Goal: Task Accomplishment & Management: Manage account settings

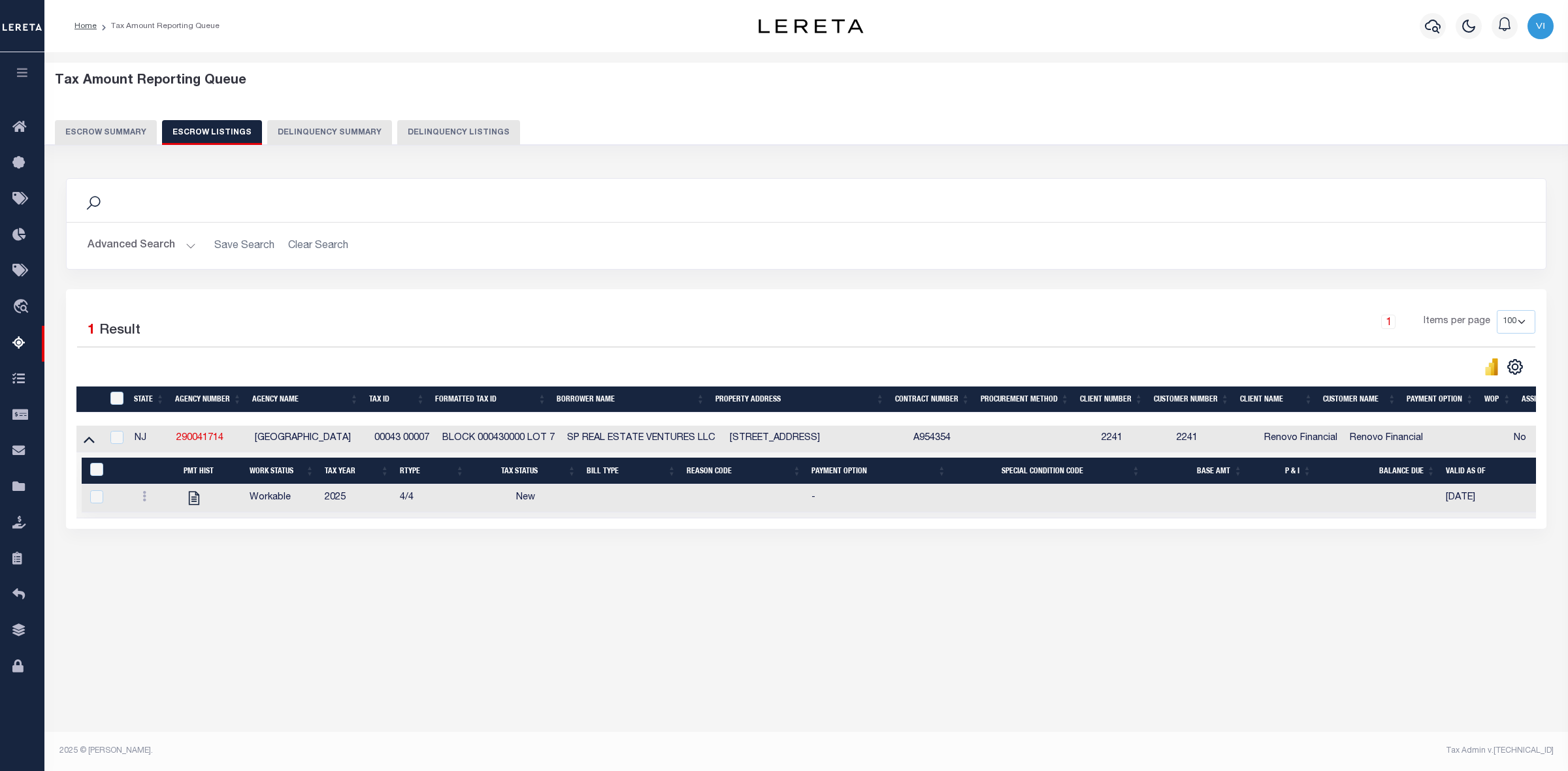
select select "100"
click at [1421, 108] on div "Tax Amount Reporting Queue Escrow Summary Escrow Listings Delinquency Summary" at bounding box center [806, 109] width 1503 height 72
click at [142, 496] on link at bounding box center [144, 498] width 14 height 11
click at [159, 547] on img "" at bounding box center [160, 540] width 13 height 13
checkbox input "true"
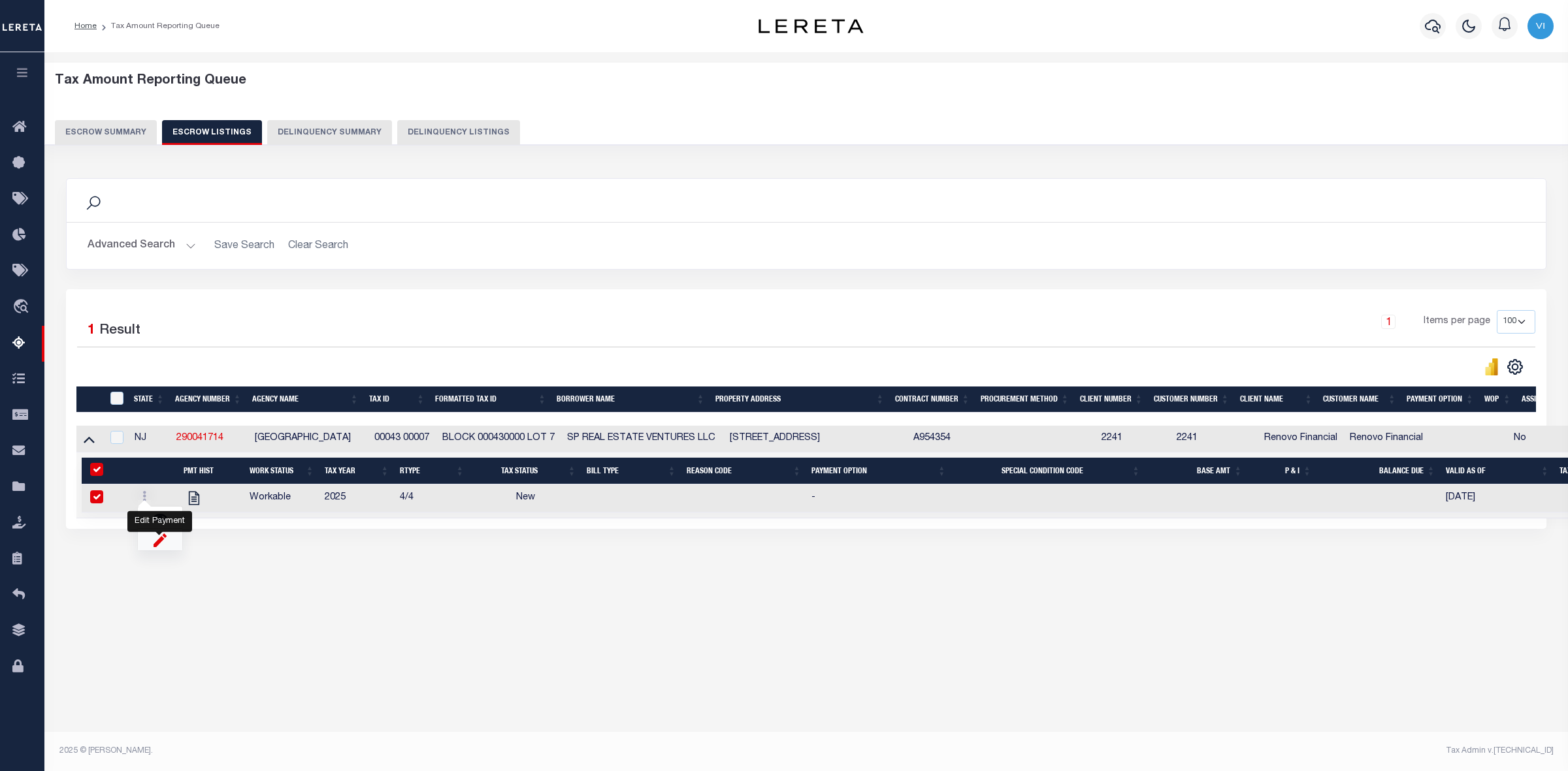
checkbox input "true"
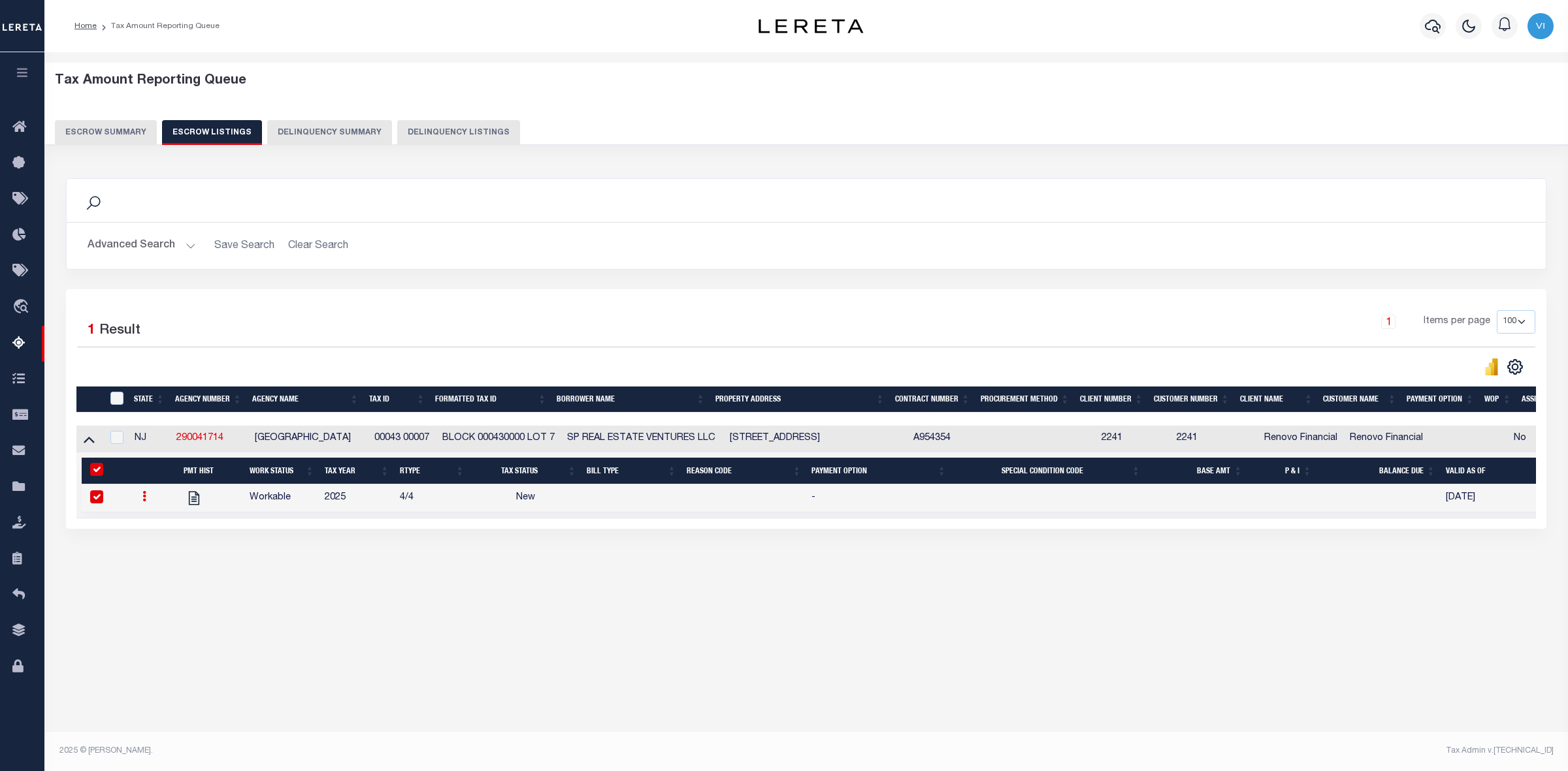
select select
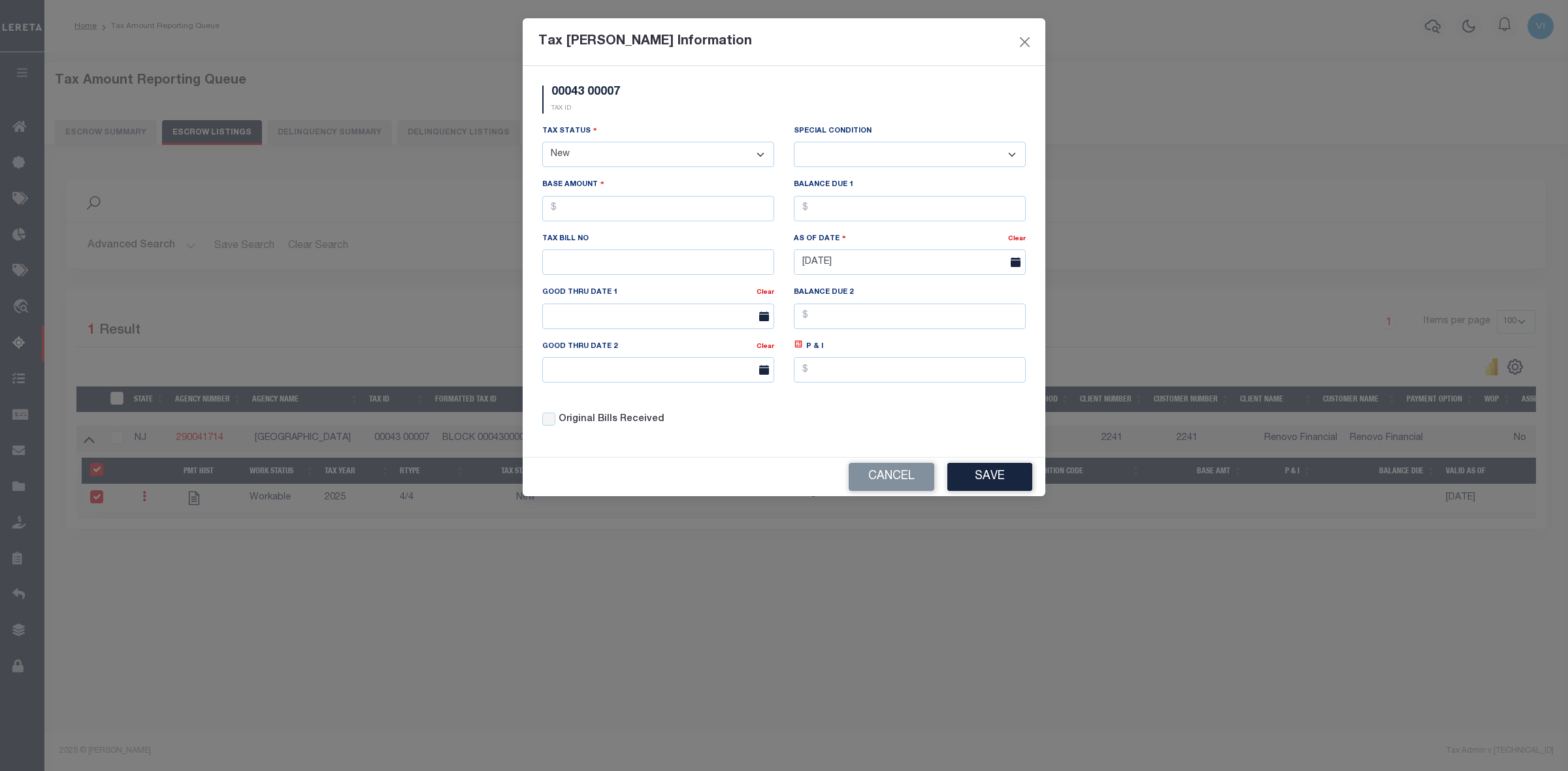
click at [681, 155] on select "- Select Status - Open Due/Unpaid Paid Incomplete No Tax Due Internal Refund Pr…" at bounding box center [658, 154] width 232 height 26
select select "DUE"
click at [542, 143] on select "- Select Status - Open Due/Unpaid Paid Incomplete No Tax Due Internal Refund Pr…" at bounding box center [658, 154] width 232 height 26
select select "0"
click at [609, 210] on input "text" at bounding box center [658, 209] width 232 height 26
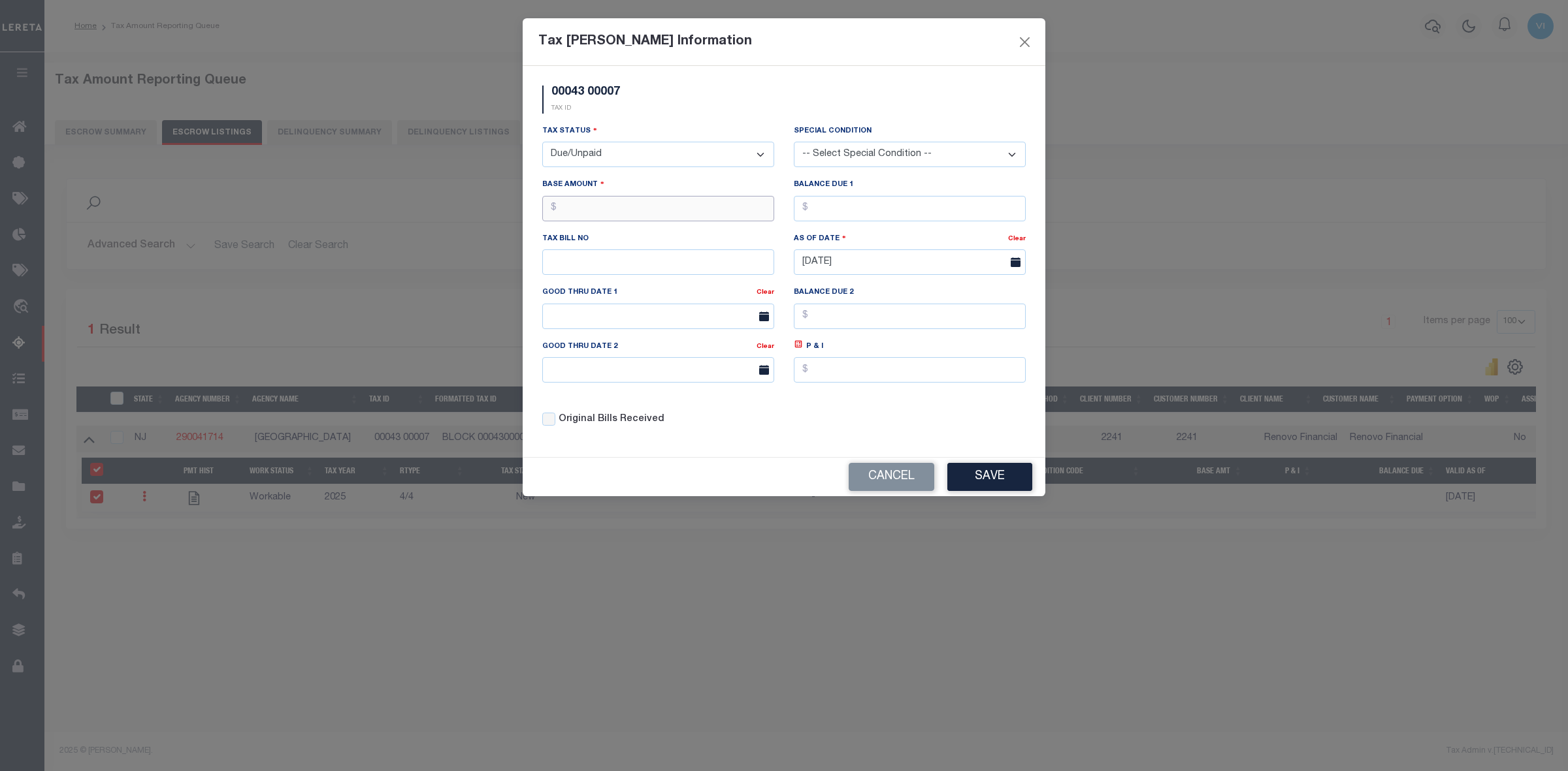
click at [582, 211] on input "text" at bounding box center [658, 209] width 232 height 26
type input "$1,911.05"
click at [844, 213] on input "text" at bounding box center [910, 209] width 232 height 26
type input "$1,911.05"
click at [1000, 480] on button "Save" at bounding box center [990, 477] width 85 height 28
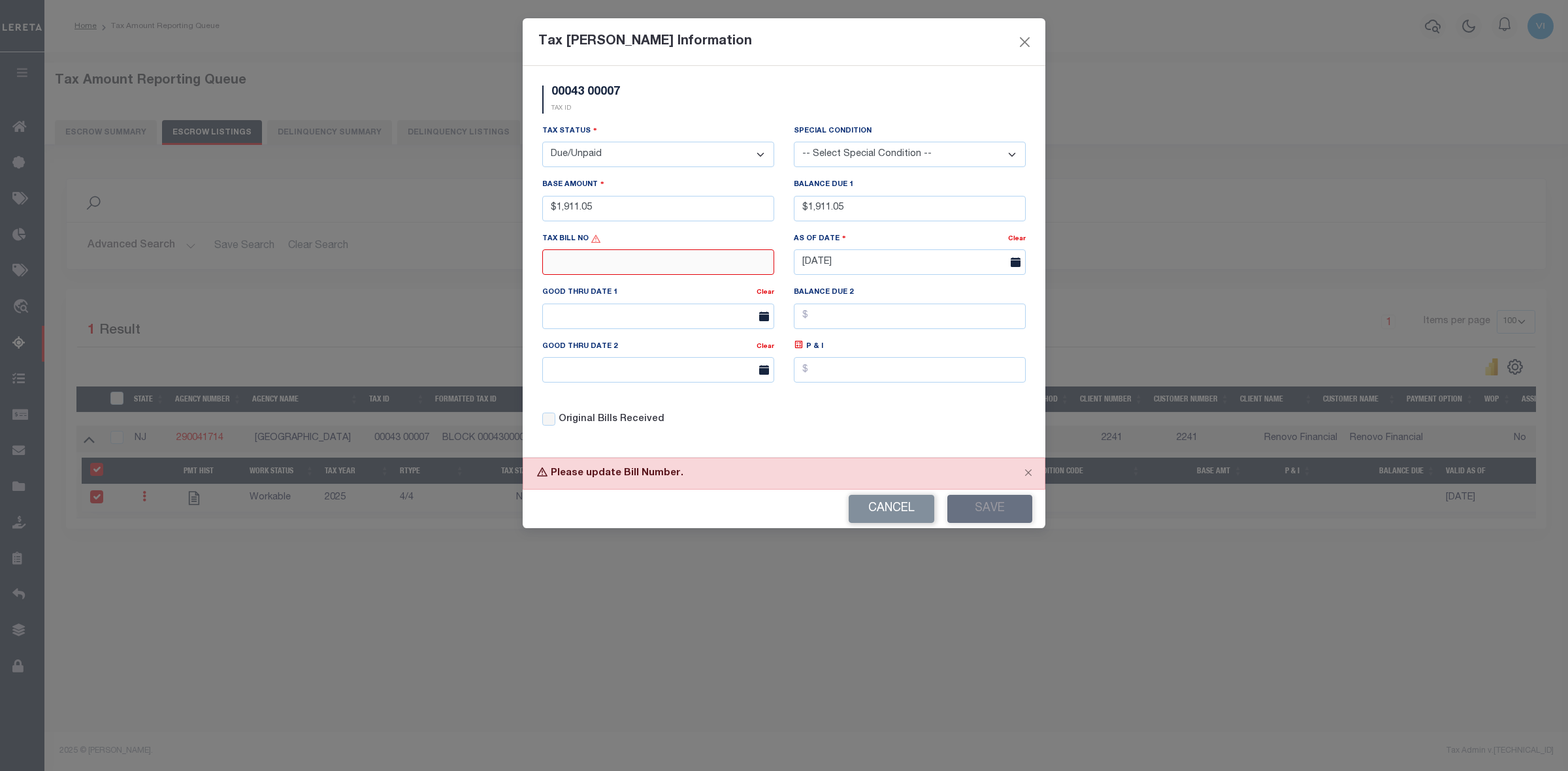
click at [638, 271] on input "text" at bounding box center [658, 262] width 232 height 26
type input "N/A"
click at [994, 514] on button "Save" at bounding box center [990, 509] width 85 height 28
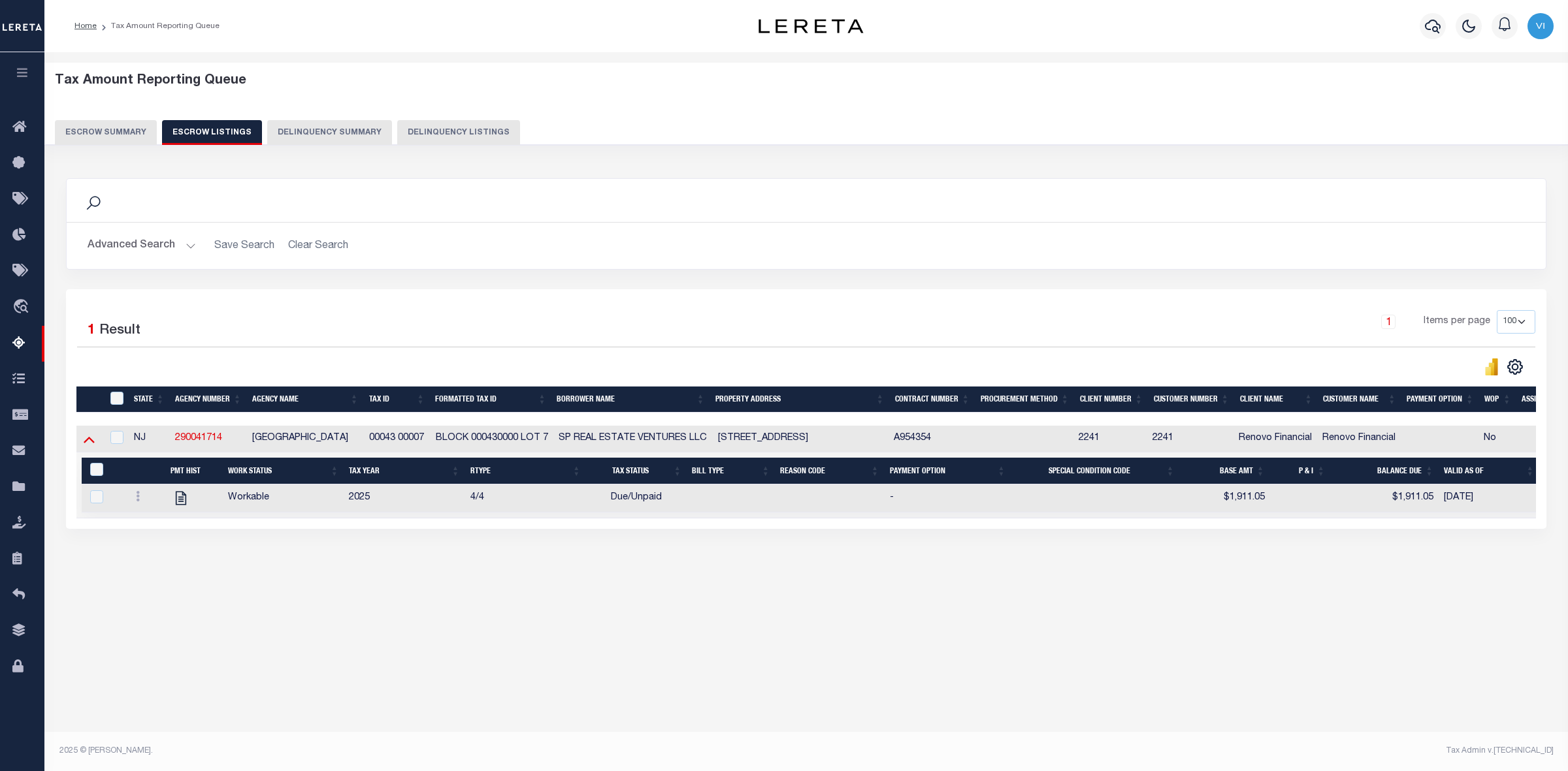
click at [86, 443] on icon at bounding box center [88, 441] width 11 height 7
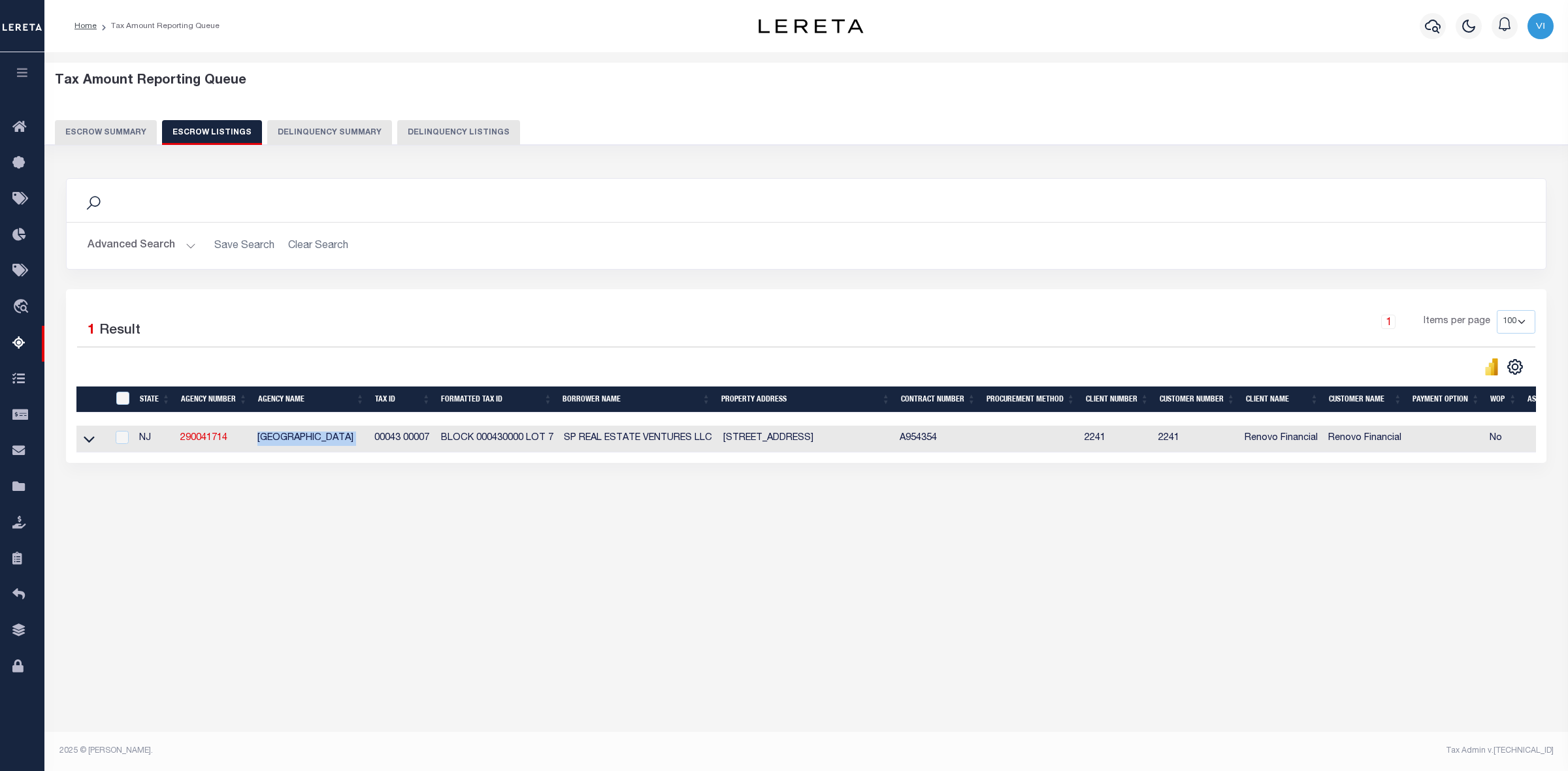
drag, startPoint x: 251, startPoint y: 441, endPoint x: 371, endPoint y: 441, distance: 120.0
click at [371, 441] on tr "NJ 290041714 STRATFORD BOROUGH 00043 00007 BLOCK 000430000 LOT 7 SP REAL ESTATE…" at bounding box center [879, 439] width 1604 height 27
copy td "STRATFORD BOROUGH"
click at [315, 524] on div "Tax Amount Reporting Queue Escrow Summary Escrow Listings In" at bounding box center [806, 303] width 1515 height 476
click at [122, 402] on input "ID" at bounding box center [123, 399] width 13 height 13
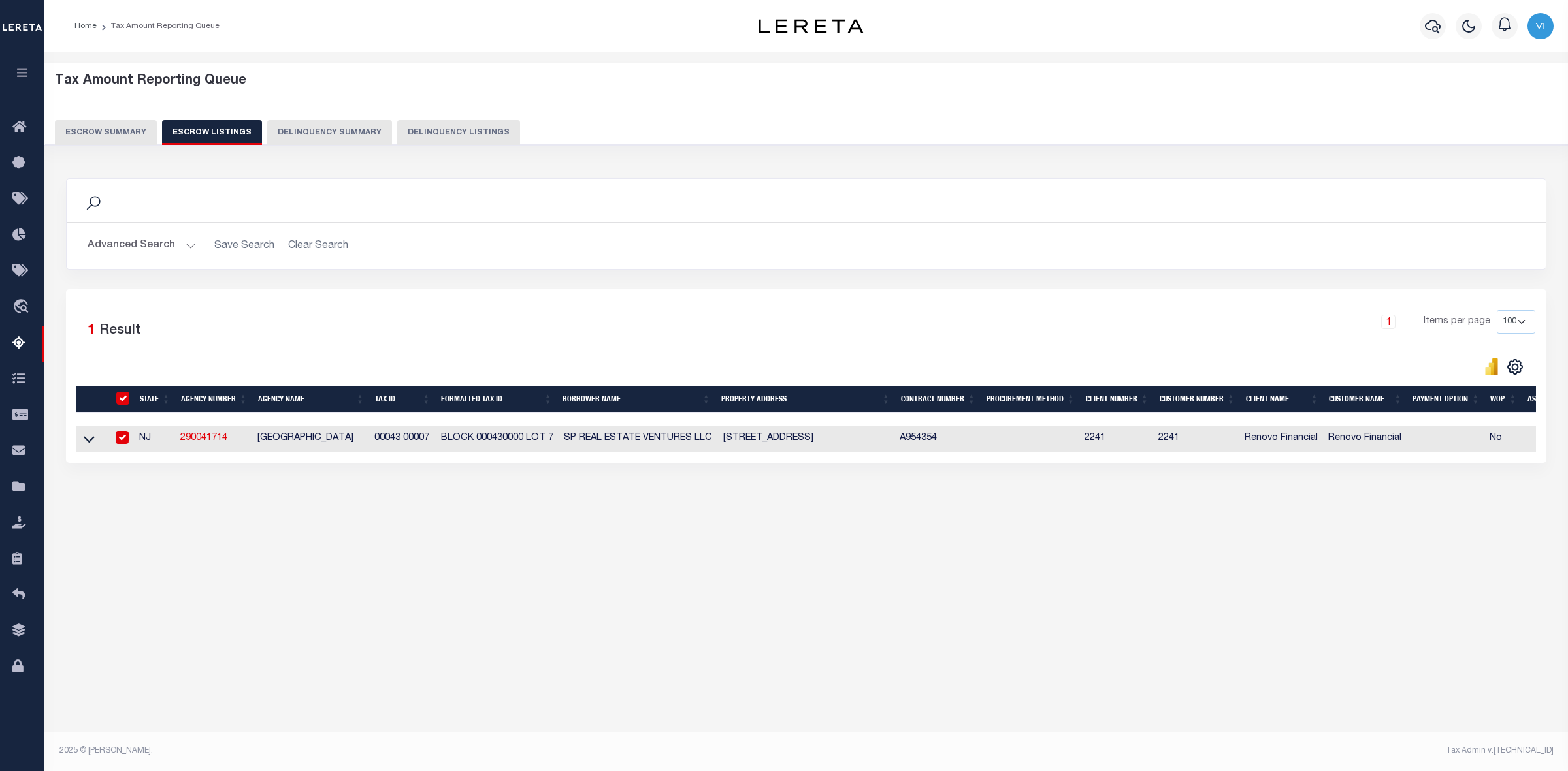
checkbox input "true"
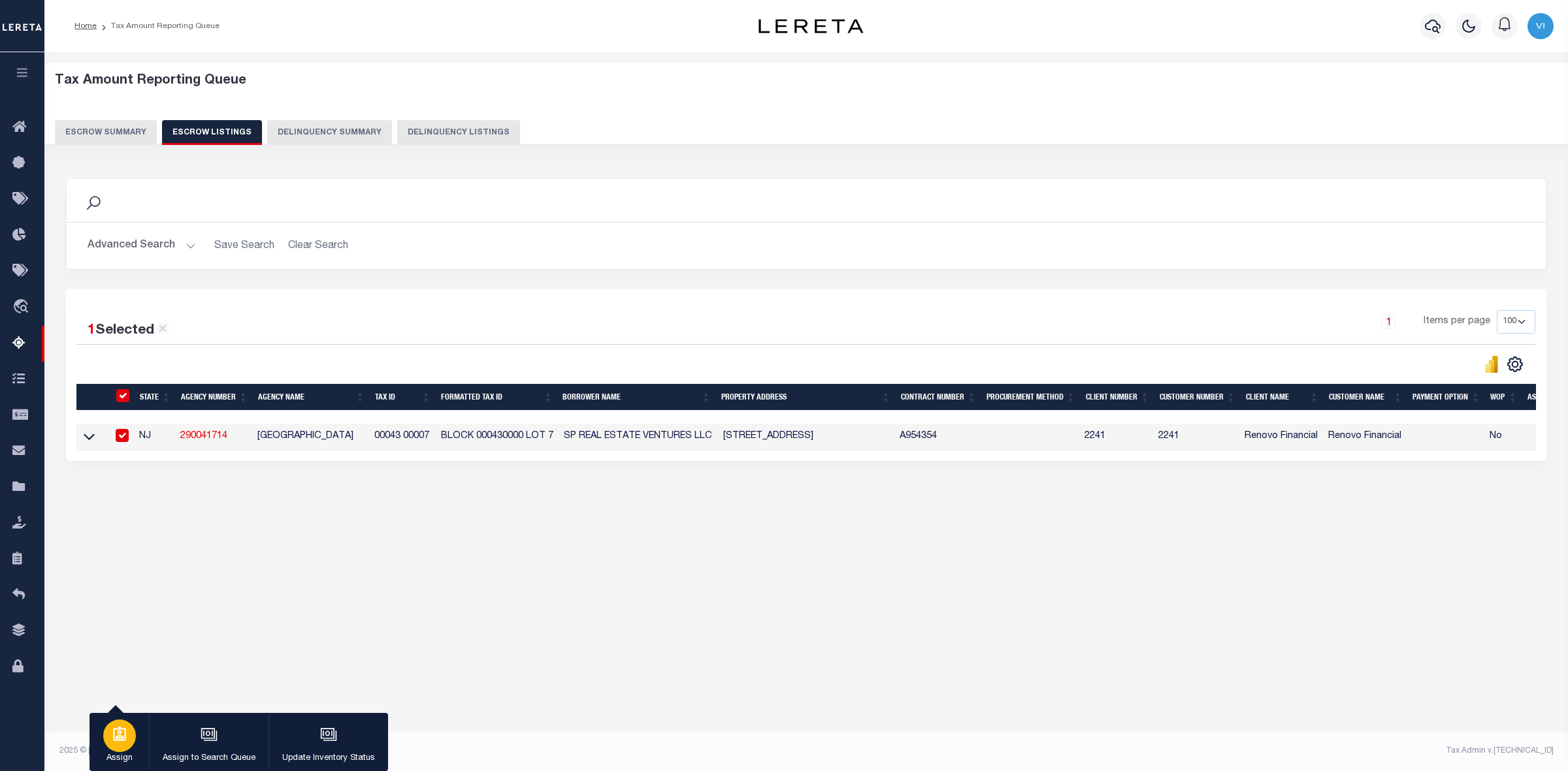
click at [122, 737] on icon "button" at bounding box center [119, 733] width 13 height 14
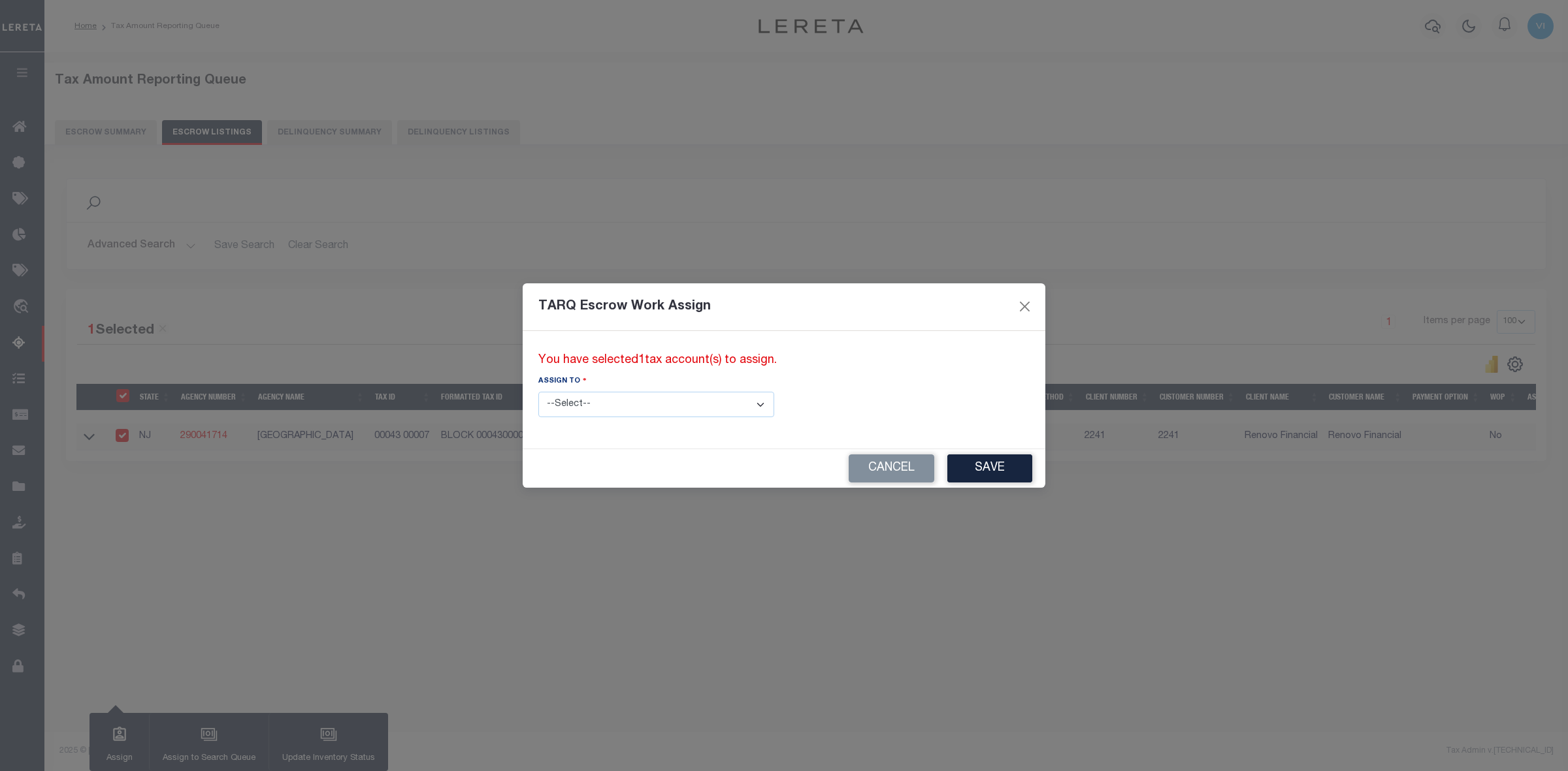
click at [708, 399] on select "--Select-- --Unassigned-- --Unassigned-- Abdul Muzain Adhikary Rinki Agustin Fe…" at bounding box center [656, 405] width 236 height 26
select select "Vinod Angoth"
click at [538, 392] on select "--Select-- --Unassigned-- --Unassigned-- Abdul Muzain Adhikary Rinki Agustin Fe…" at bounding box center [656, 405] width 236 height 26
click at [947, 471] on button "Save" at bounding box center [990, 469] width 85 height 28
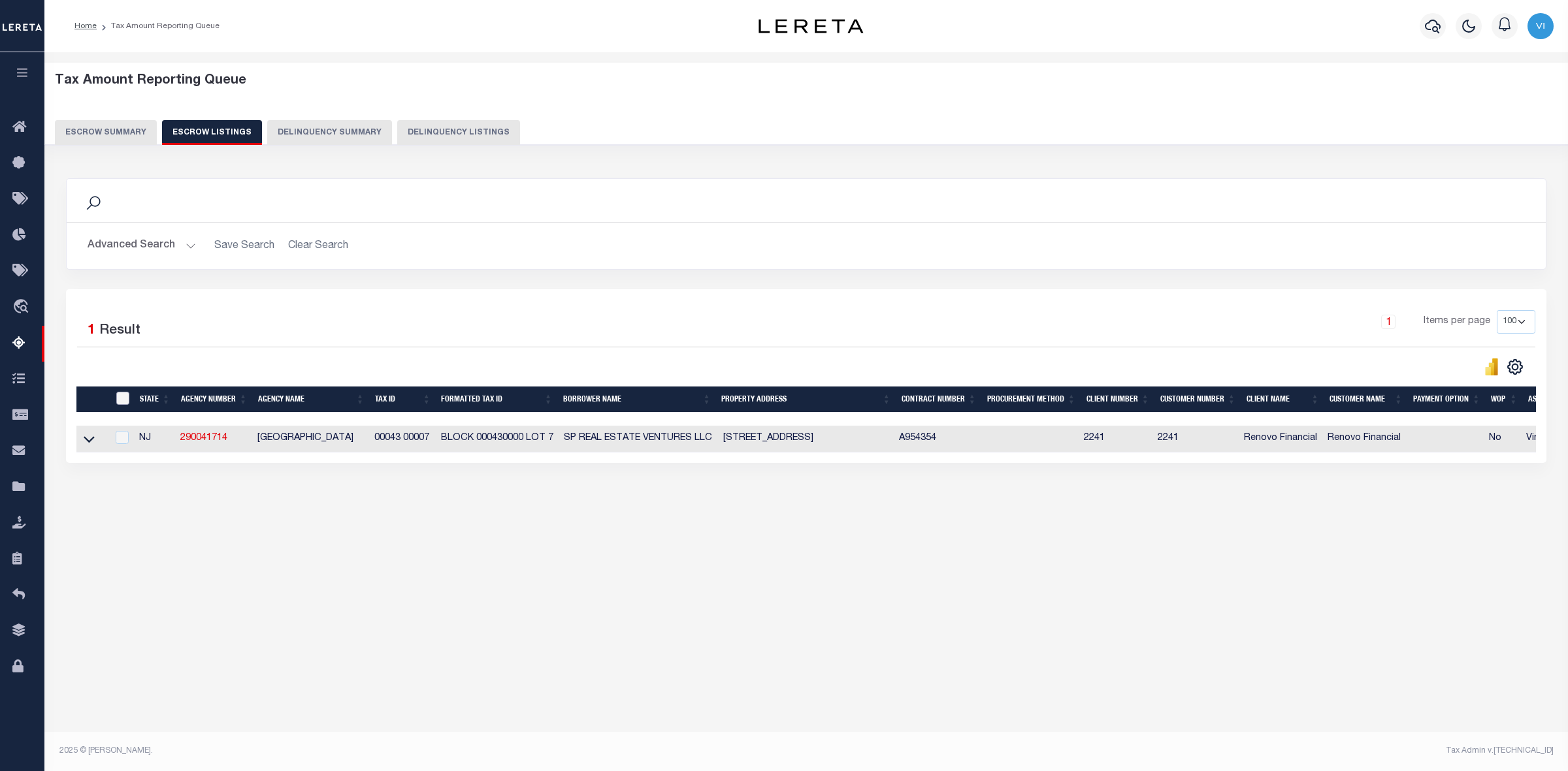
click at [118, 396] on input "ID" at bounding box center [123, 399] width 13 height 13
checkbox input "true"
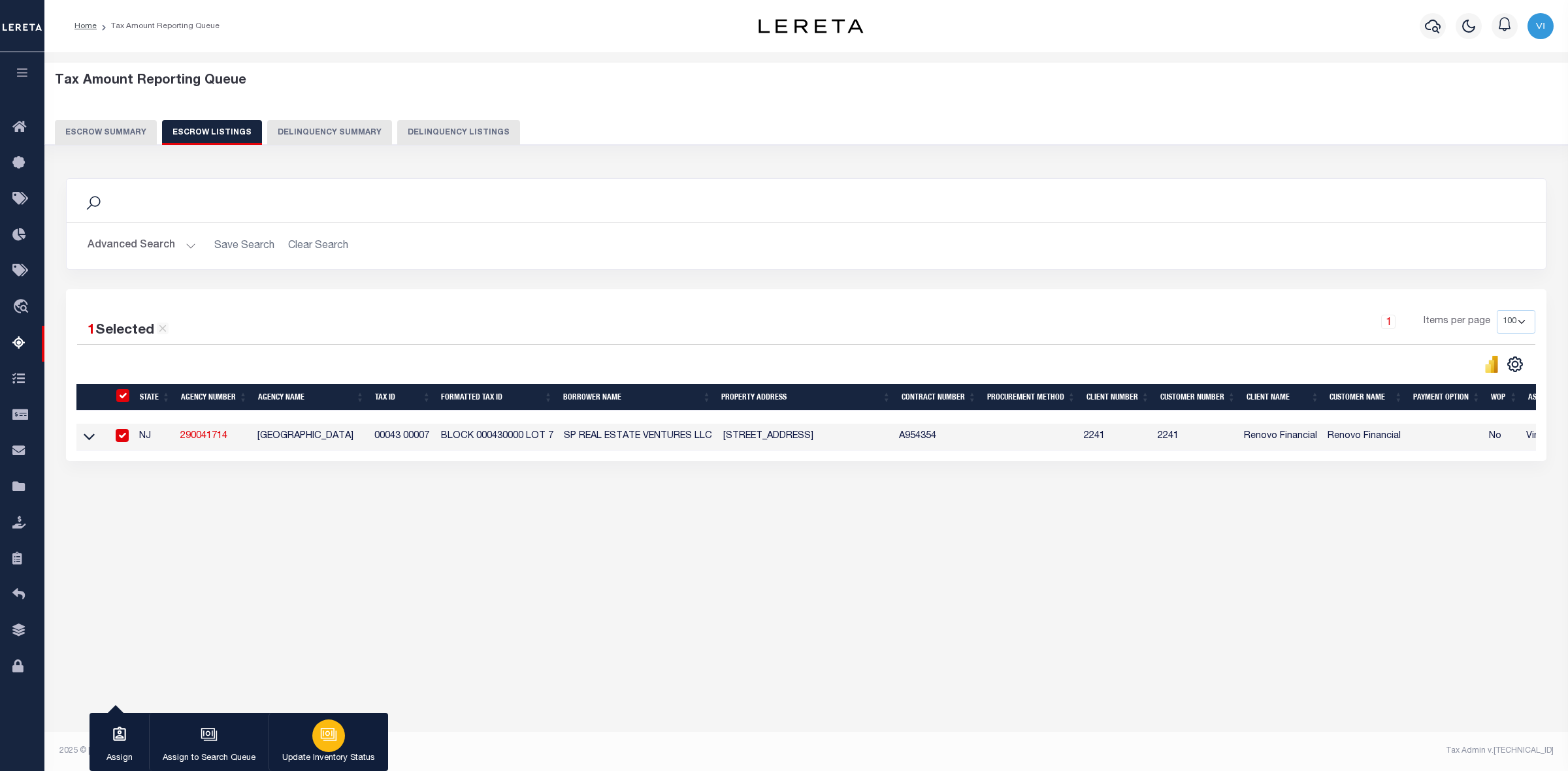
click at [329, 740] on icon "button" at bounding box center [329, 734] width 17 height 17
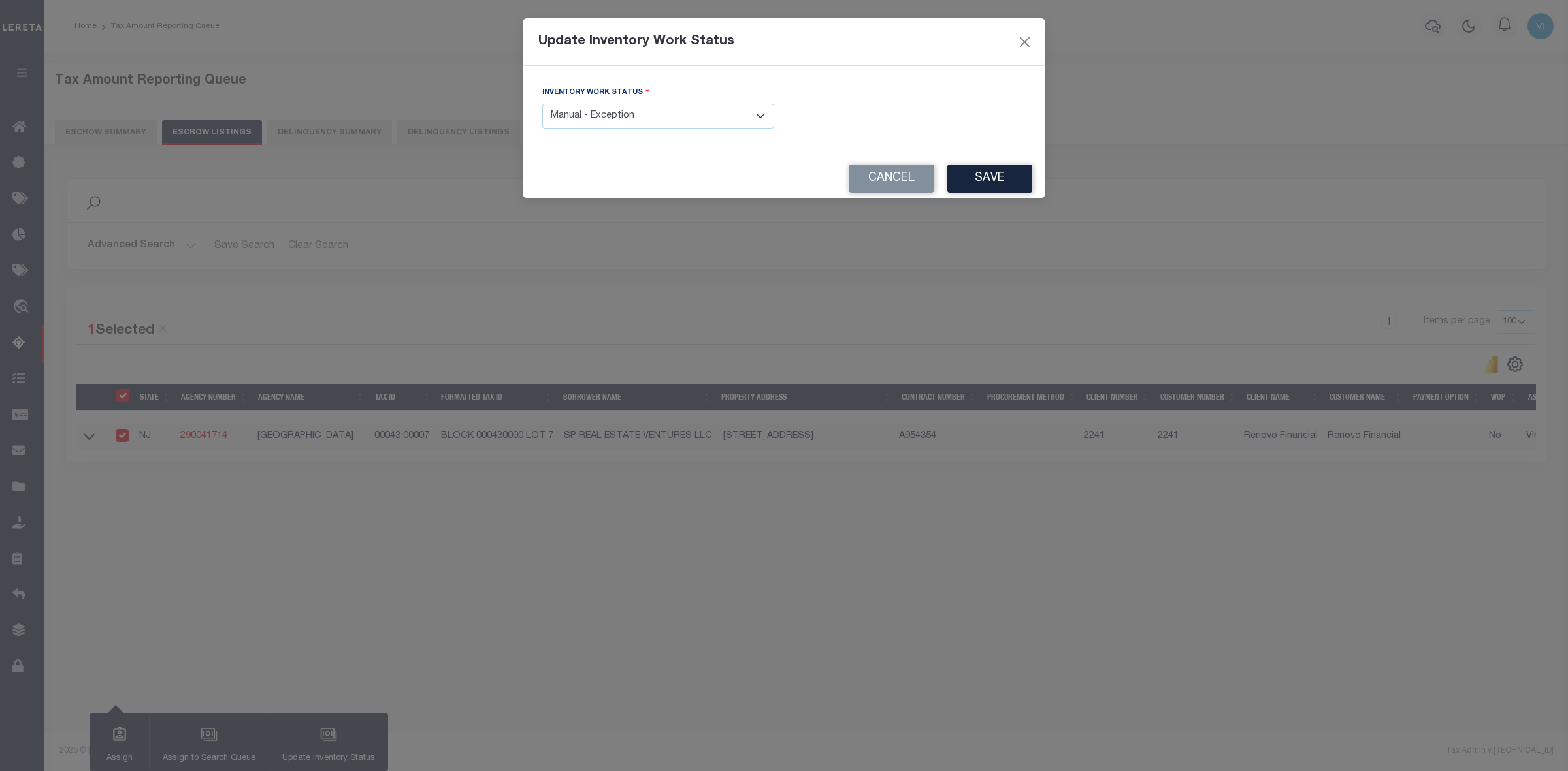
click at [759, 118] on select "- Select Inventory Status - Manual - Exception Pended - Awaiting Search Late Ad…" at bounding box center [658, 116] width 232 height 26
select select "4"
click at [542, 104] on select "- Select Inventory Status - Manual - Exception Pended - Awaiting Search Late Ad…" at bounding box center [658, 116] width 232 height 26
click at [1003, 184] on button "Save" at bounding box center [990, 179] width 85 height 28
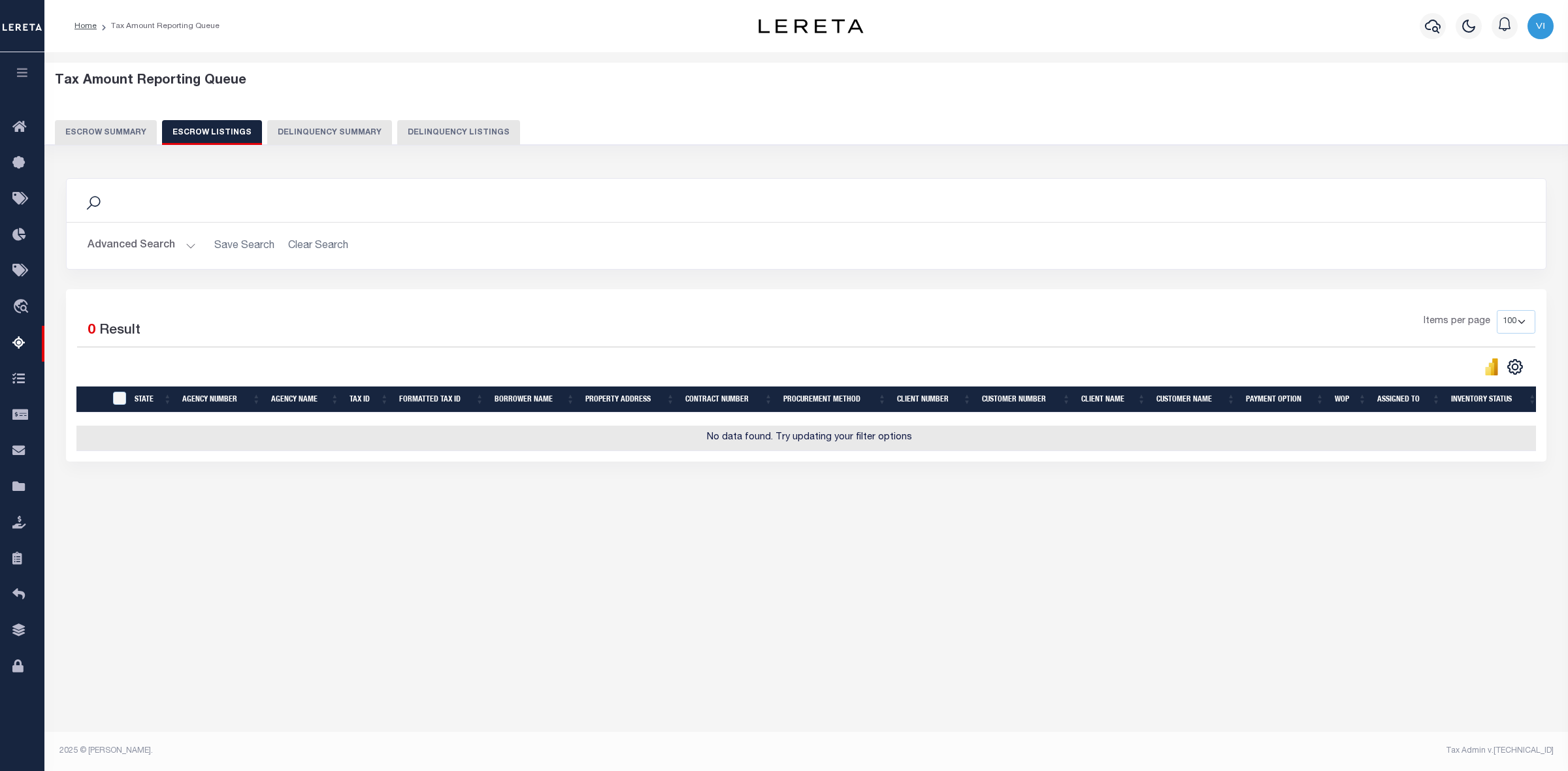
click at [105, 133] on button "Escrow Summary" at bounding box center [106, 133] width 102 height 25
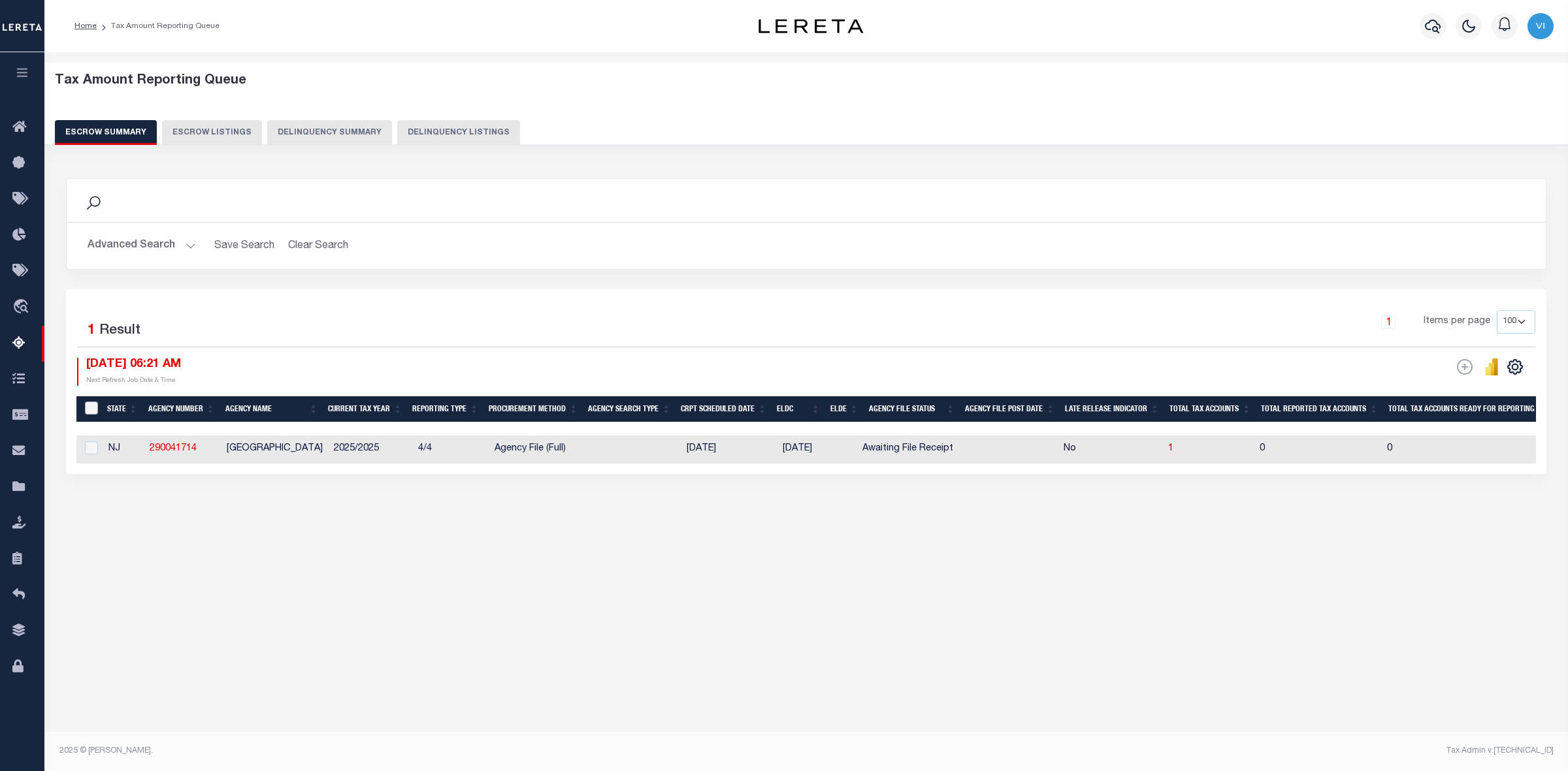
click at [90, 408] on input "&nbsp;" at bounding box center [92, 408] width 13 height 13
checkbox input "true"
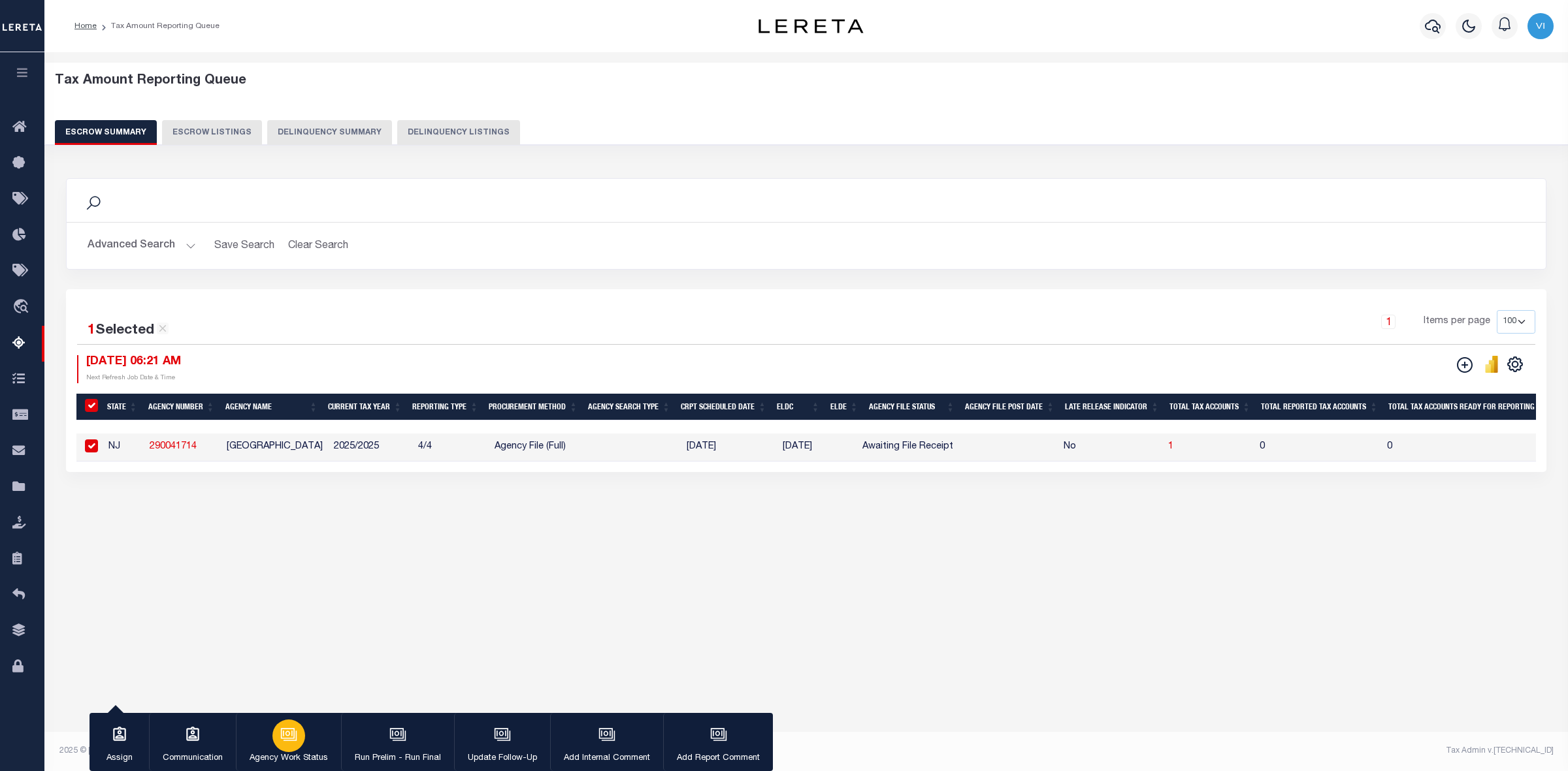
click at [283, 732] on icon "button" at bounding box center [289, 734] width 17 height 17
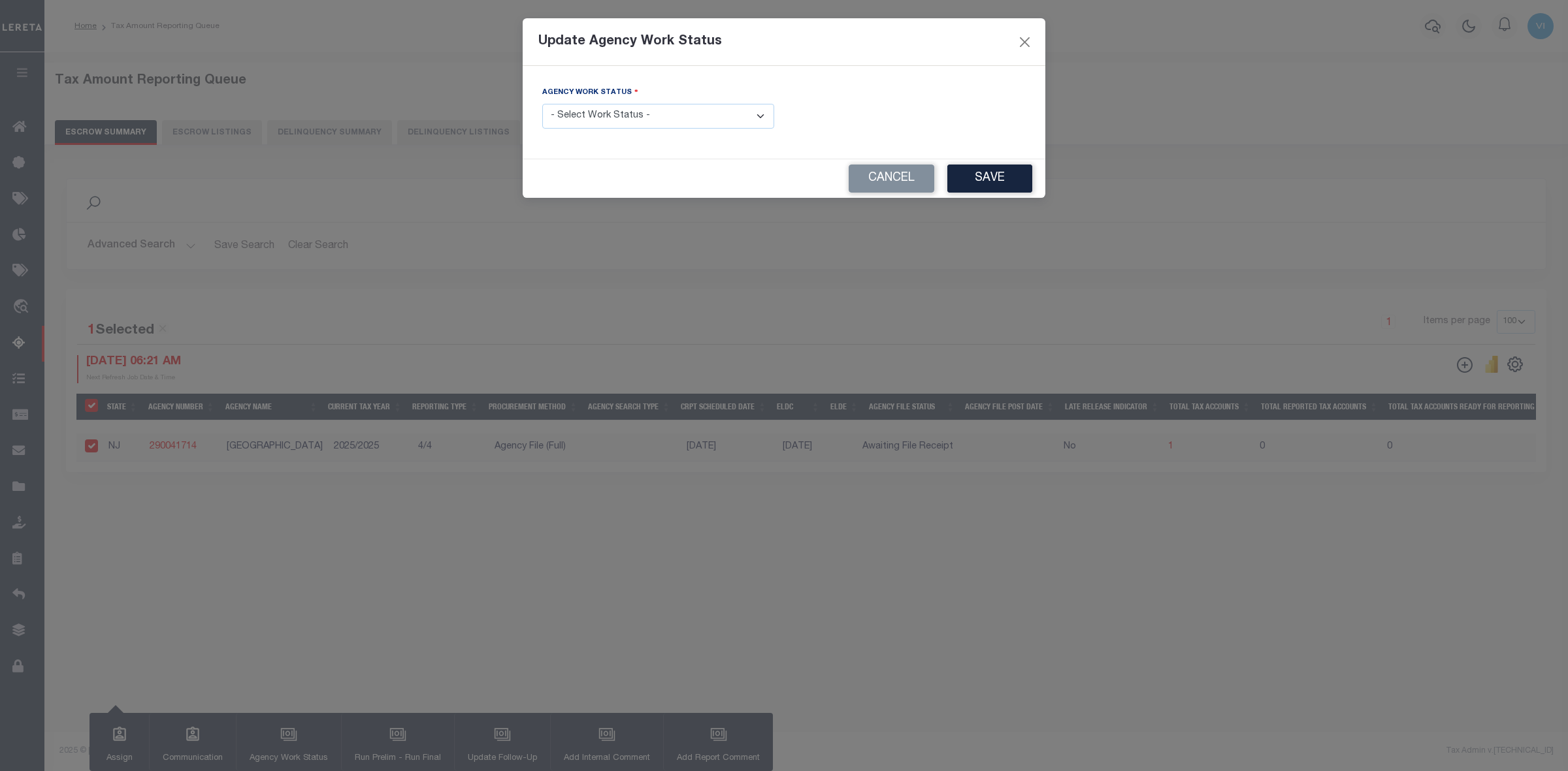
click at [759, 116] on select "- Select Work Status - New In Progress Pending Agency Follow-up Pending QC Read…" at bounding box center [658, 116] width 232 height 26
select select "7"
click at [542, 104] on select "- Select Work Status - New In Progress Pending Agency Follow-up Pending QC Read…" at bounding box center [658, 116] width 232 height 26
click at [986, 179] on button "Save" at bounding box center [990, 179] width 85 height 28
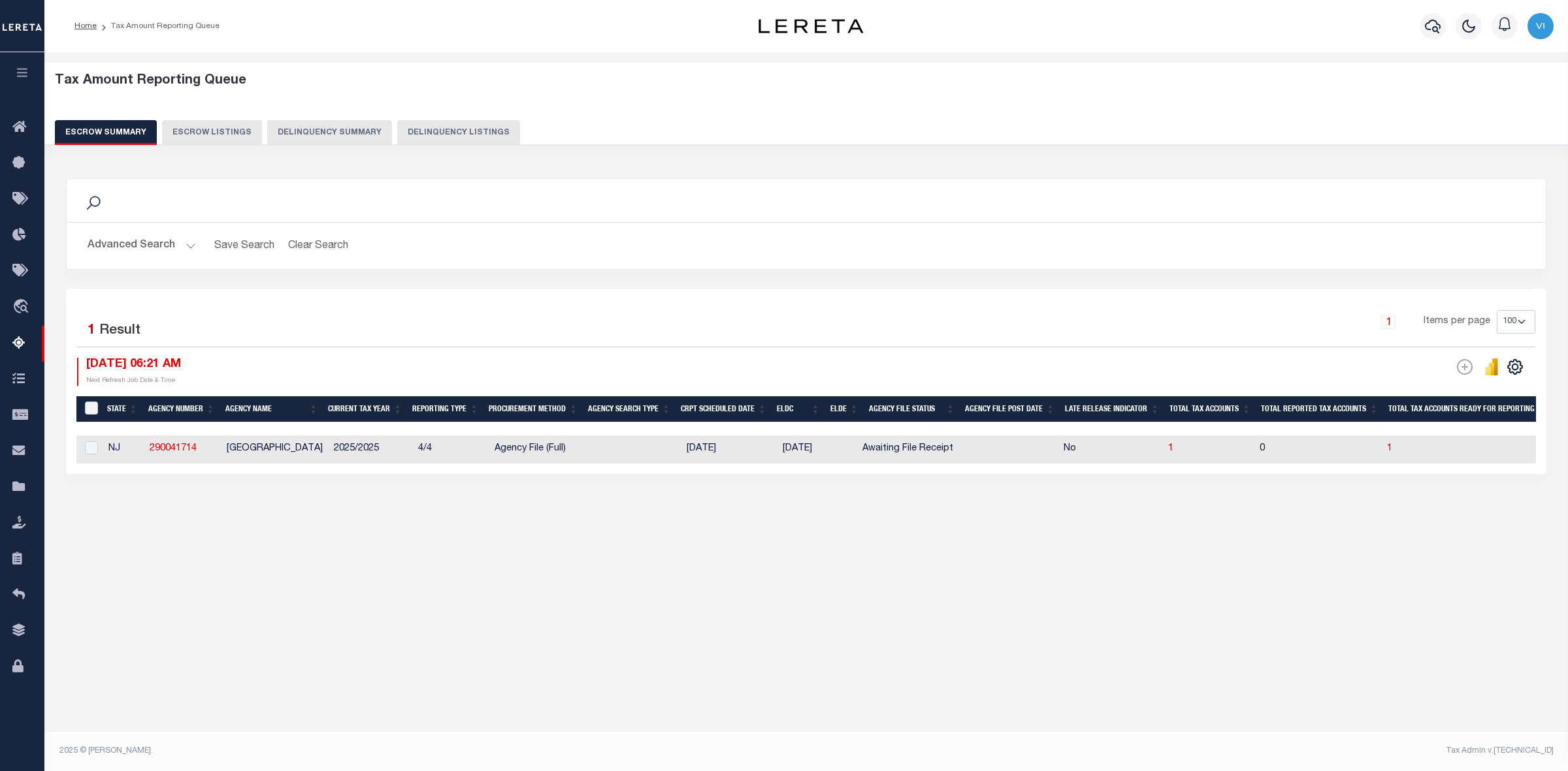
click at [190, 244] on button "Advanced Search" at bounding box center [142, 245] width 108 height 26
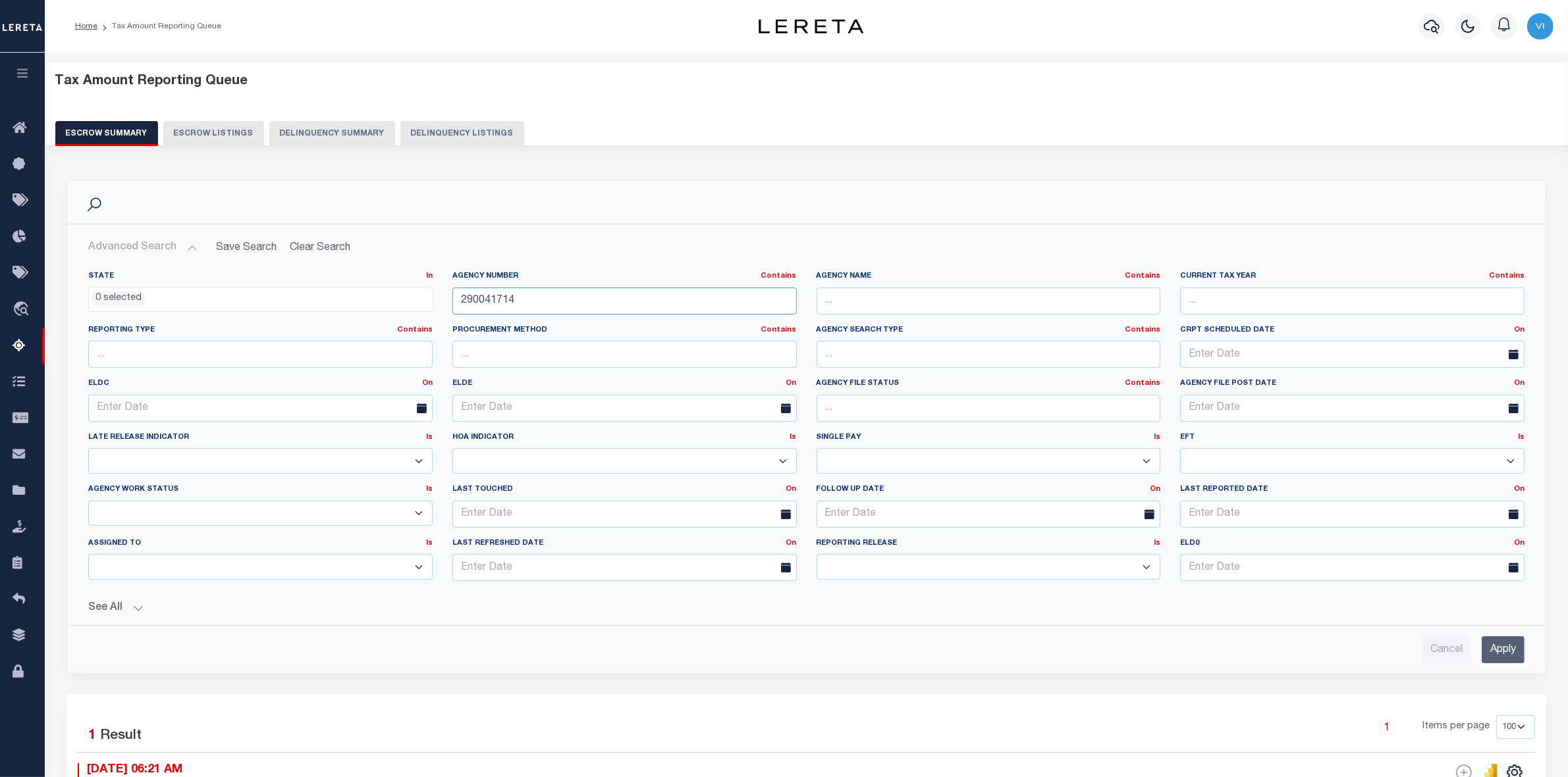
drag, startPoint x: 523, startPoint y: 301, endPoint x: 416, endPoint y: 304, distance: 107.0
click at [416, 304] on div "State In In AK AL AR AZ CA CO CT DC DE FL GA GU HI IA ID IL IN KS KY LA MA MD M…" at bounding box center [806, 431] width 1456 height 320
paste input "170201"
type input "290170201"
click at [1502, 652] on input "Apply" at bounding box center [1502, 650] width 43 height 27
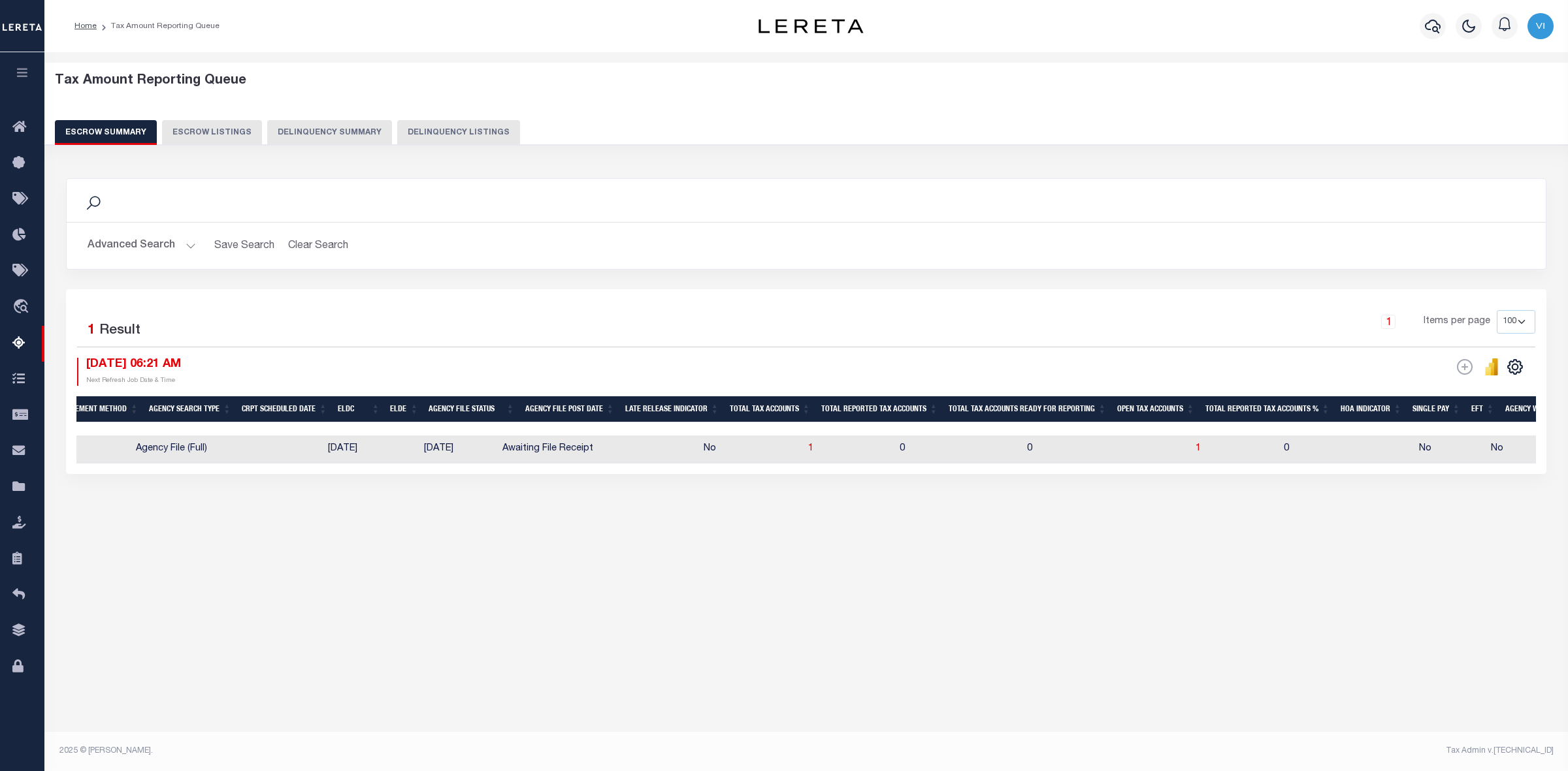
scroll to position [0, 516]
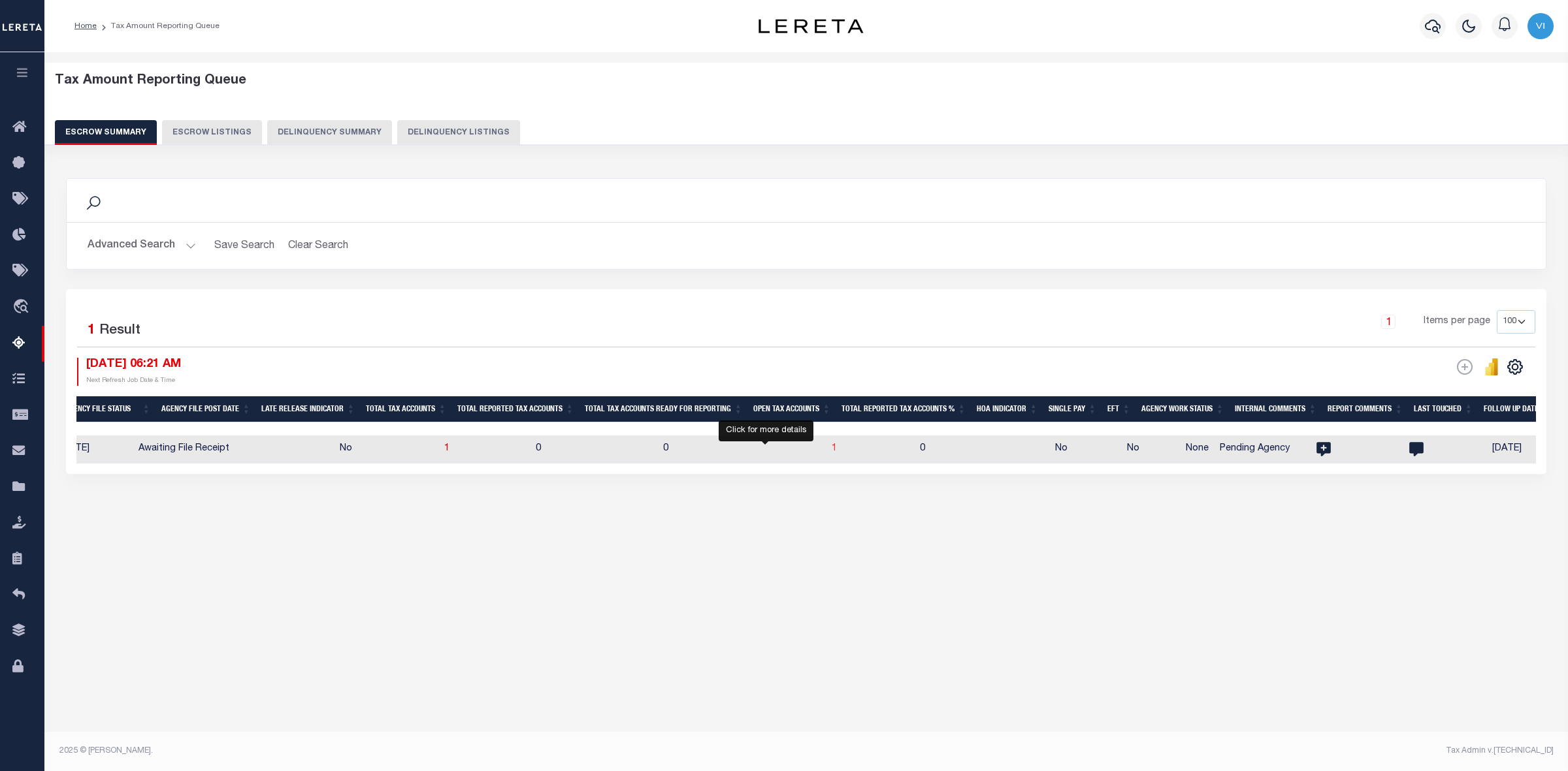
click at [831, 449] on span "1" at bounding box center [834, 448] width 5 height 9
select select "100"
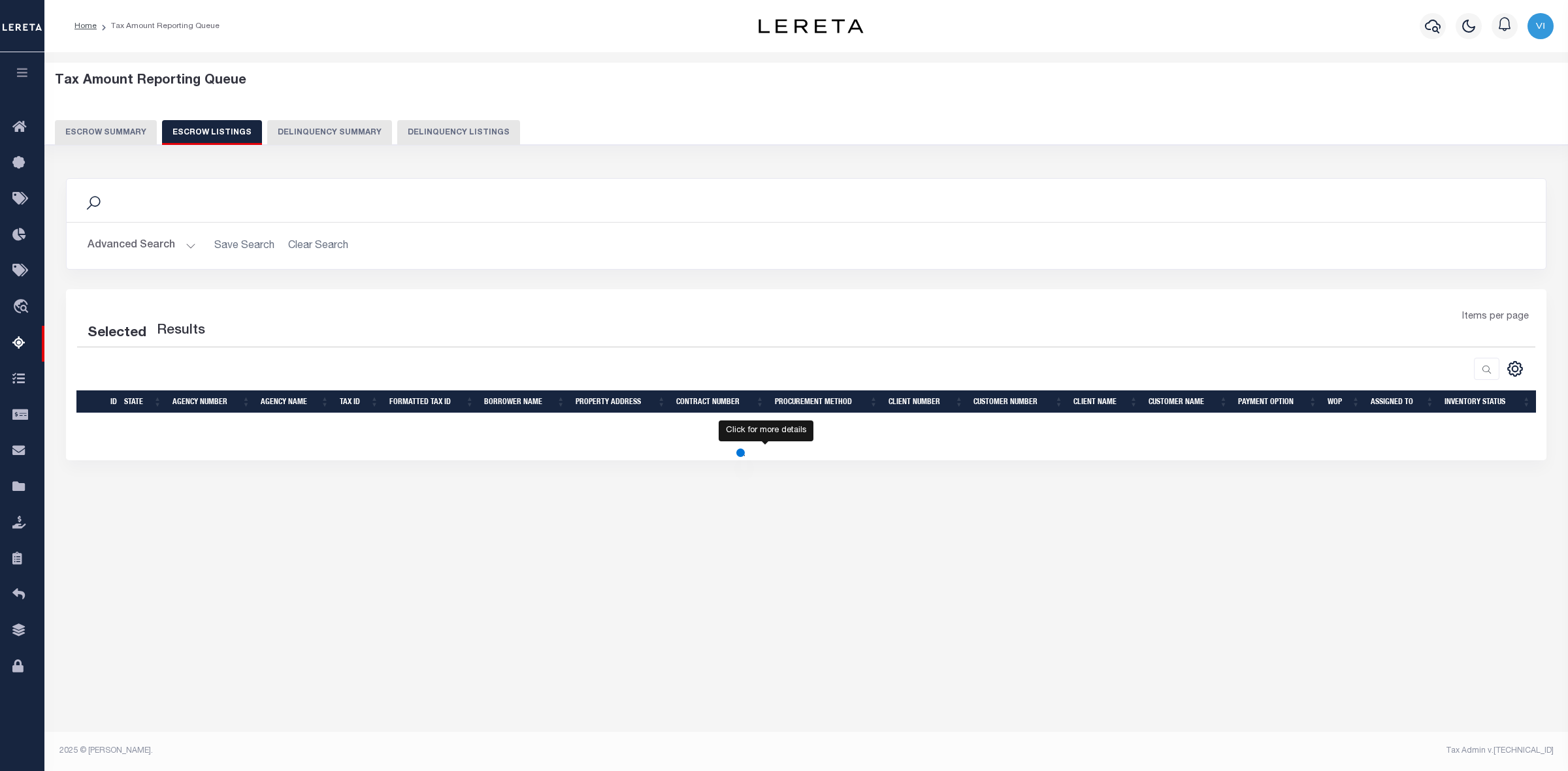
select select "100"
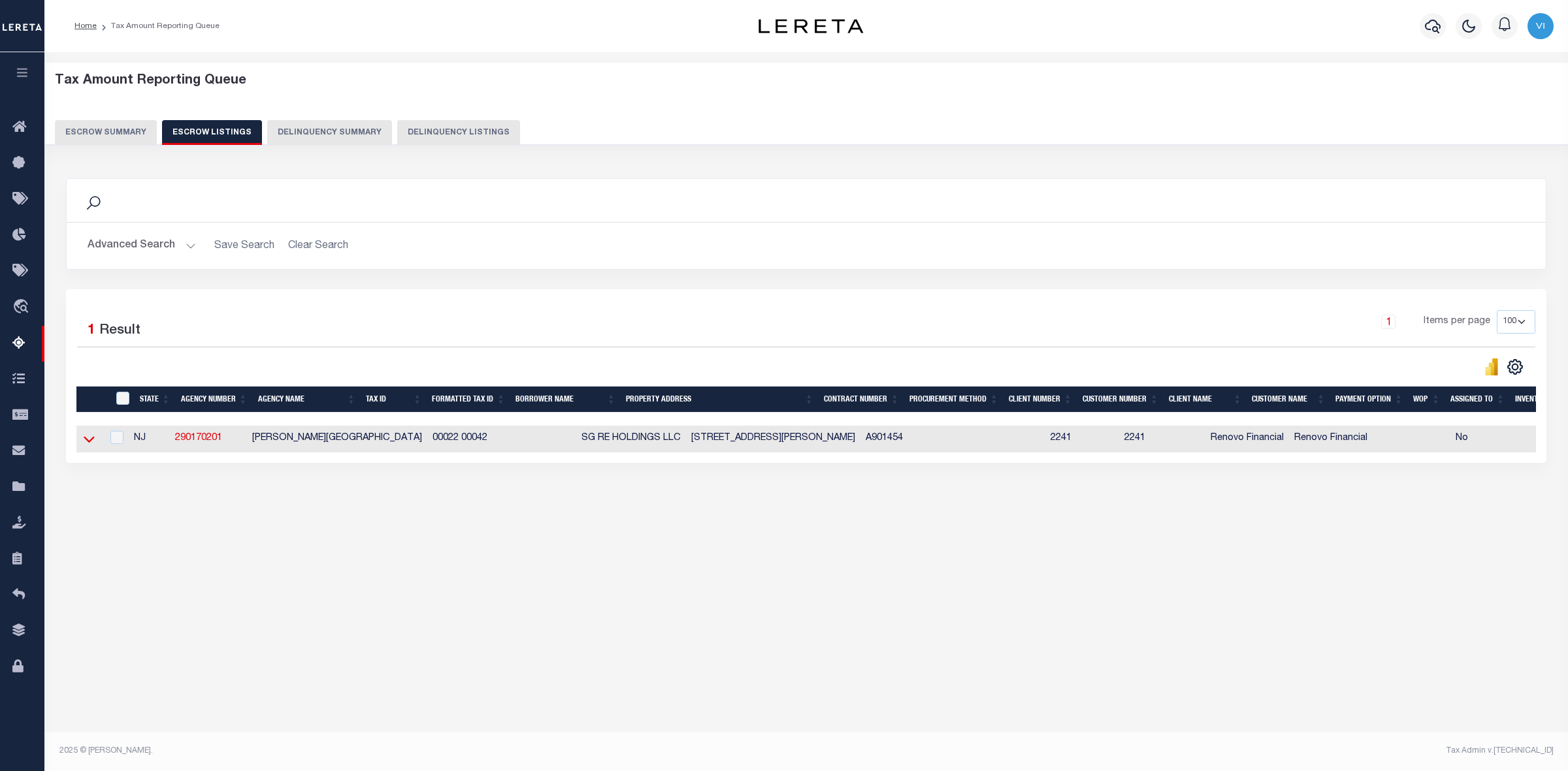
click at [87, 443] on icon at bounding box center [88, 441] width 11 height 7
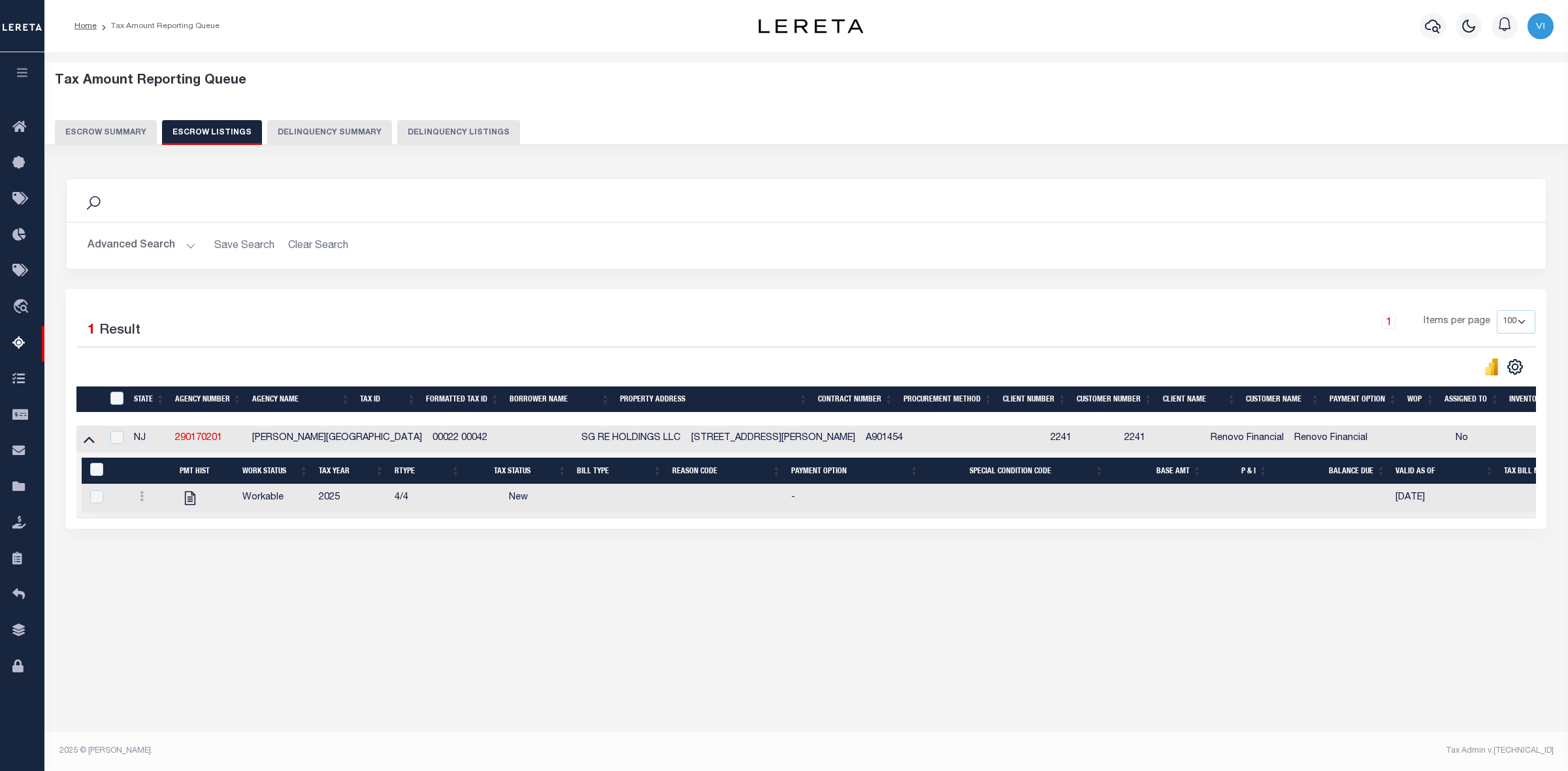
click at [103, 134] on button "Escrow Summary" at bounding box center [106, 133] width 102 height 25
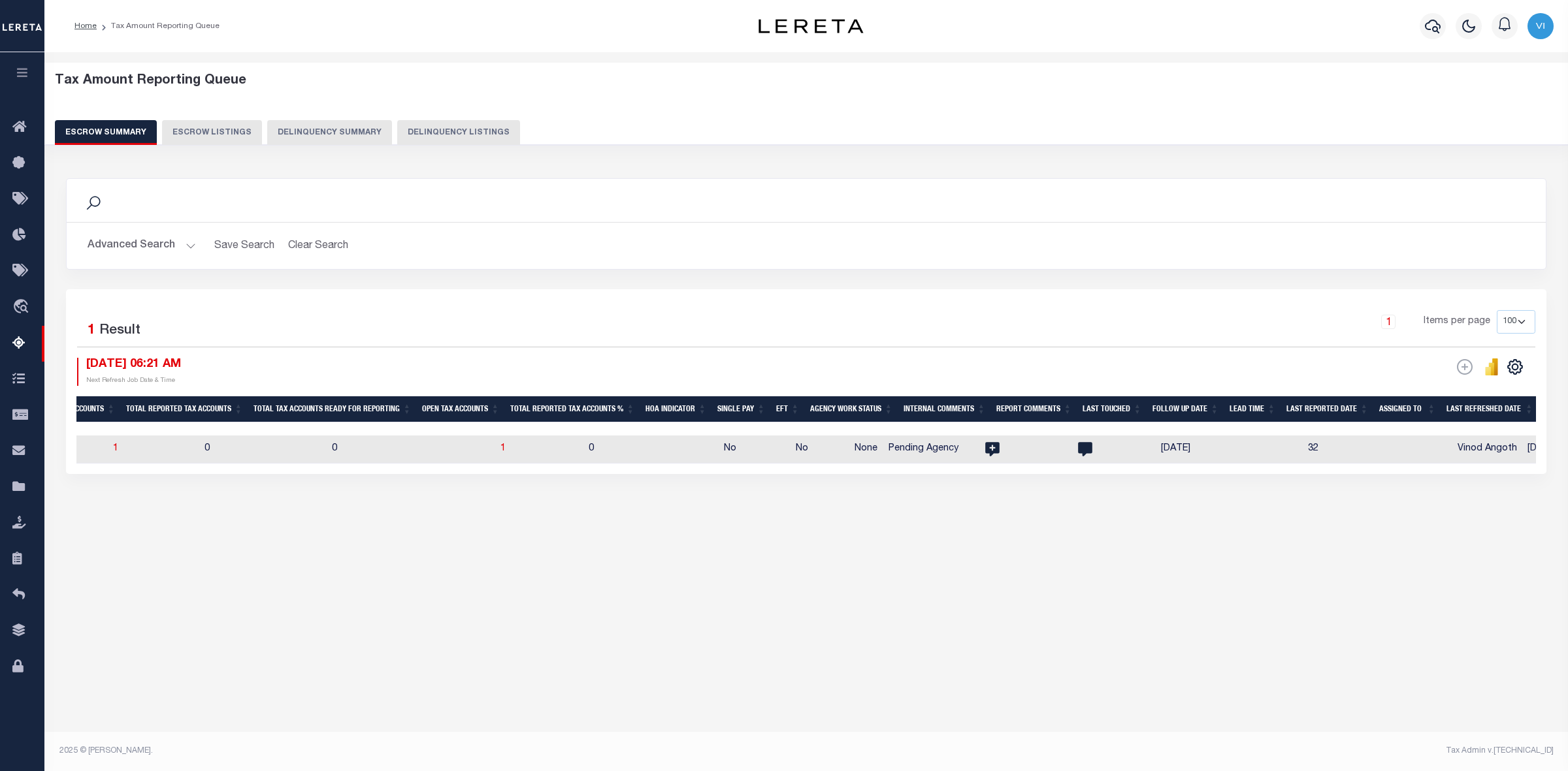
scroll to position [0, 853]
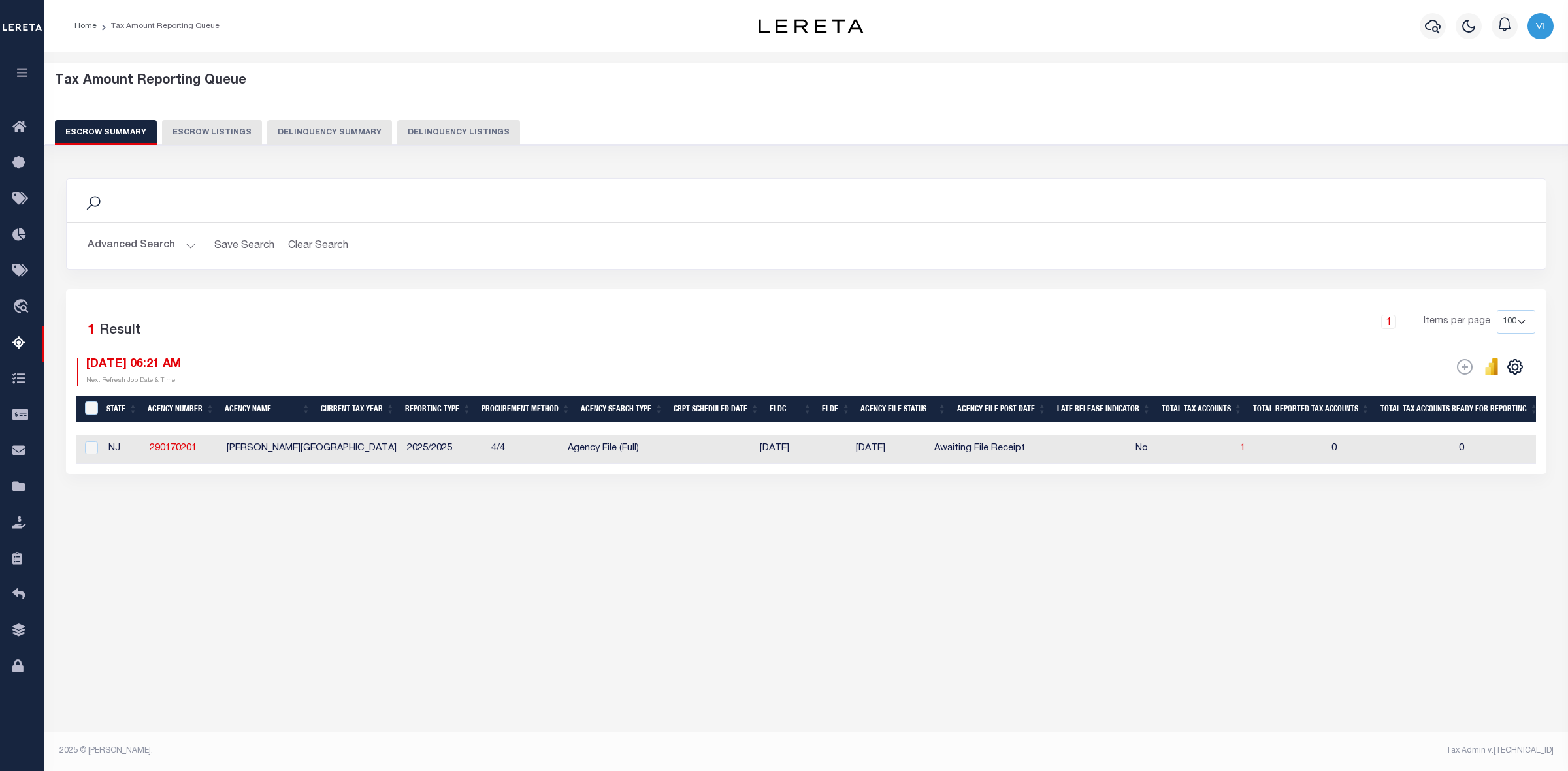
click at [190, 249] on button "Advanced Search" at bounding box center [142, 245] width 108 height 26
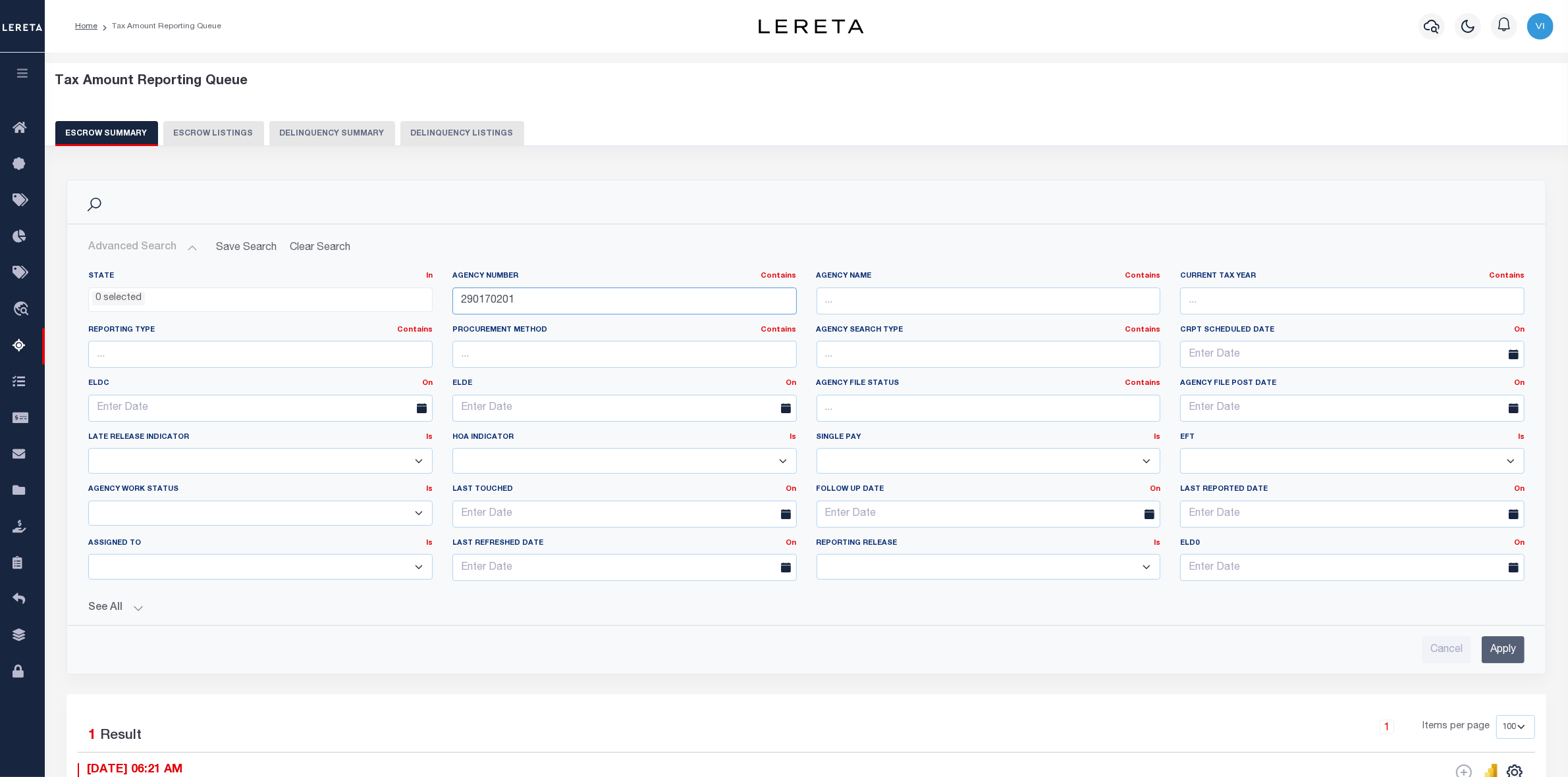
drag, startPoint x: 522, startPoint y: 310, endPoint x: 400, endPoint y: 308, distance: 122.0
click at [400, 308] on div "State In In AK AL AR AZ CA CO CT DC DE FL GA GU HI IA ID IL IN KS KY LA MA MD M…" at bounding box center [806, 431] width 1456 height 320
paste input "030210"
type input "290030210"
click at [1514, 653] on input "Apply" at bounding box center [1502, 650] width 43 height 27
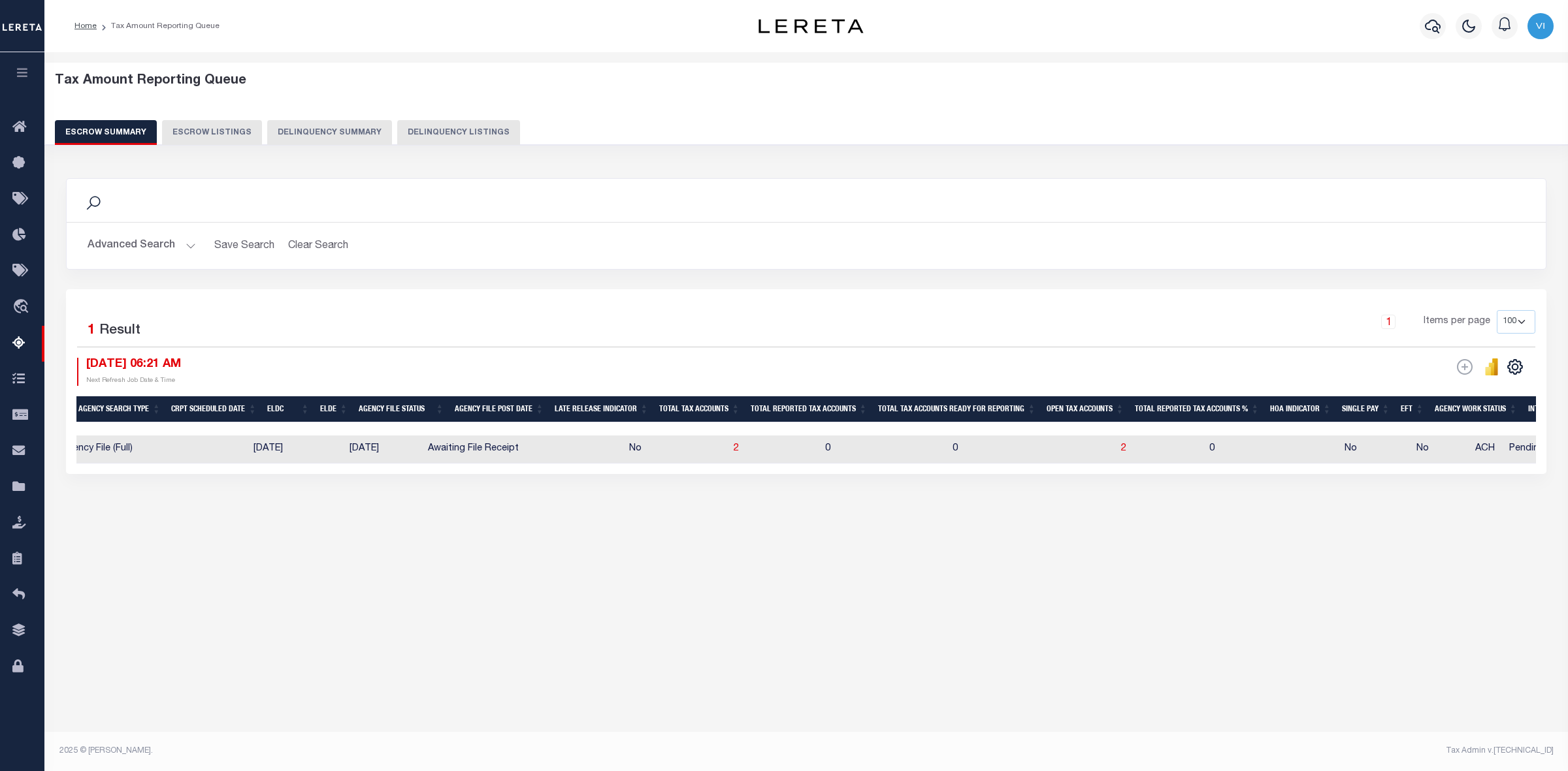
scroll to position [0, 507]
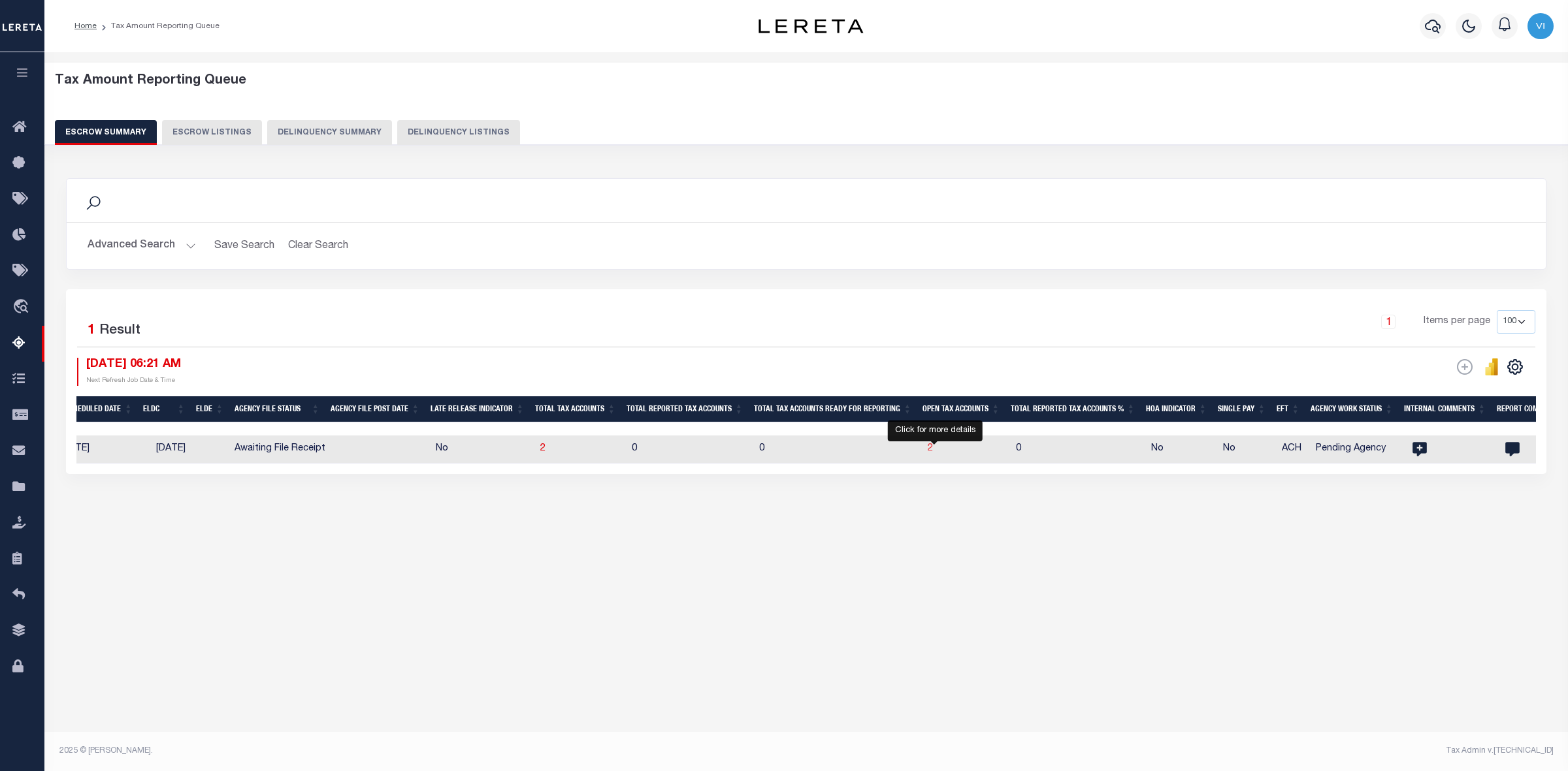
click at [933, 452] on span "2" at bounding box center [930, 448] width 5 height 9
select select "100"
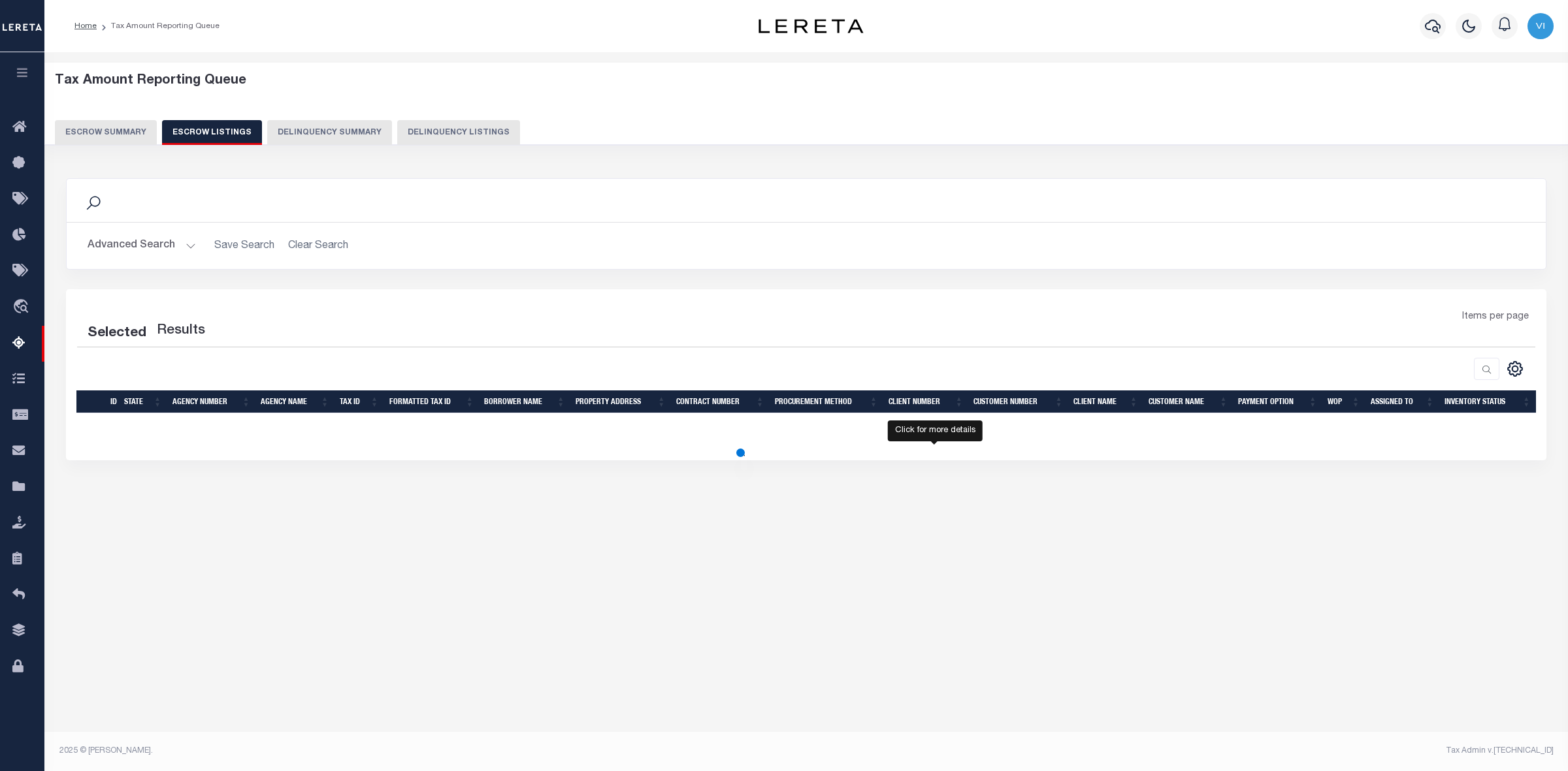
select select "100"
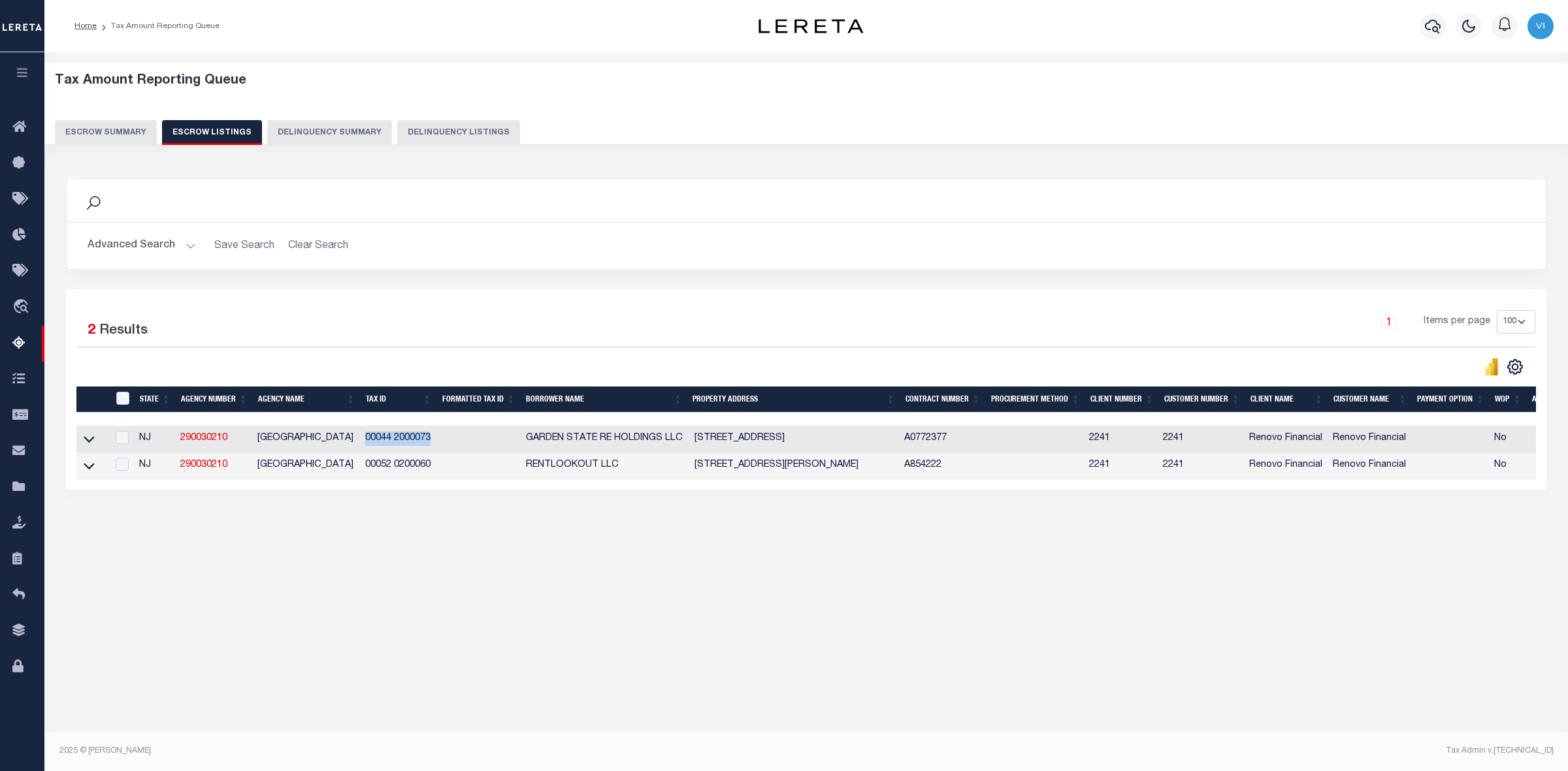
drag, startPoint x: 363, startPoint y: 443, endPoint x: 435, endPoint y: 441, distance: 72.0
click at [435, 441] on td "00044 2000073" at bounding box center [398, 439] width 77 height 27
checkbox input "false"
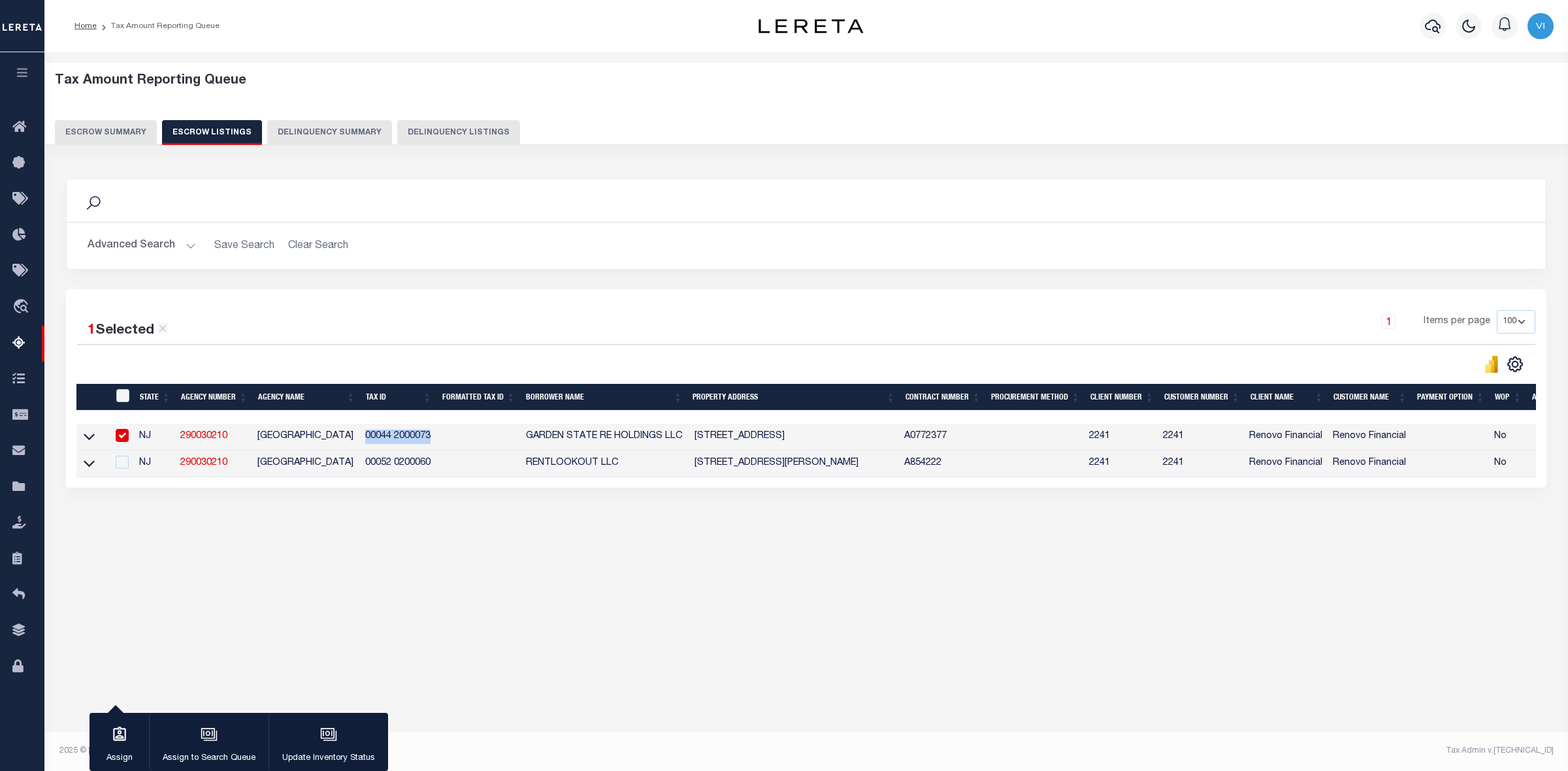
copy td "00044 2000073"
drag, startPoint x: 360, startPoint y: 467, endPoint x: 436, endPoint y: 471, distance: 76.1
click at [436, 471] on tr "NJ 290030210 EVESHAM TOWNSHIP 00052 0200060 RENTLOOKOUT LLC 12 JACKSON COURT WE…" at bounding box center [880, 464] width 1608 height 27
copy tr "00052 0200060"
click at [125, 441] on input "checkbox" at bounding box center [123, 436] width 13 height 13
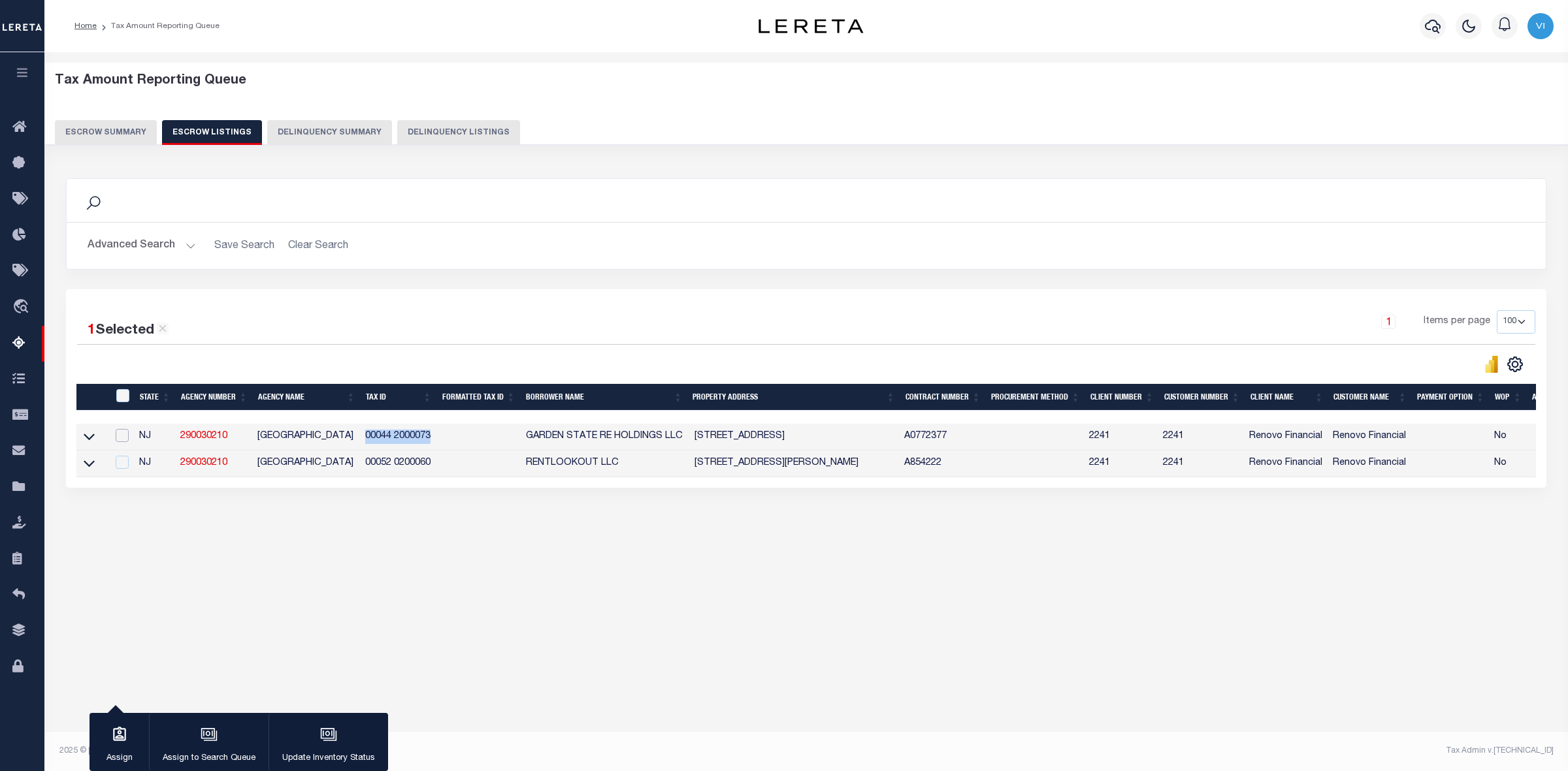
checkbox input "false"
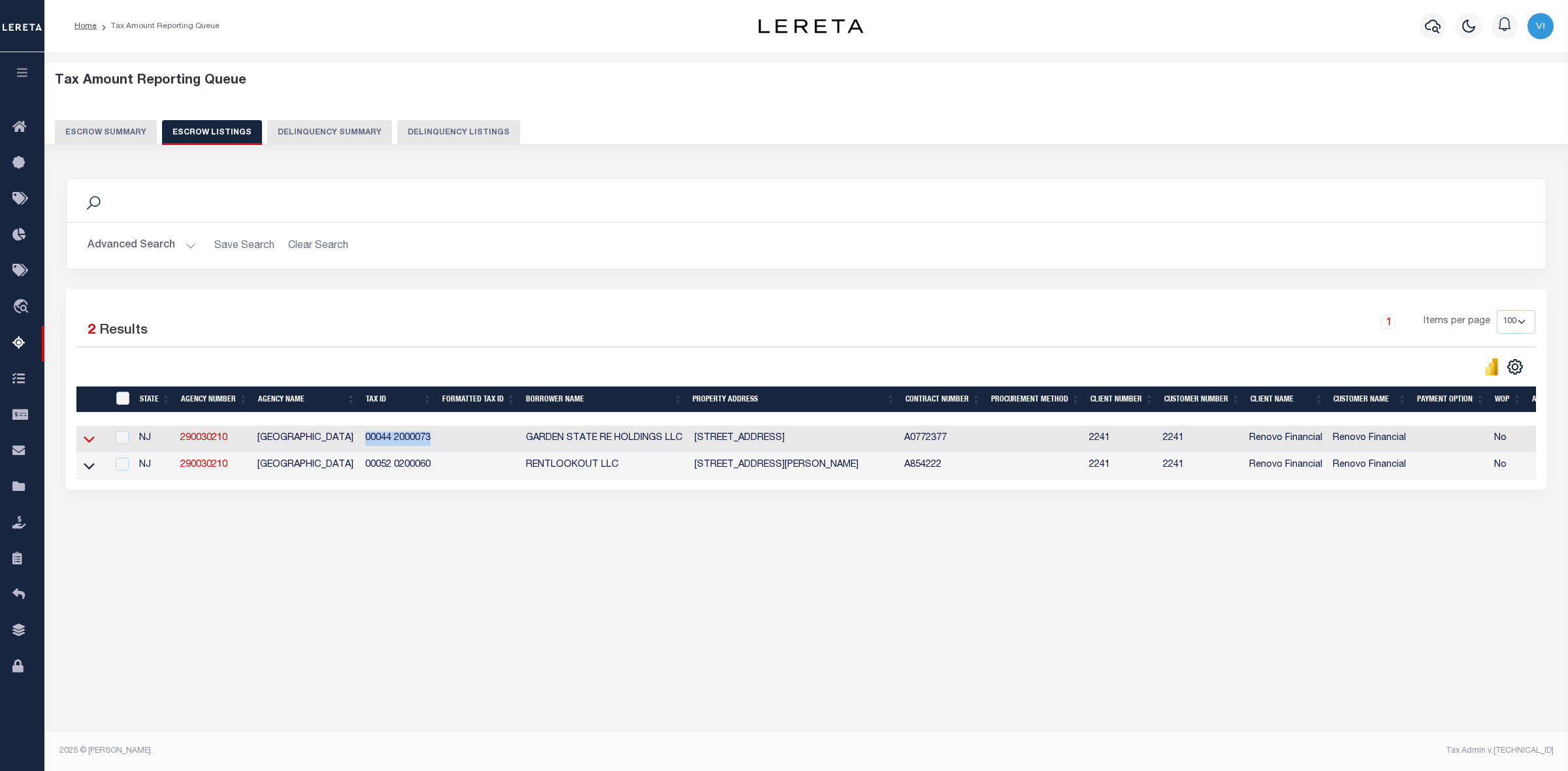
click at [88, 443] on icon at bounding box center [88, 439] width 11 height 13
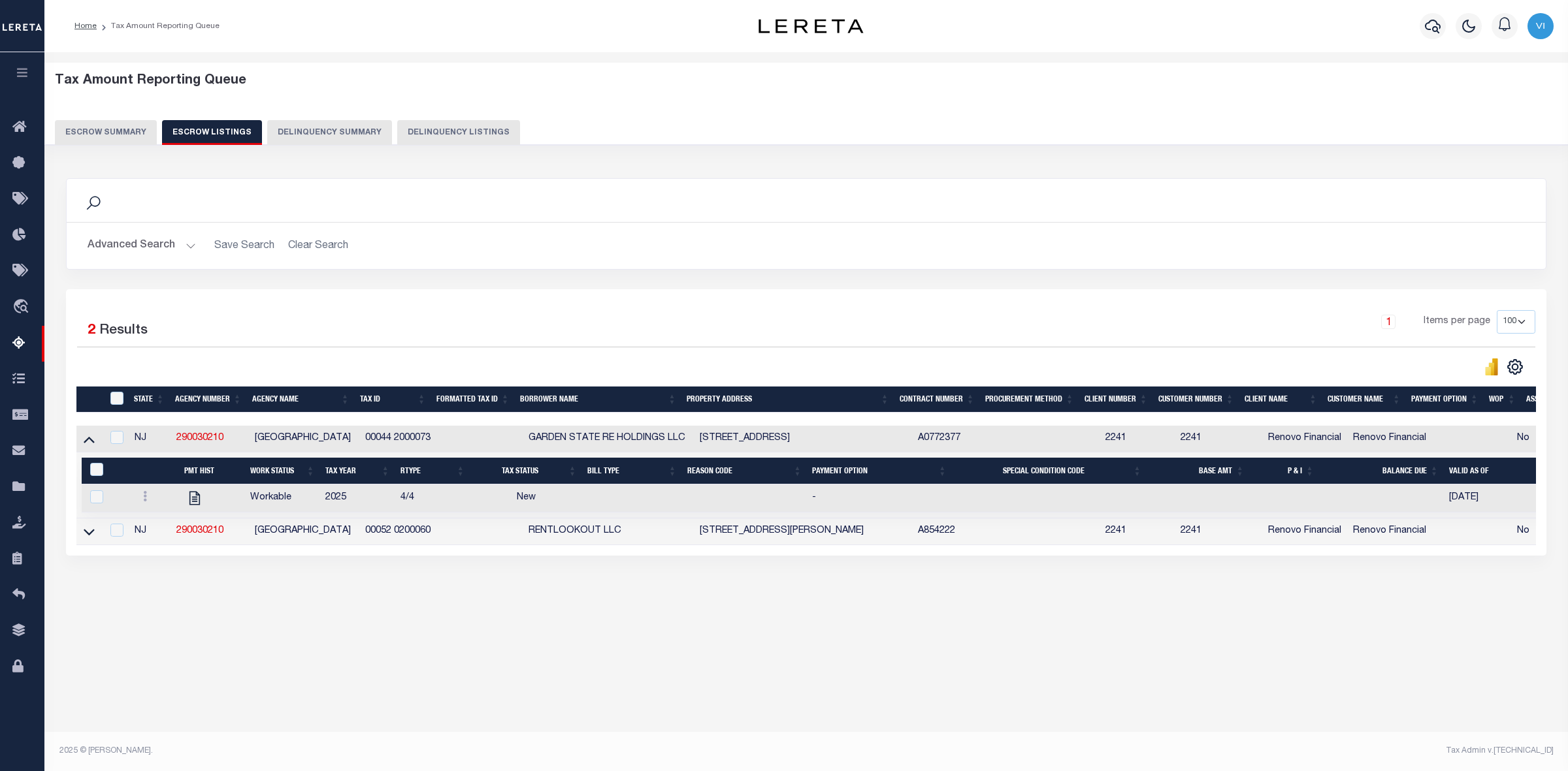
click at [465, 627] on div "Tax Amount Reporting Queue Escrow Summary Escrow Listings In" at bounding box center [806, 350] width 1515 height 569
click at [107, 128] on button "Escrow Summary" at bounding box center [106, 133] width 102 height 25
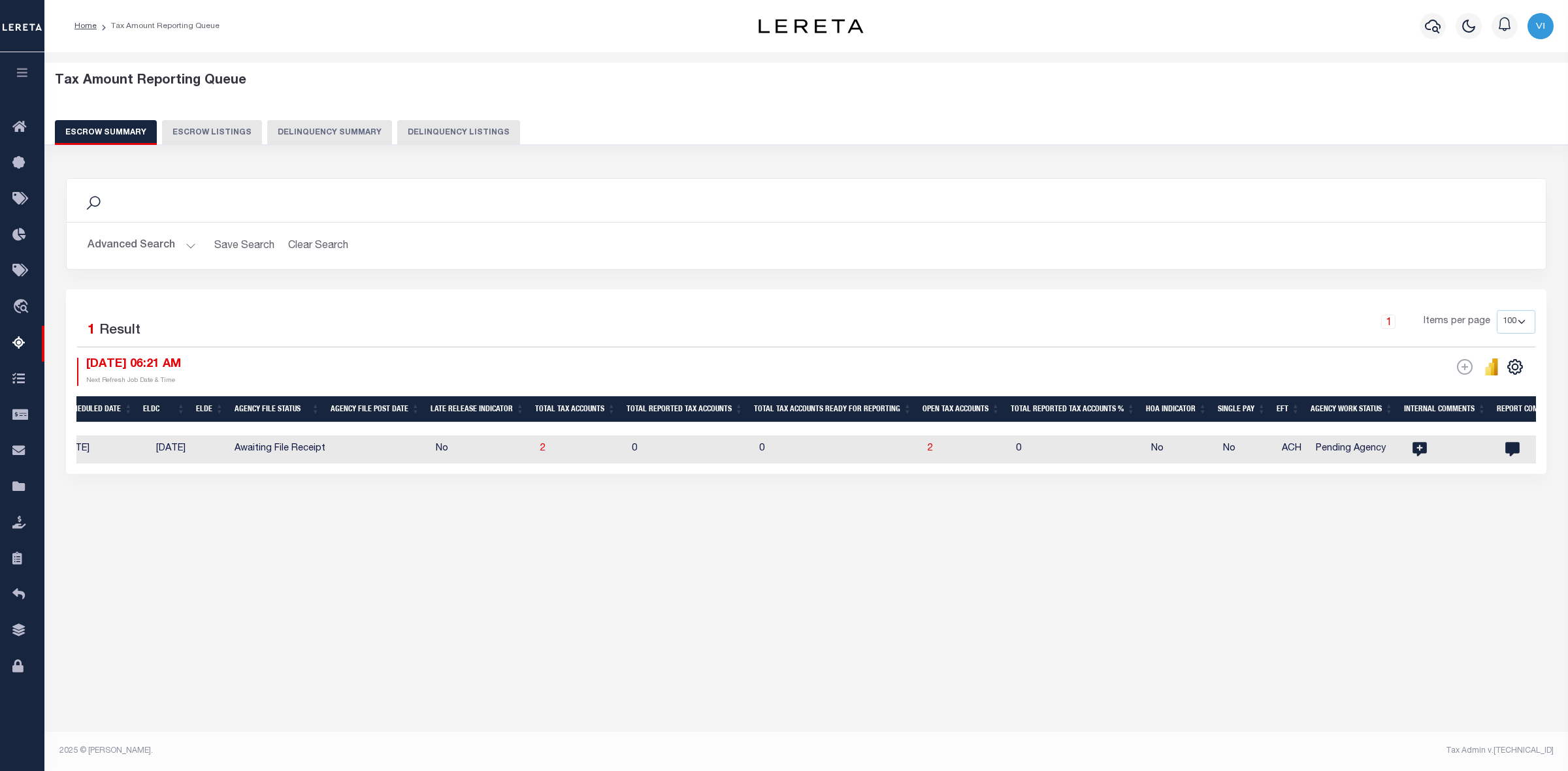
click at [189, 243] on button "Advanced Search" at bounding box center [142, 245] width 108 height 26
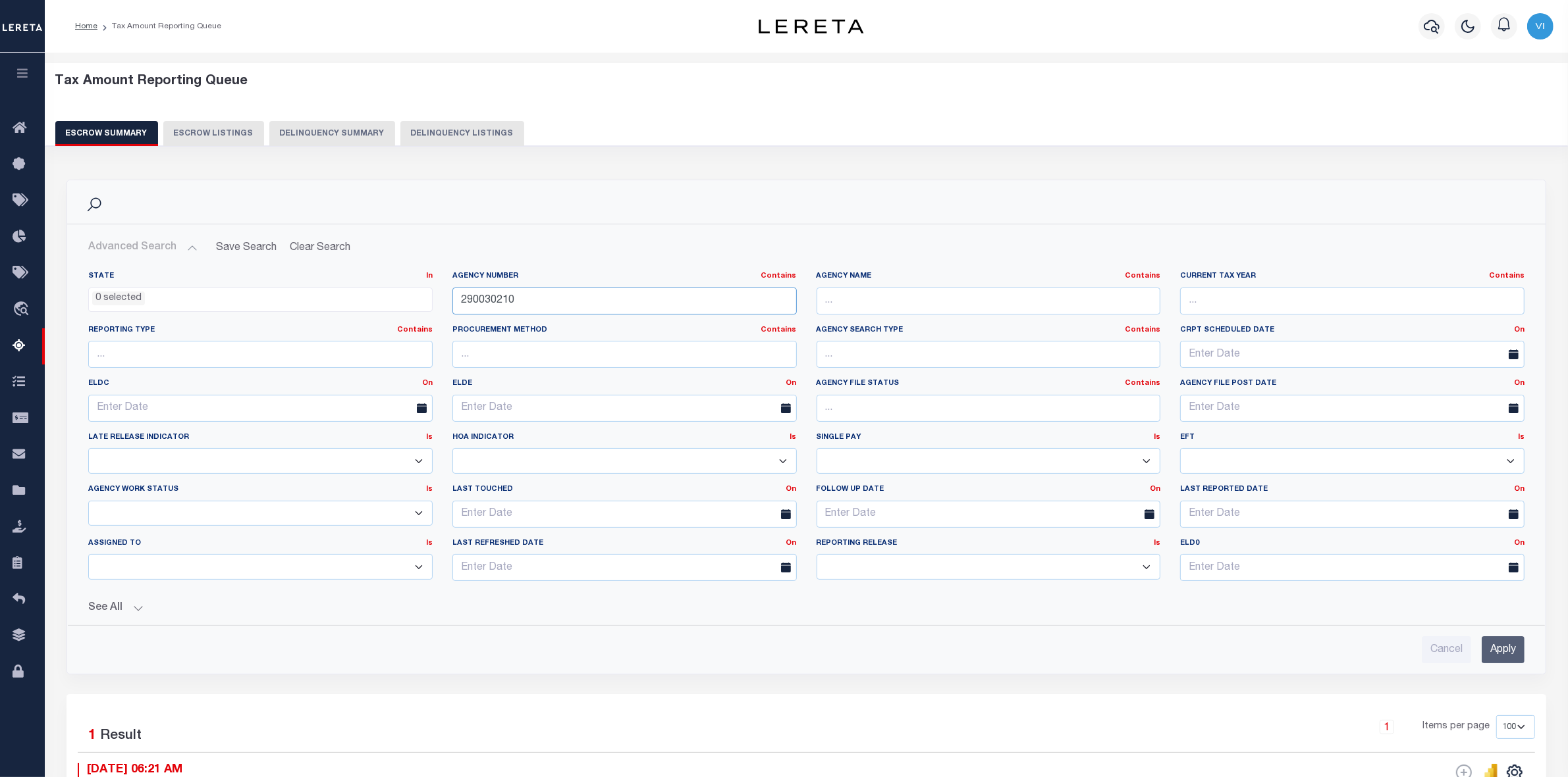
click at [383, 310] on div "State In In AK AL AR AZ CA CO CT DC DE FL GA GU HI IA ID IL IN KS KY LA MA MD M…" at bounding box center [806, 431] width 1456 height 320
paste input "00090109"
type input "200090109"
click at [1502, 653] on input "Apply" at bounding box center [1502, 650] width 43 height 27
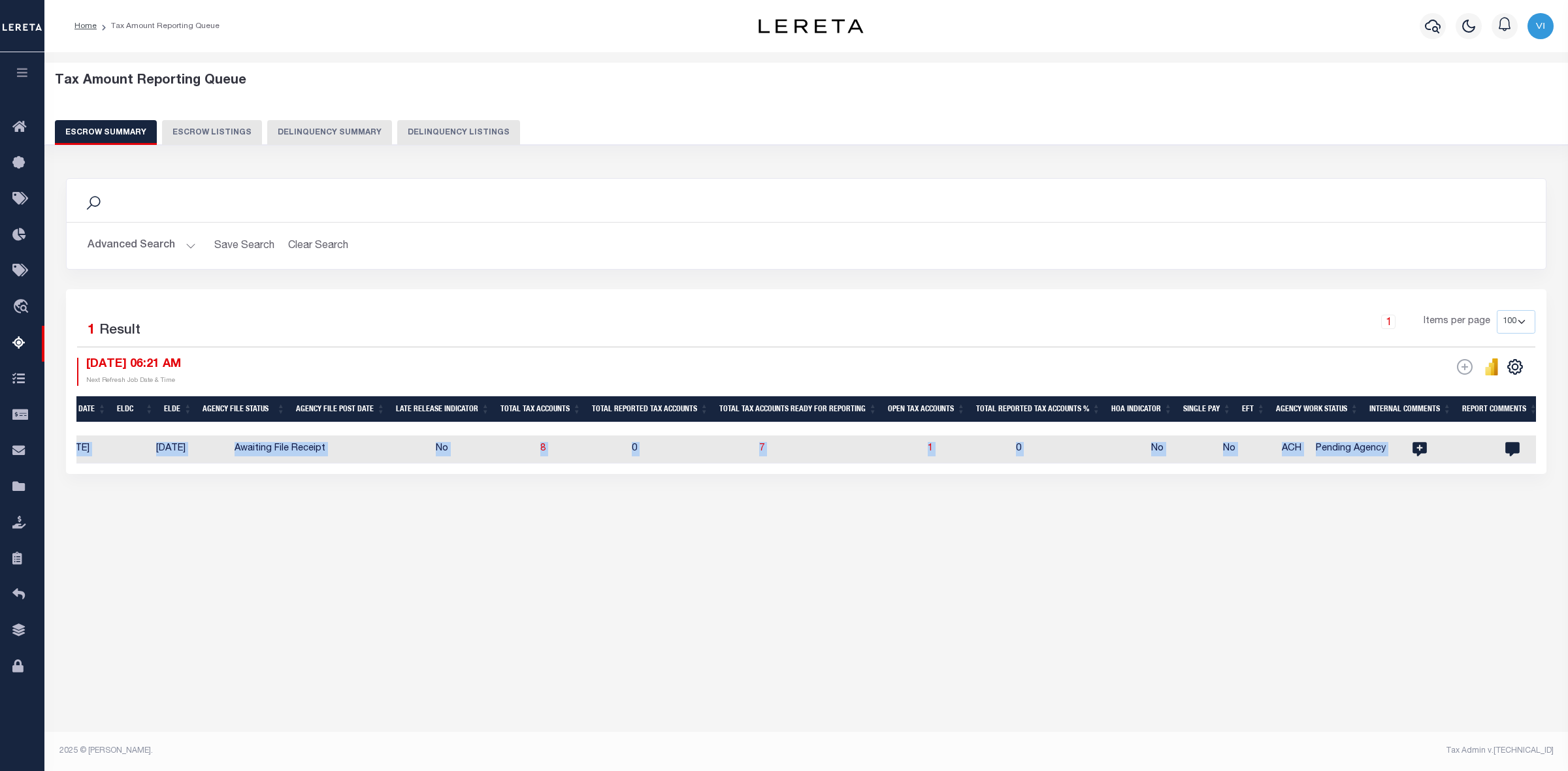
drag, startPoint x: 932, startPoint y: 426, endPoint x: 1369, endPoint y: 441, distance: 437.3
click at [1369, 441] on div "State Agency Number Agency Name Current Tax Year Reporting Type Procurement Met…" at bounding box center [806, 430] width 1460 height 68
click at [1209, 529] on div "Tax Amount Reporting Queue Escrow Summary Escrow Listings In" at bounding box center [806, 309] width 1515 height 487
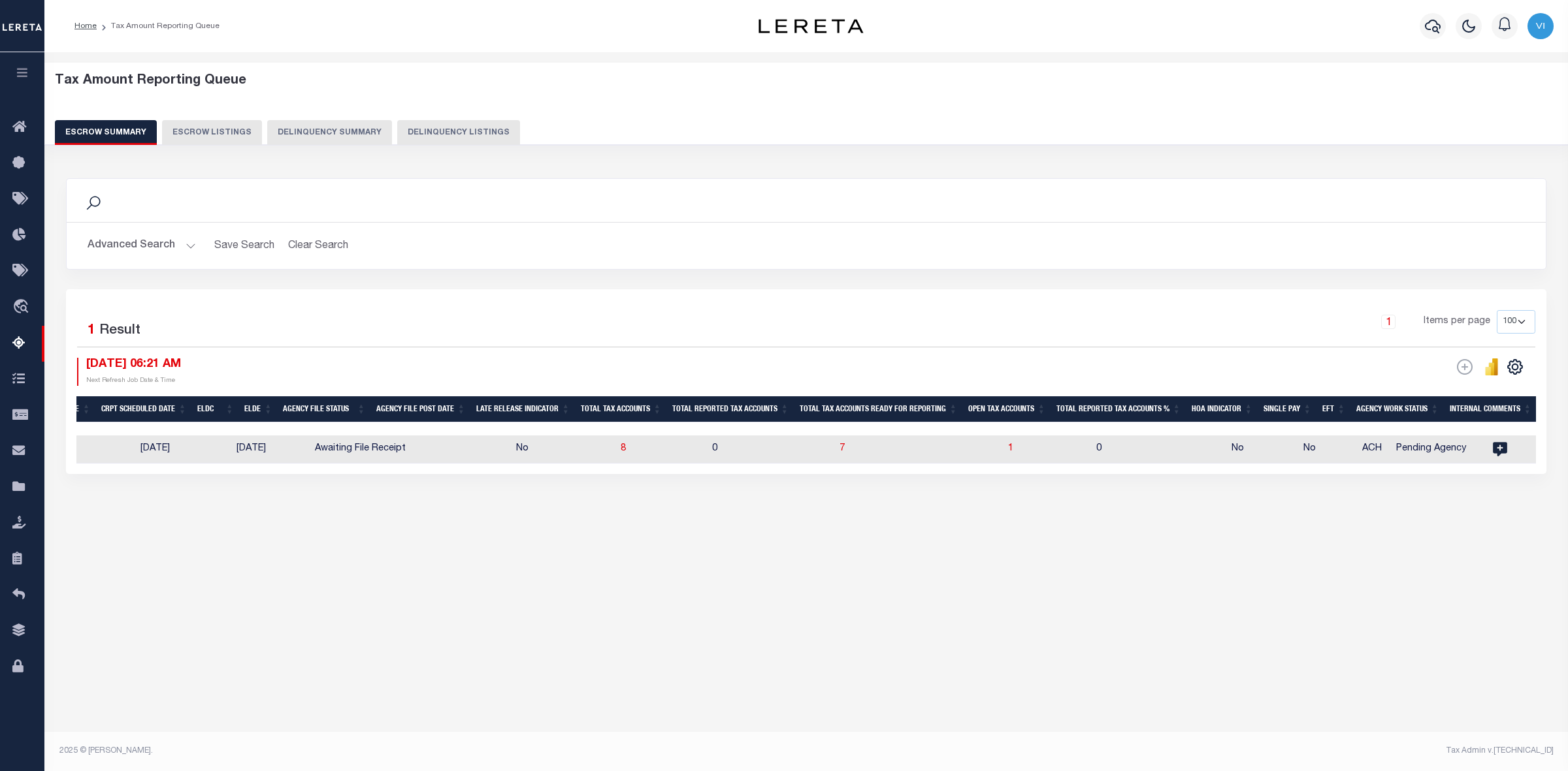
scroll to position [0, 543]
click at [1010, 450] on span "1" at bounding box center [1012, 448] width 5 height 9
select select "100"
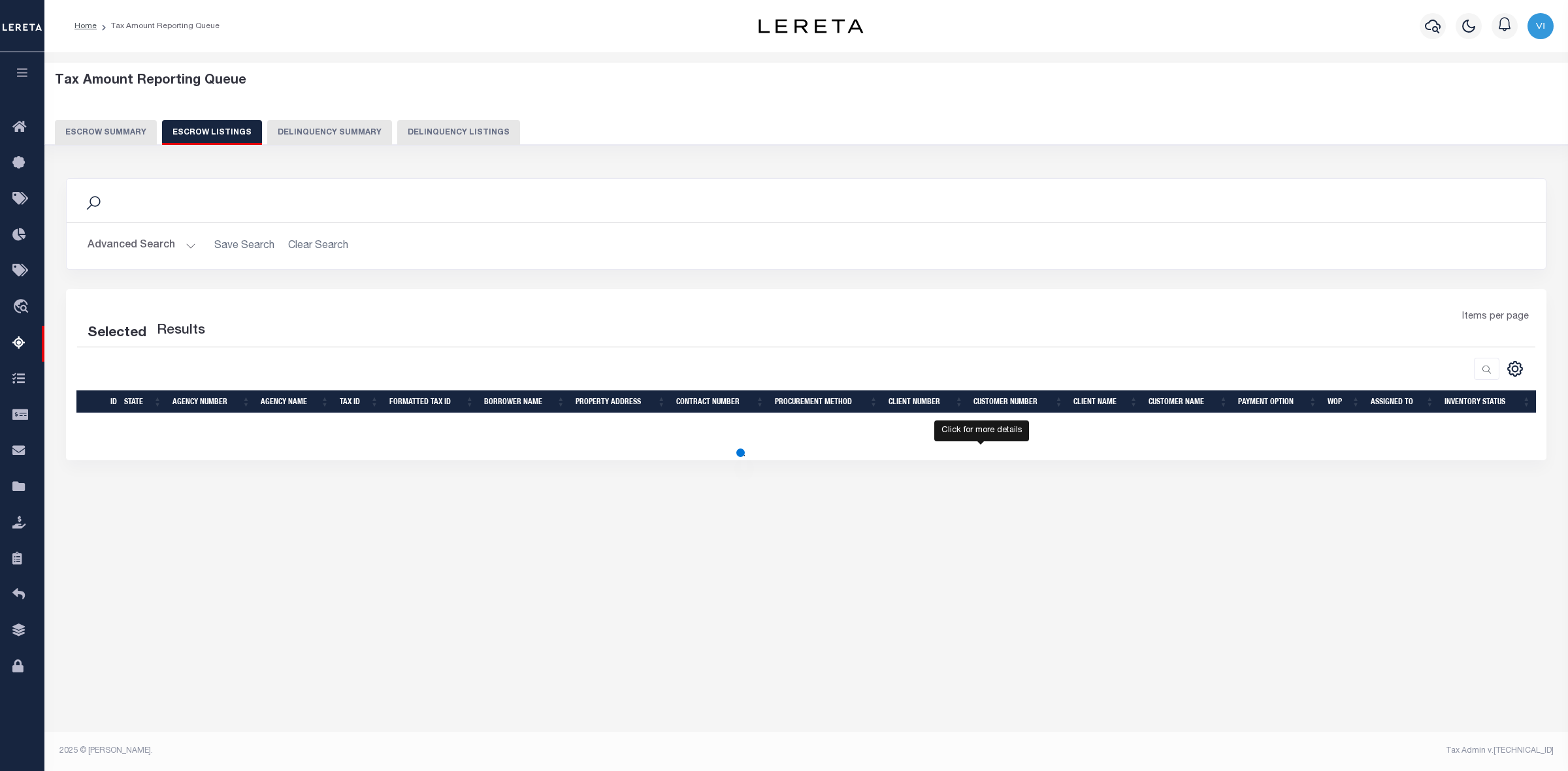
select select "100"
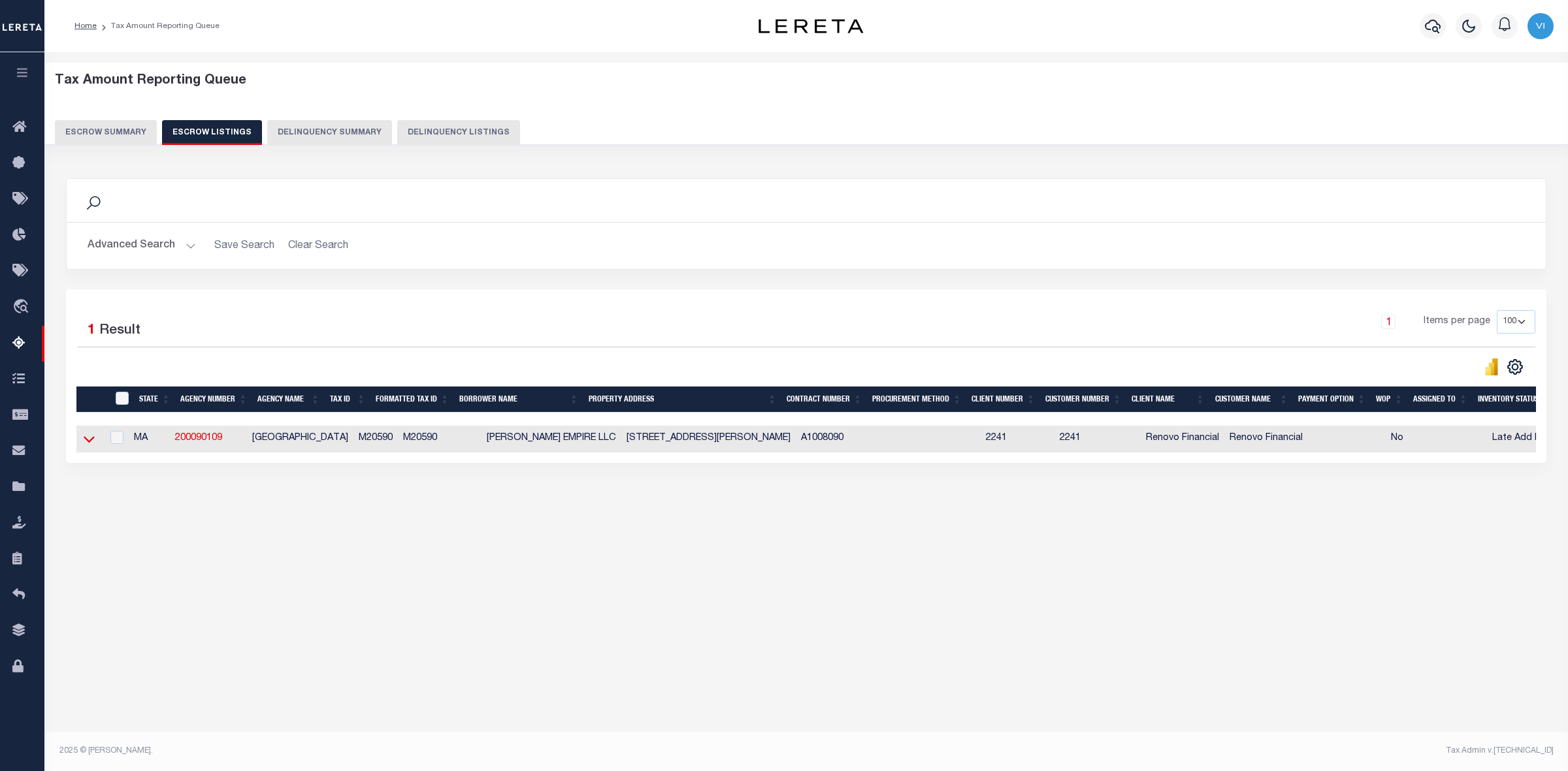
click at [89, 442] on icon at bounding box center [88, 439] width 11 height 13
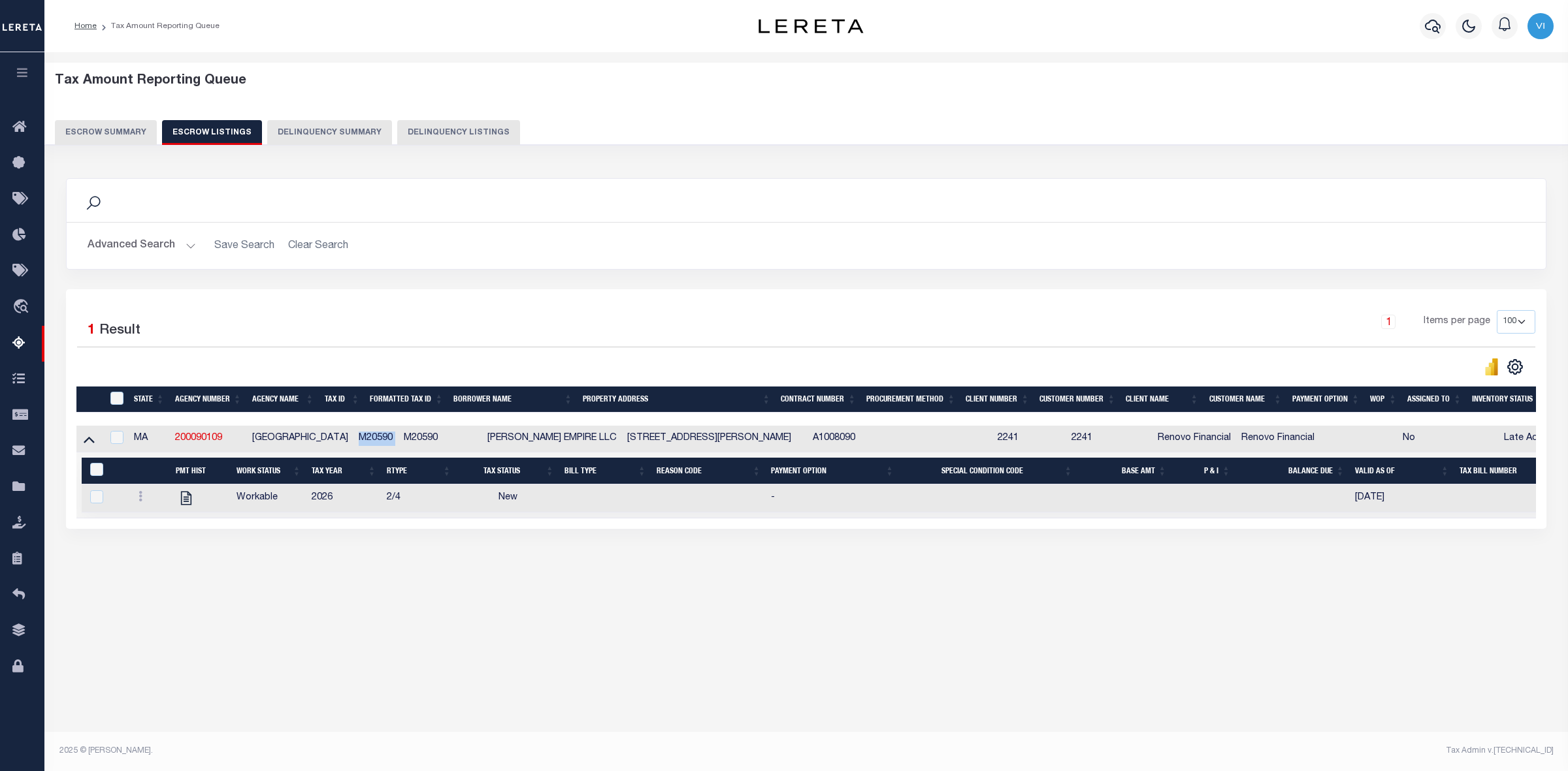
drag, startPoint x: 326, startPoint y: 441, endPoint x: 375, endPoint y: 441, distance: 49.0
click at [375, 441] on tr "MA 200090109 LOWELL CITY M20590 M20590 LW WEBSTER EMPIRE LLC 18 WEBSTER AVE LOW…" at bounding box center [836, 439] width 1519 height 27
copy td "M20590"
click at [452, 323] on div "1 Items per page 10 25 50 100 500" at bounding box center [991, 327] width 1089 height 34
drag, startPoint x: 230, startPoint y: 441, endPoint x: 168, endPoint y: 440, distance: 62.0
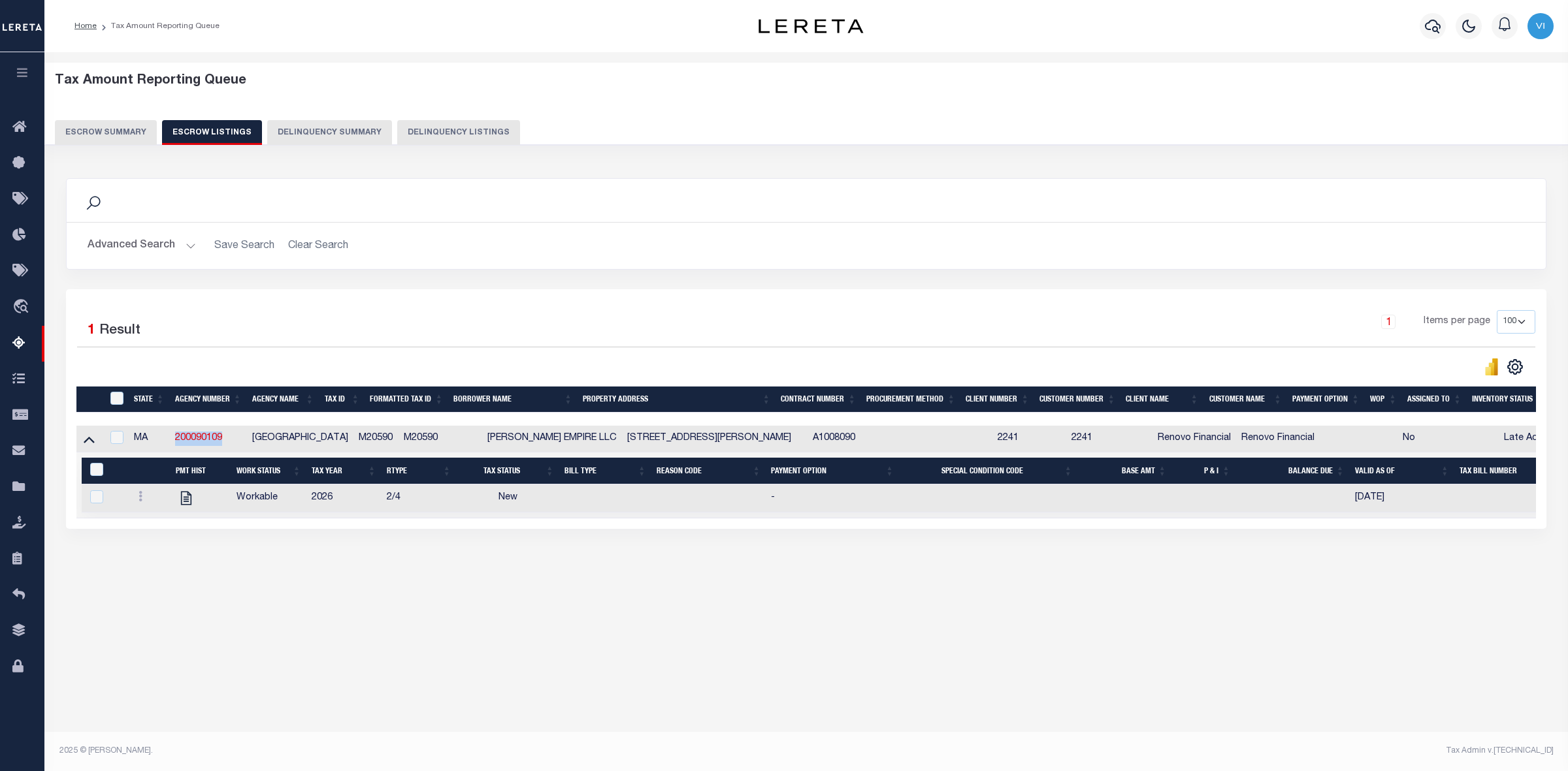
click at [168, 440] on tr "MA 200090109 LOWELL CITY M20590 M20590 LW WEBSTER EMPIRE LLC 18 WEBSTER AVE LOW…" at bounding box center [836, 439] width 1519 height 27
copy tr "200090109"
click at [73, 131] on span "Home" at bounding box center [73, 127] width 67 height 36
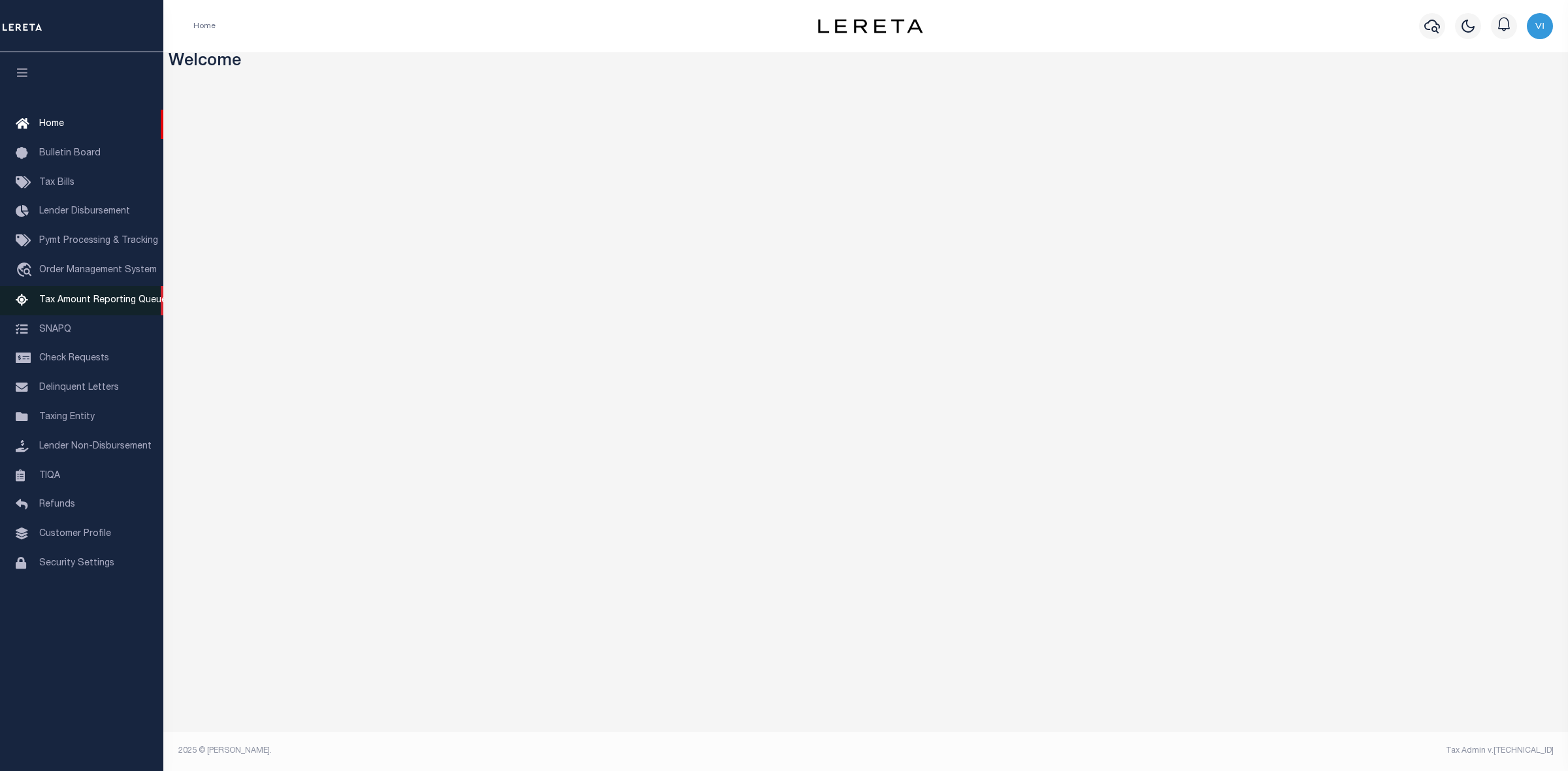
click at [94, 300] on span "Tax Amount Reporting Queue" at bounding box center [103, 300] width 128 height 9
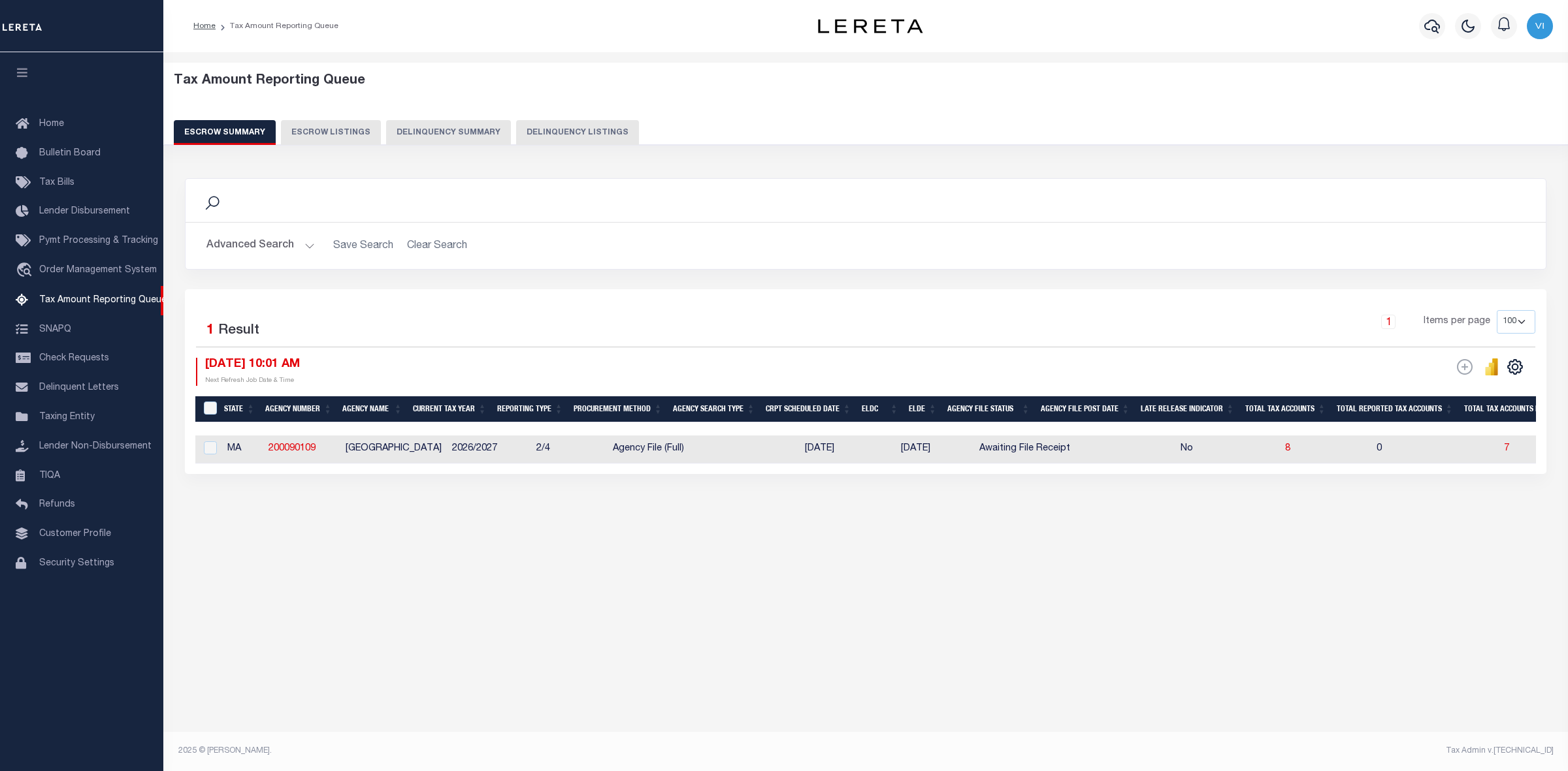
select select
select select "100"
click at [302, 245] on button "Advanced Search" at bounding box center [260, 245] width 108 height 26
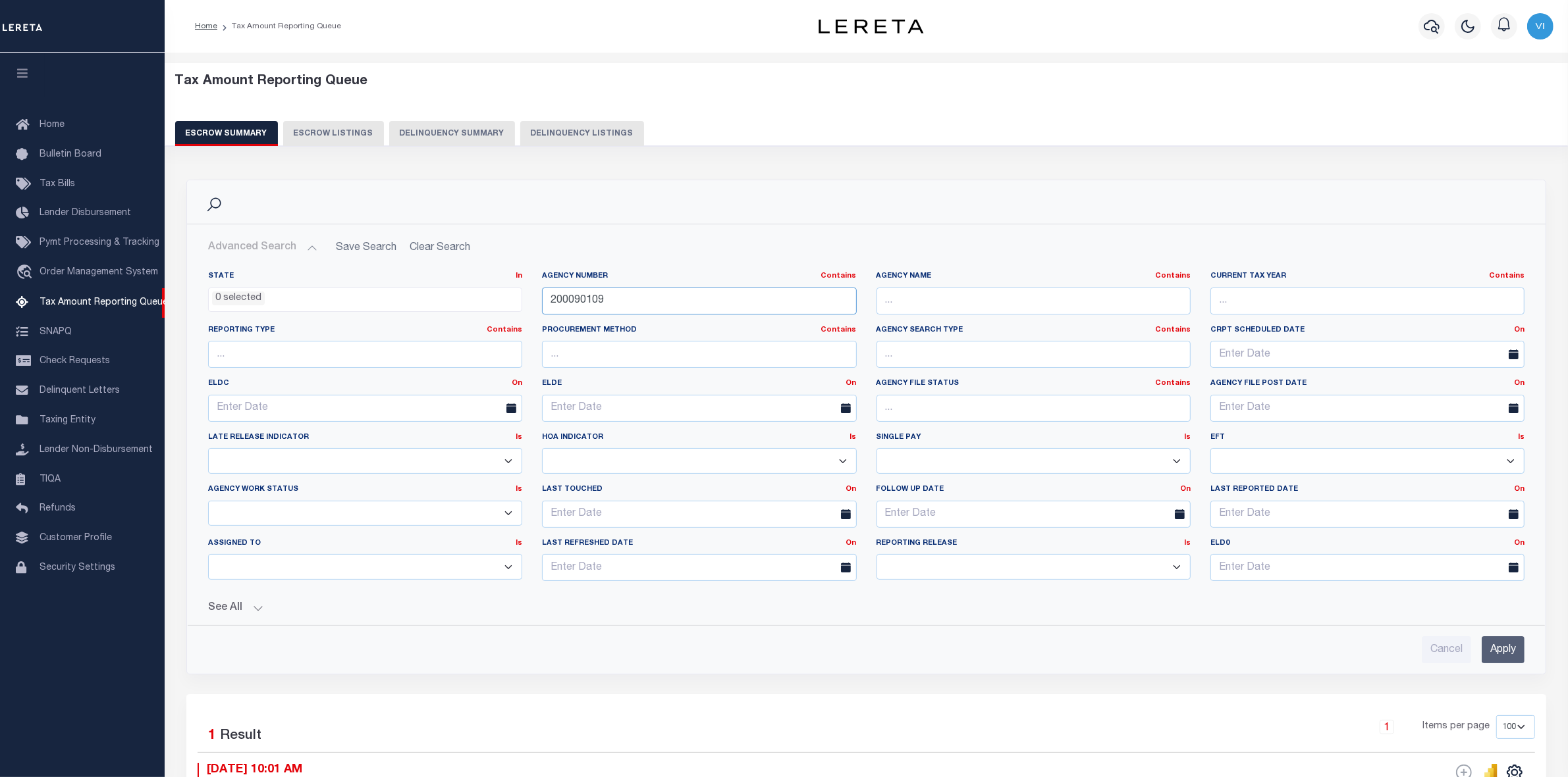
drag, startPoint x: 611, startPoint y: 299, endPoint x: 489, endPoint y: 300, distance: 122.0
click at [489, 300] on div "State In In AK AL AR AZ CA CO CT DC DE FL GA GU HI IA ID IL IN KS KY LA MA MD M…" at bounding box center [866, 431] width 1336 height 320
paste input "130330000"
type input "130330000"
click at [1492, 655] on input "Apply" at bounding box center [1502, 650] width 43 height 27
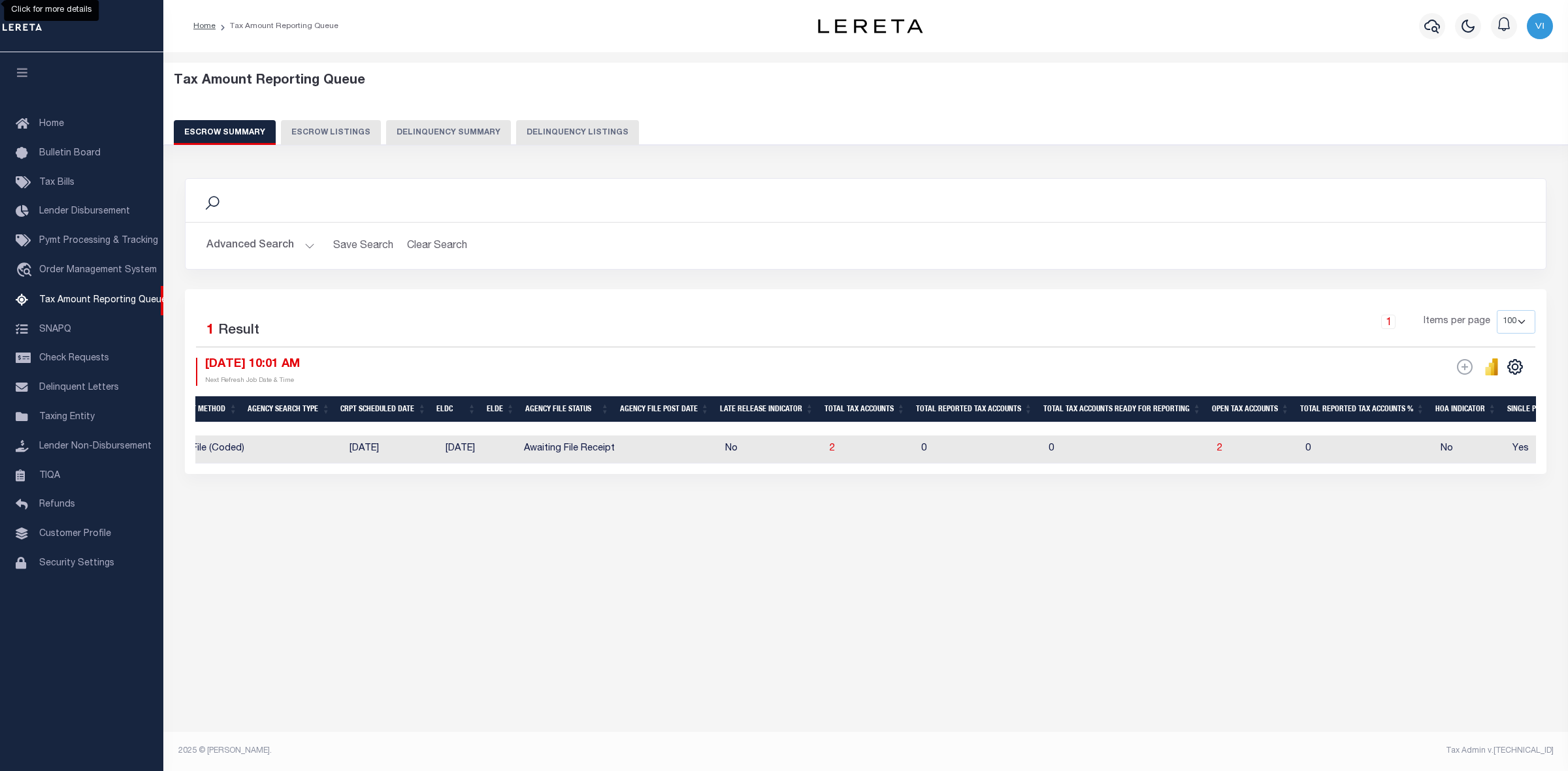
click at [1219, 452] on td "2" at bounding box center [1256, 450] width 88 height 28
checkbox input "true"
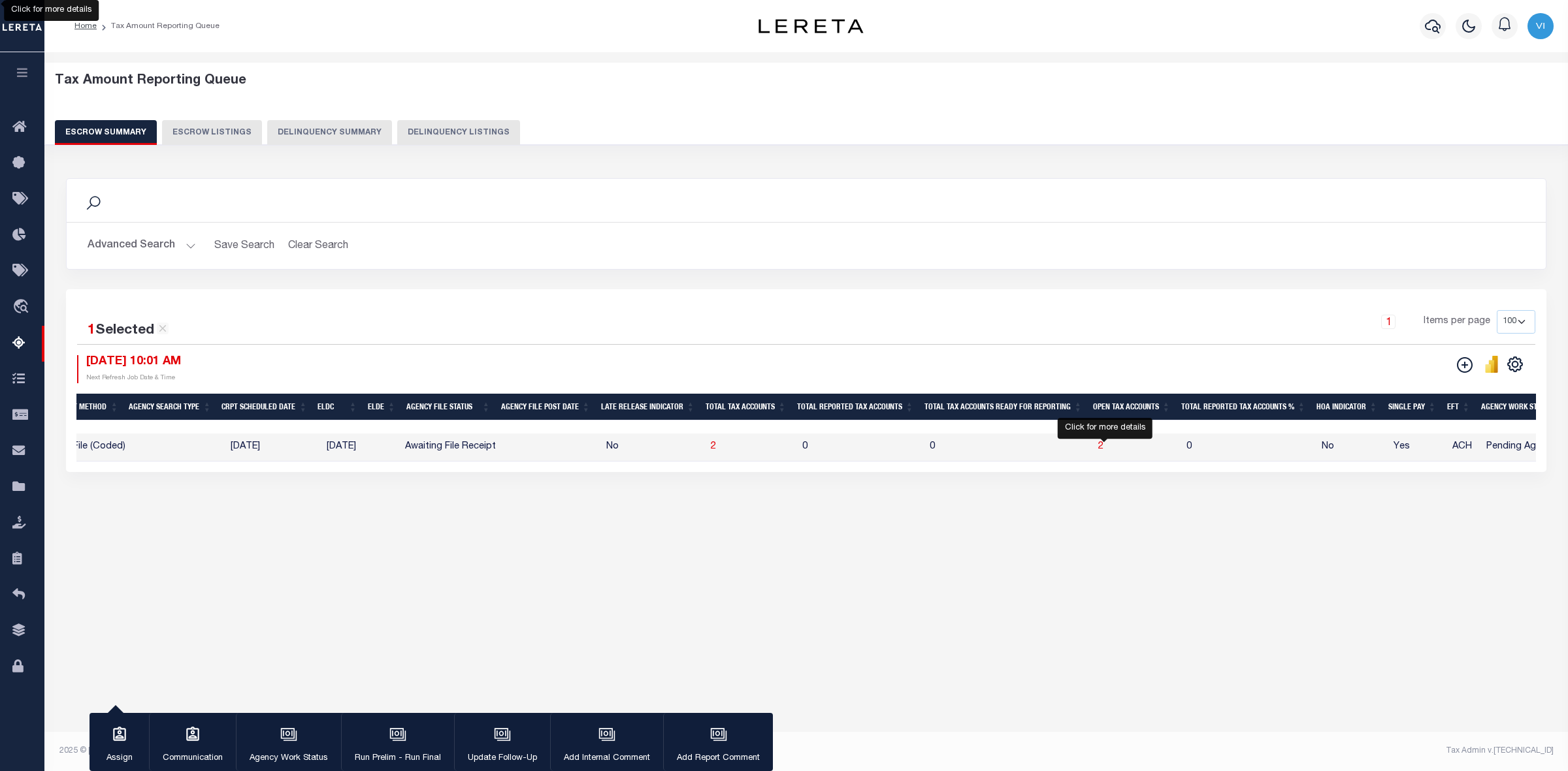
click at [1103, 445] on span "2" at bounding box center [1101, 446] width 5 height 9
select select "100"
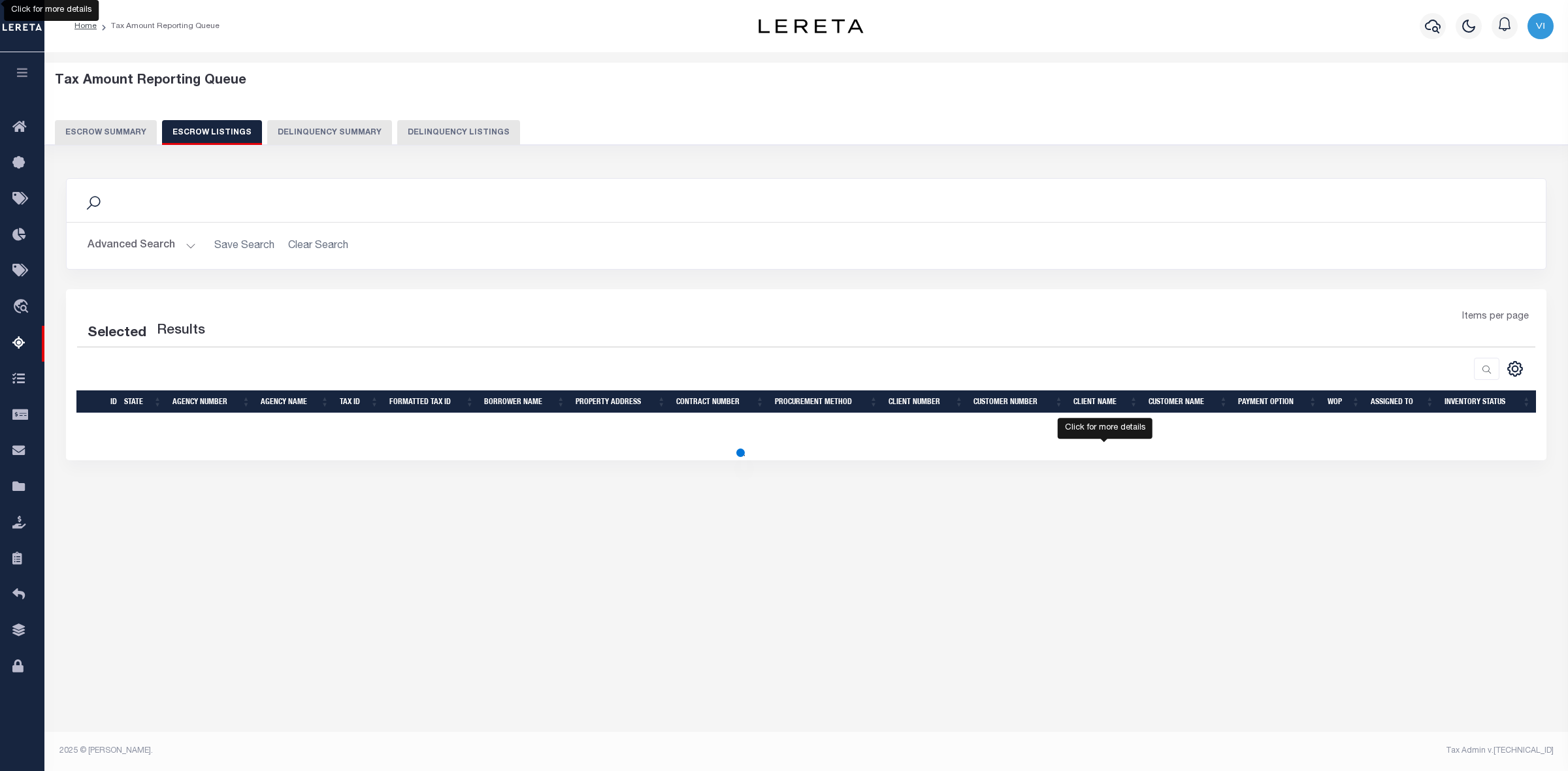
select select "100"
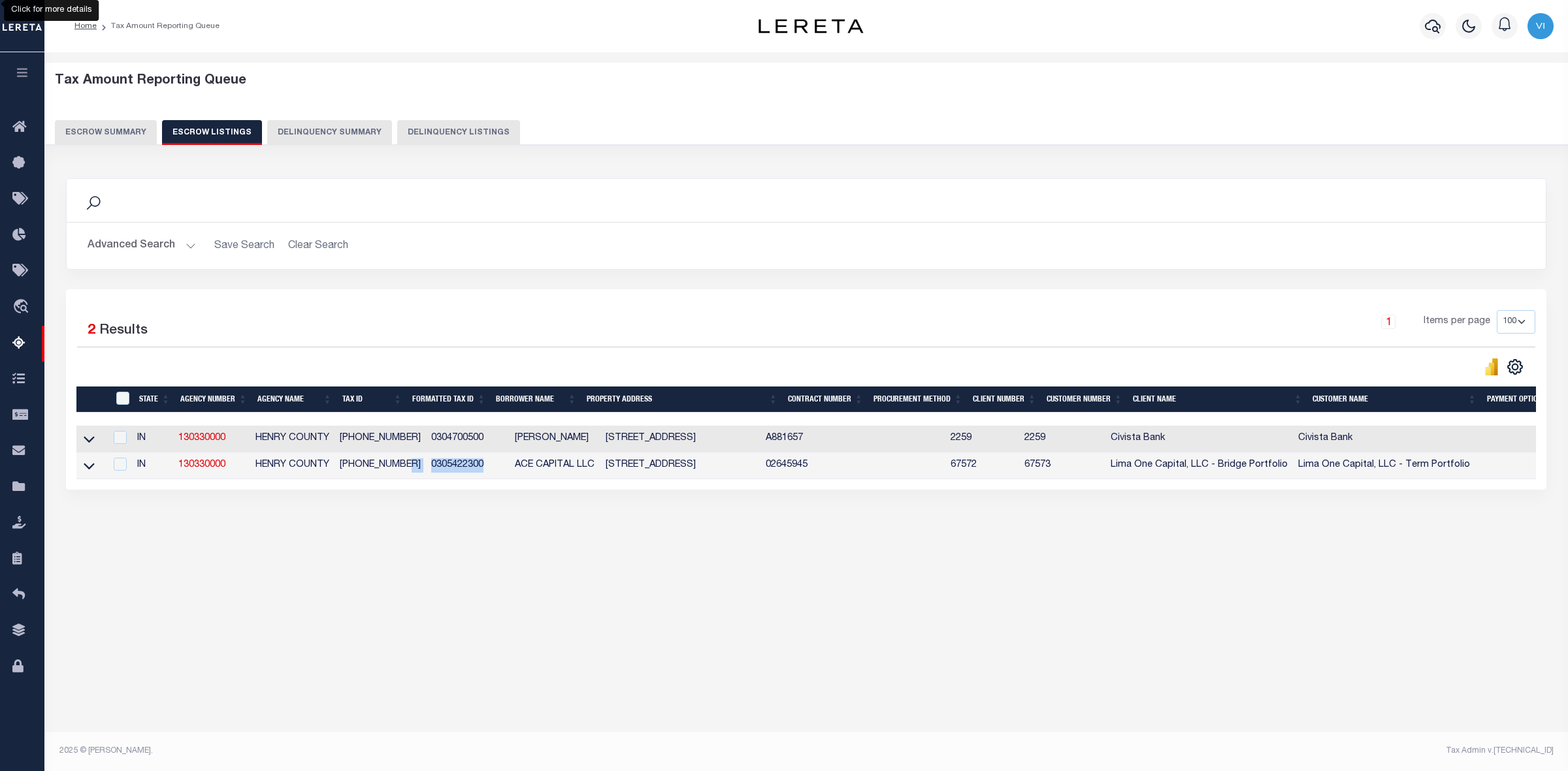
drag, startPoint x: 400, startPoint y: 471, endPoint x: 459, endPoint y: 468, distance: 59.1
click at [459, 468] on tr "IN 130330000 HENRY COUNTY 030-54223-00 0305422300 ACE CAPITAL LLC 921 S 14TH ST…" at bounding box center [907, 466] width 1661 height 27
copy tr "0305422300"
click at [444, 568] on div "Tax Amount Reporting Queue Escrow Summary Escrow Listings In" at bounding box center [806, 316] width 1515 height 503
drag, startPoint x: 330, startPoint y: 469, endPoint x: 399, endPoint y: 476, distance: 69.4
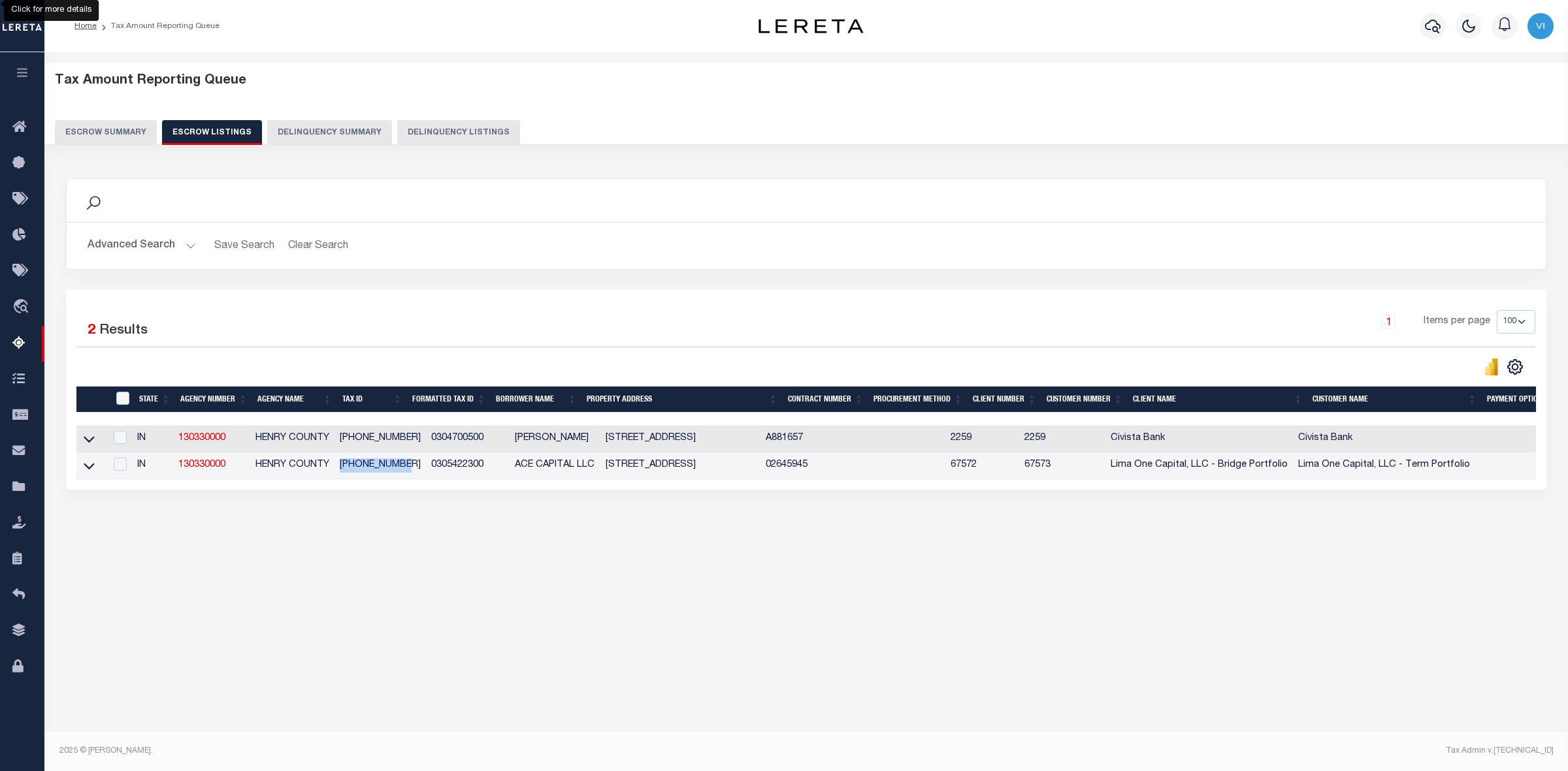
click at [399, 476] on td "030-54223-00" at bounding box center [381, 466] width 92 height 27
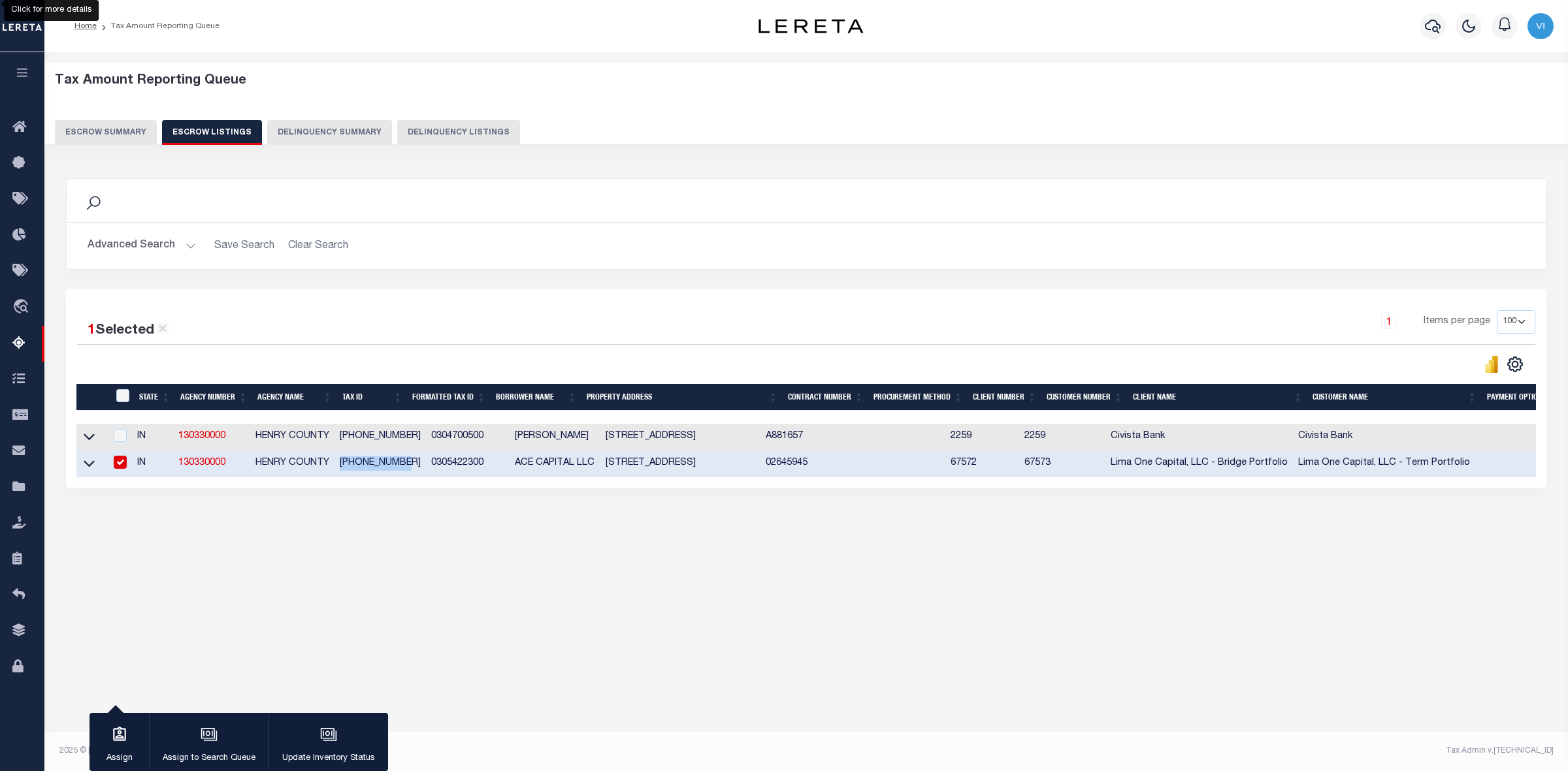
copy td "030-54223-00"
click at [110, 465] on div at bounding box center [118, 462] width 17 height 14
checkbox input "false"
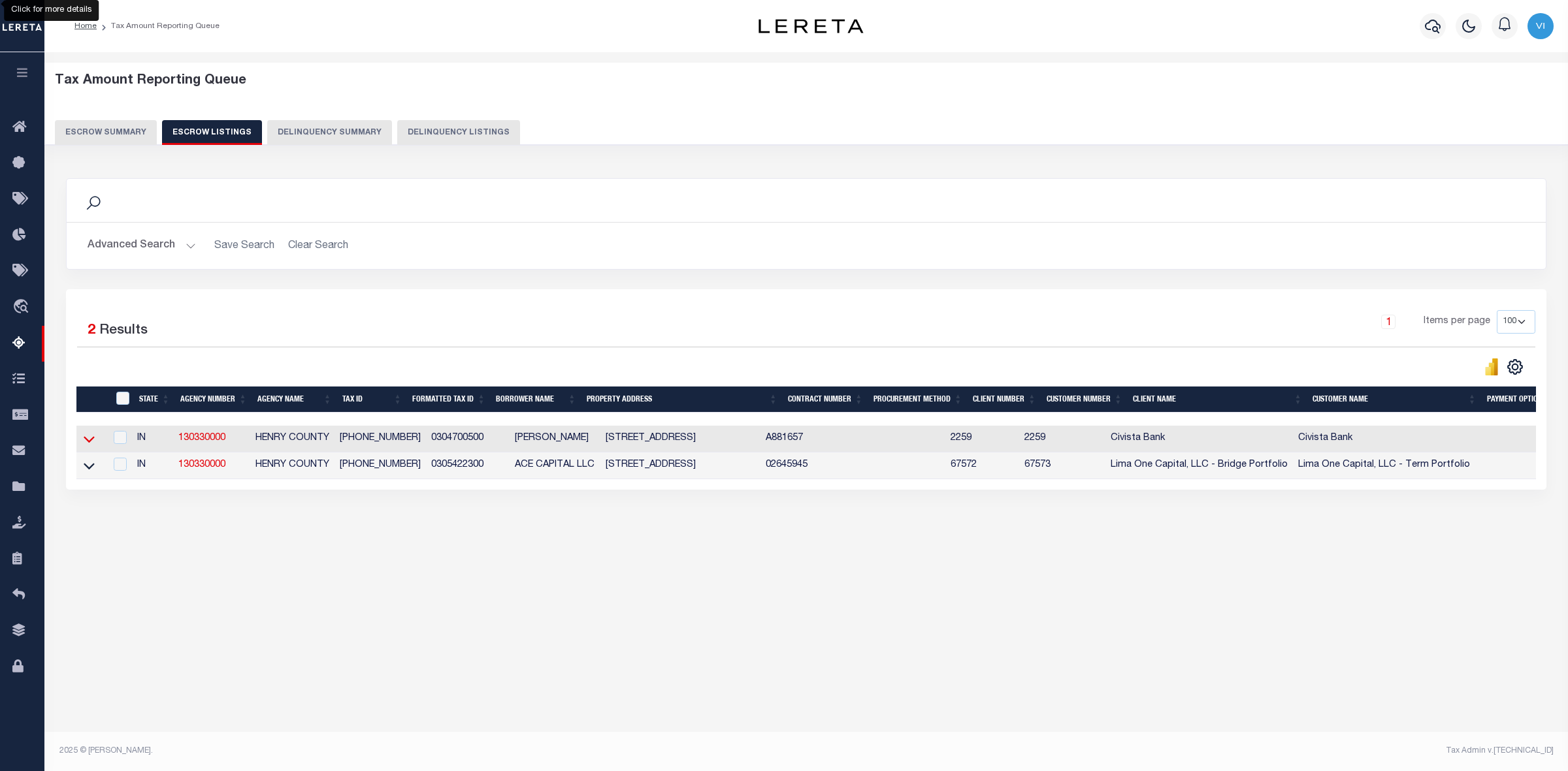
click at [92, 441] on icon at bounding box center [88, 439] width 11 height 13
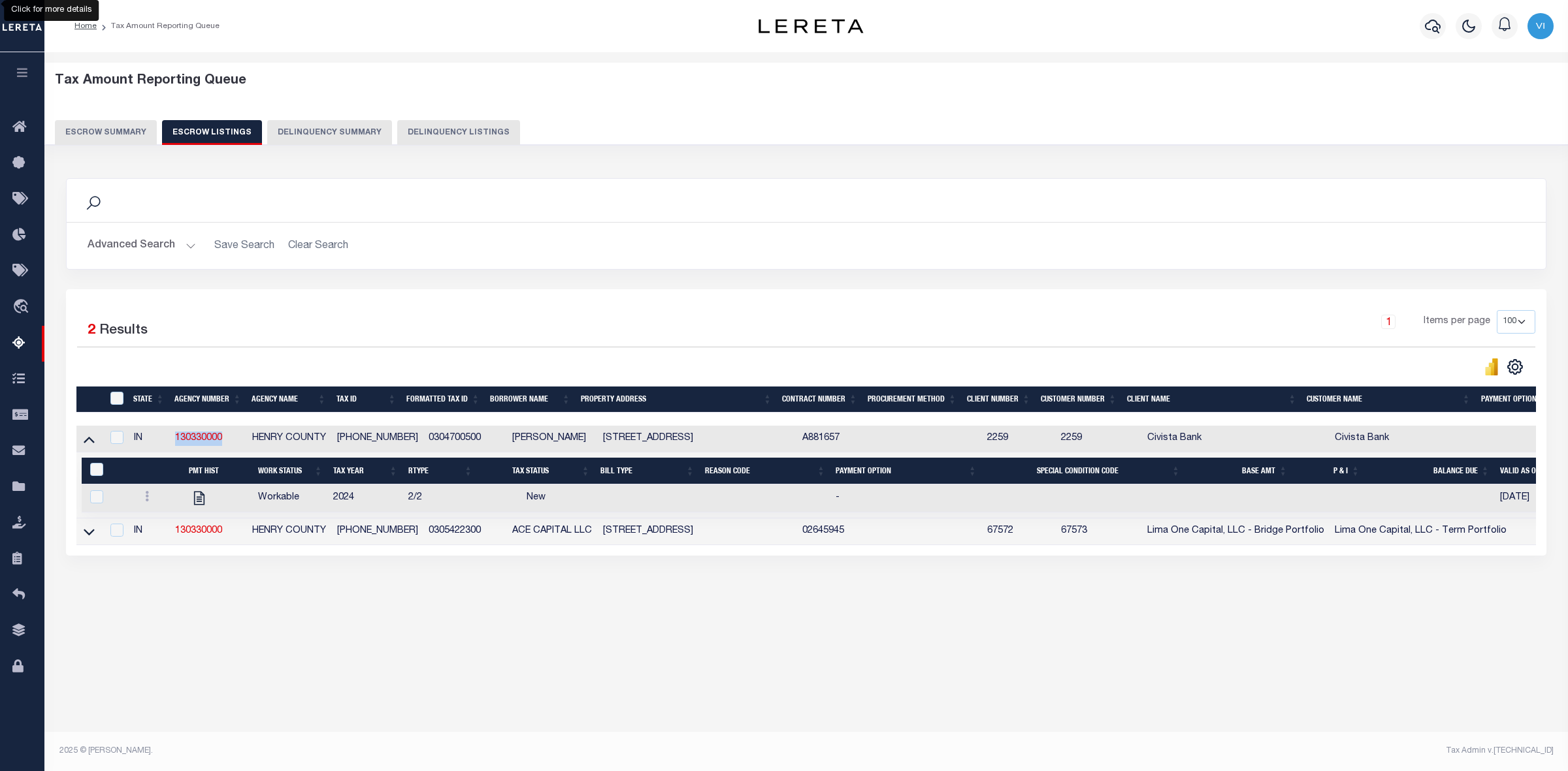
drag, startPoint x: 230, startPoint y: 439, endPoint x: 173, endPoint y: 438, distance: 57.0
click at [173, 438] on td "130330000" at bounding box center [209, 439] width 77 height 27
checkbox input "true"
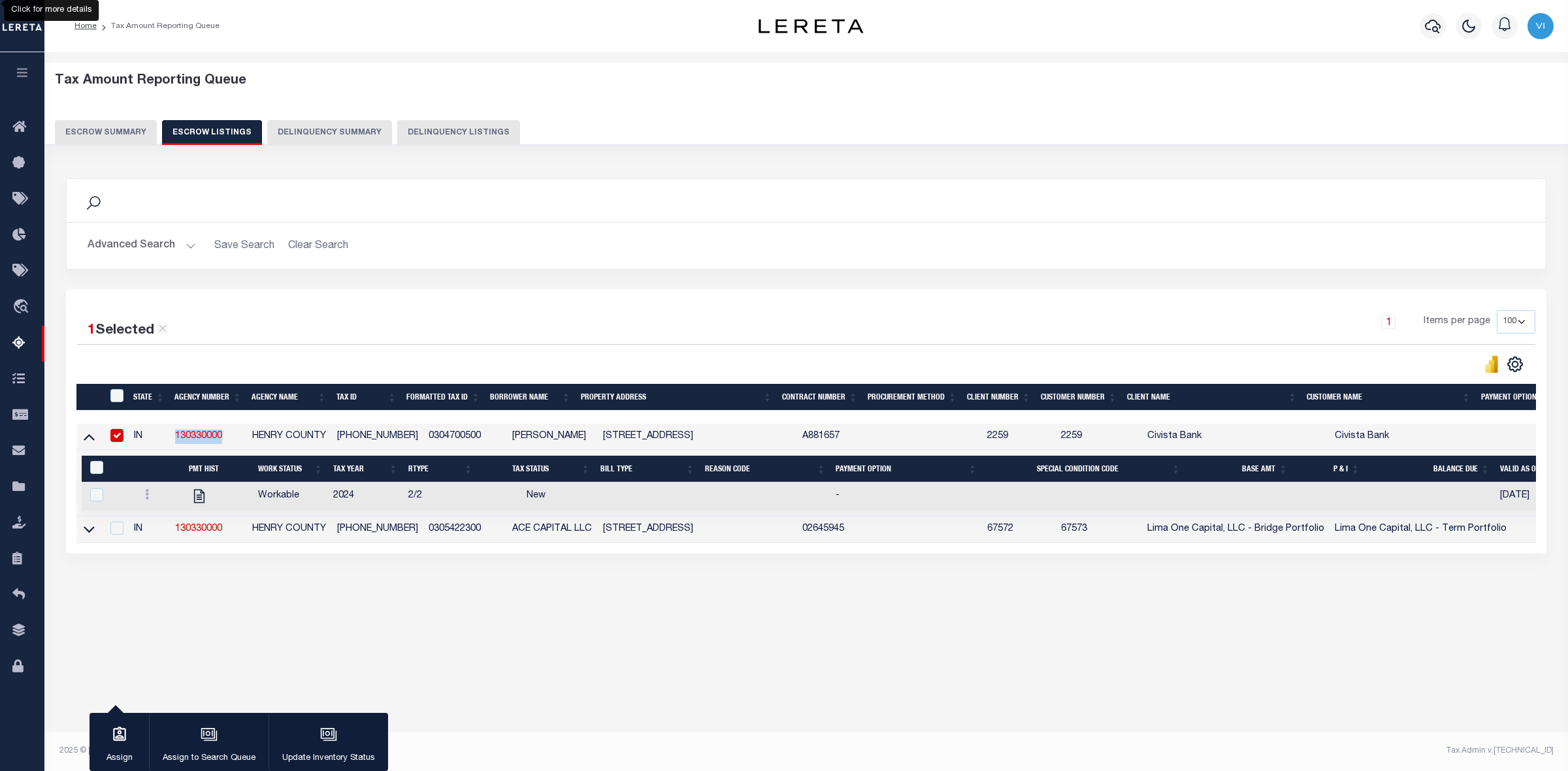
copy link "130330000"
click at [119, 125] on button "Escrow Summary" at bounding box center [106, 133] width 102 height 25
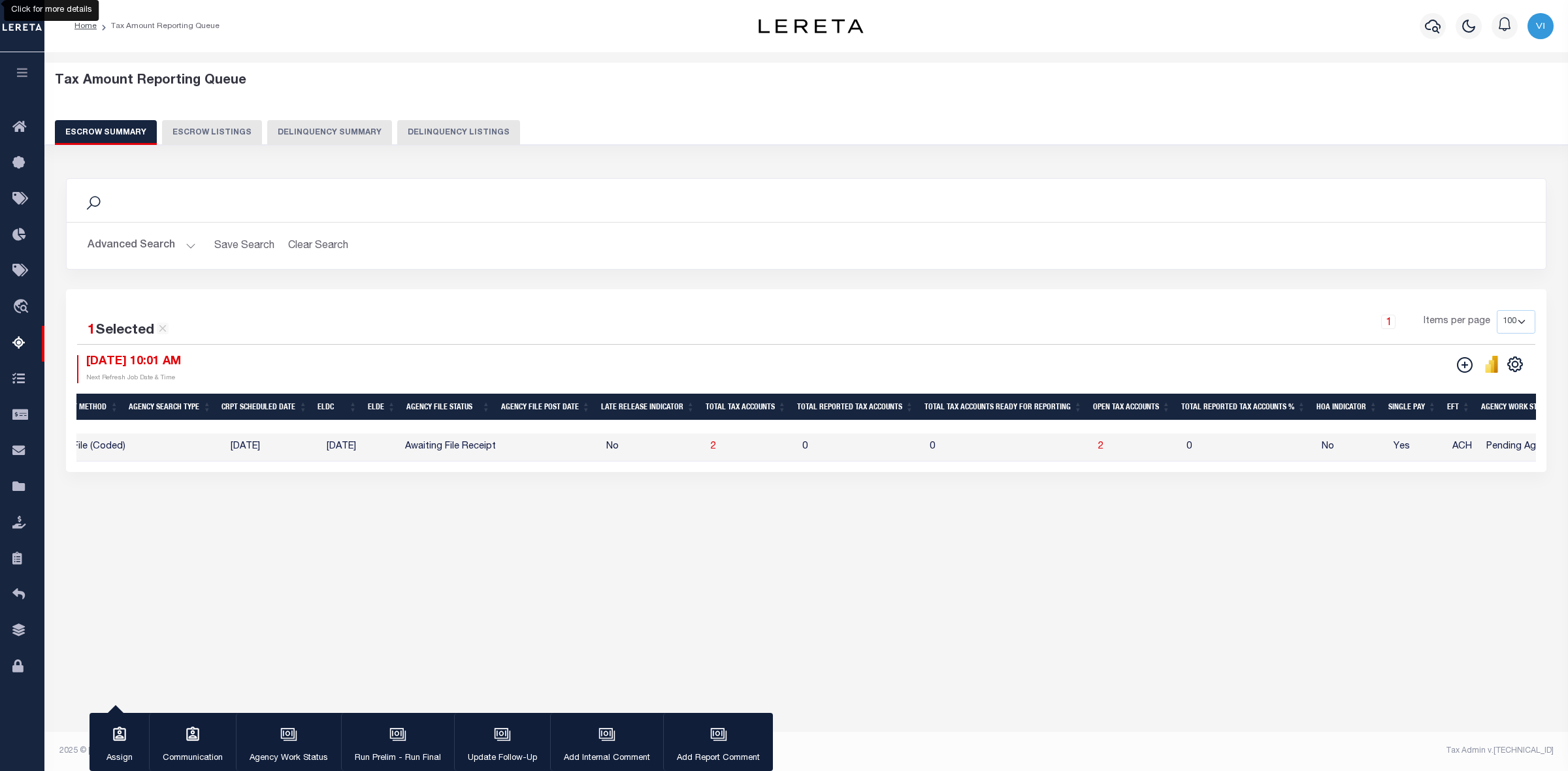
click at [191, 243] on button "Advanced Search" at bounding box center [142, 245] width 108 height 26
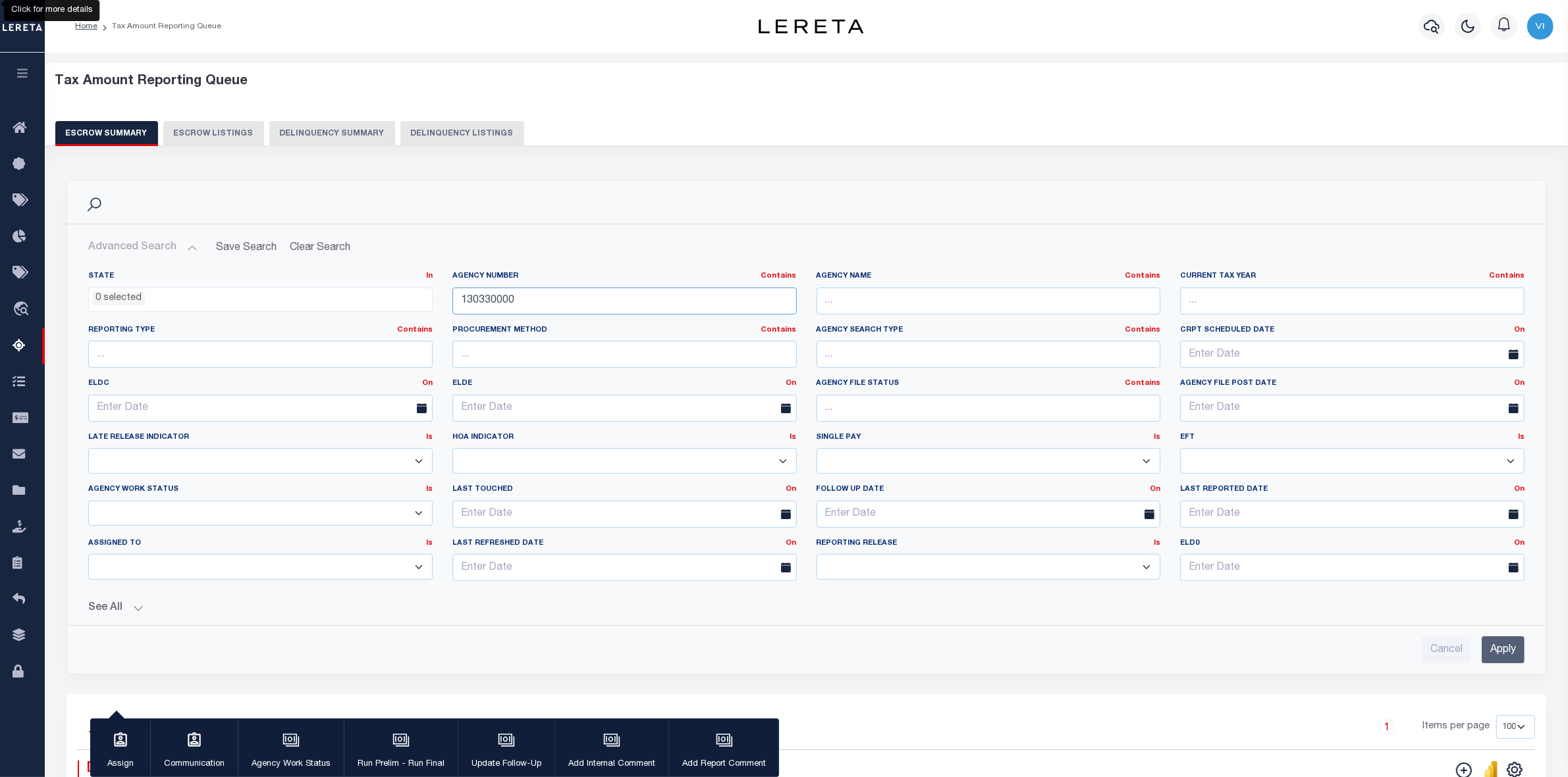
drag, startPoint x: 541, startPoint y: 295, endPoint x: 437, endPoint y: 310, distance: 105.1
click at [437, 310] on div "State In In AK AL AR AZ CA CO CT DC DE FL GA GU HI IA ID IL IN KS KY LA MA MD M…" at bounding box center [806, 431] width 1456 height 320
paste input "60560106"
type input "160560106"
click at [1502, 657] on input "Apply" at bounding box center [1502, 650] width 43 height 27
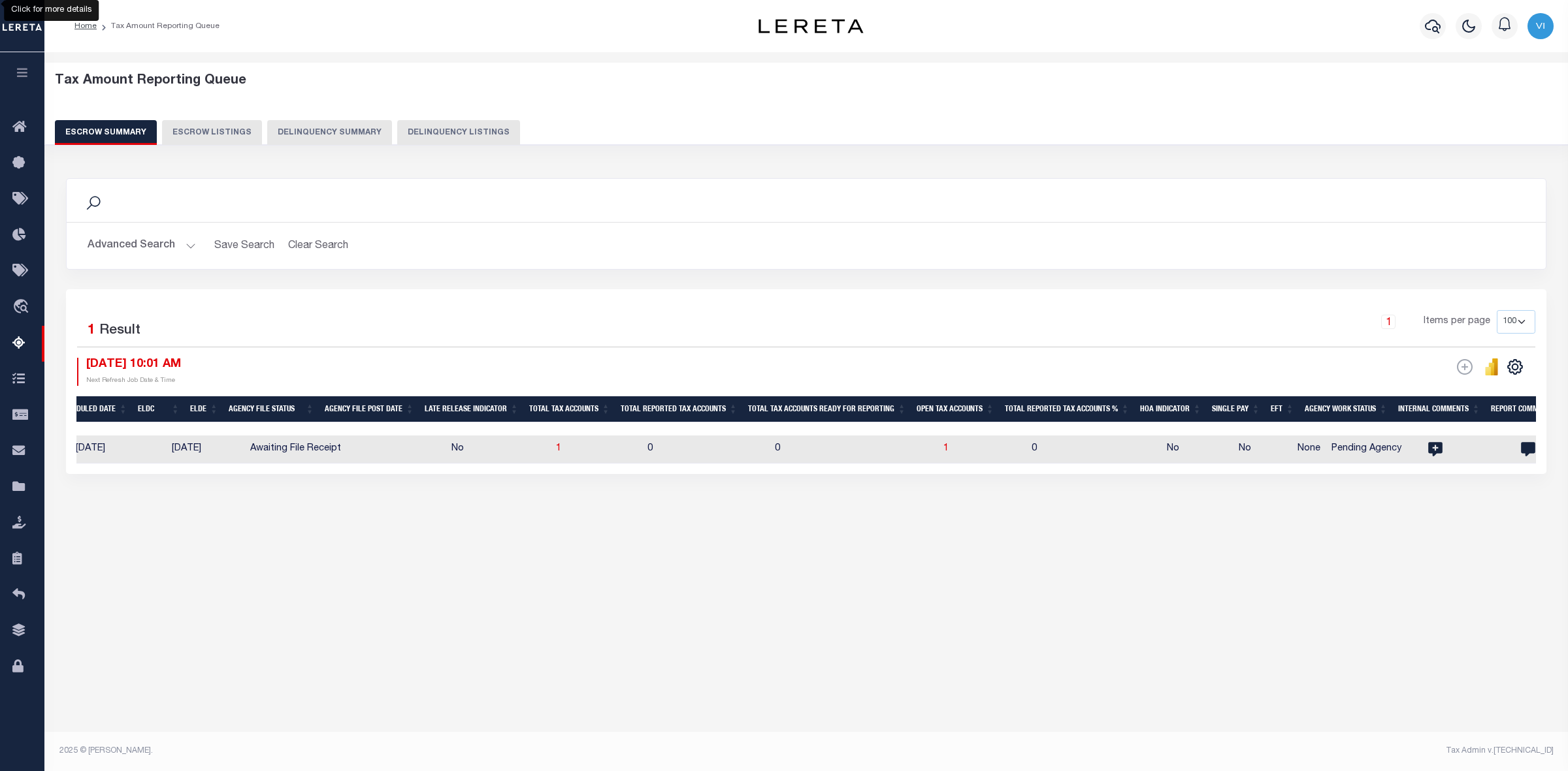
scroll to position [0, 625]
click at [945, 448] on span "1" at bounding box center [948, 448] width 5 height 9
select select "100"
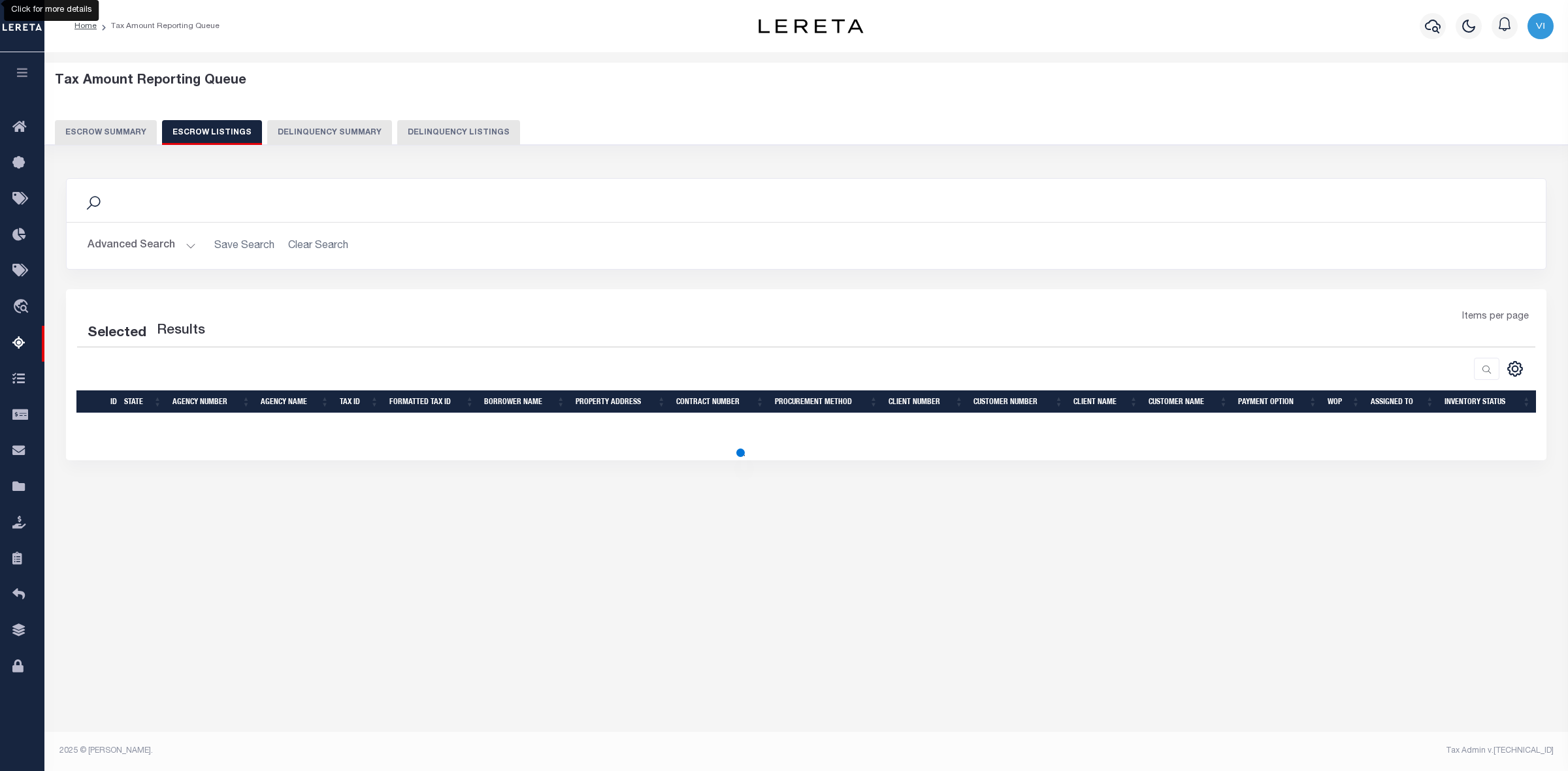
select select "100"
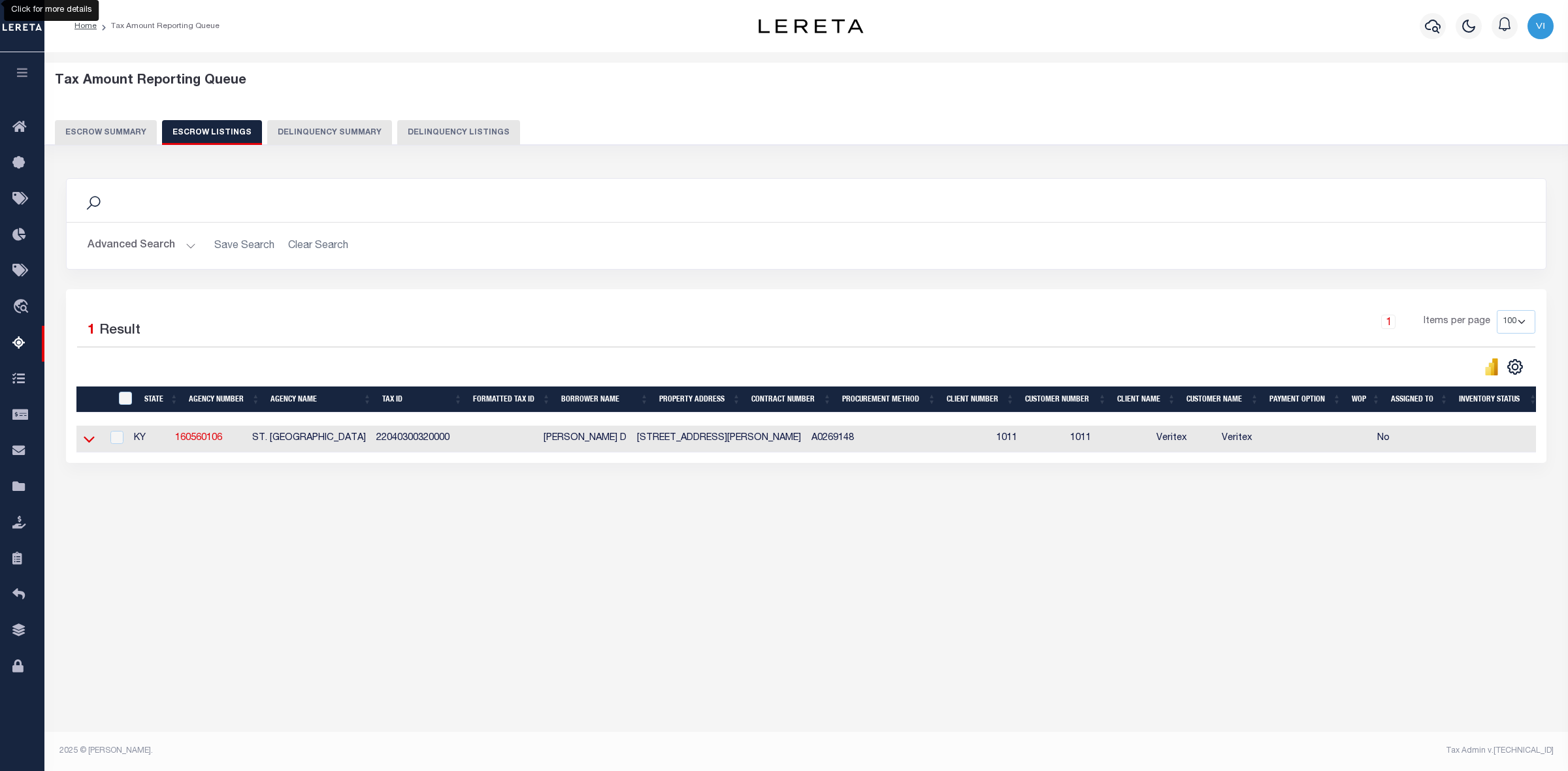
click at [88, 441] on icon at bounding box center [88, 439] width 11 height 13
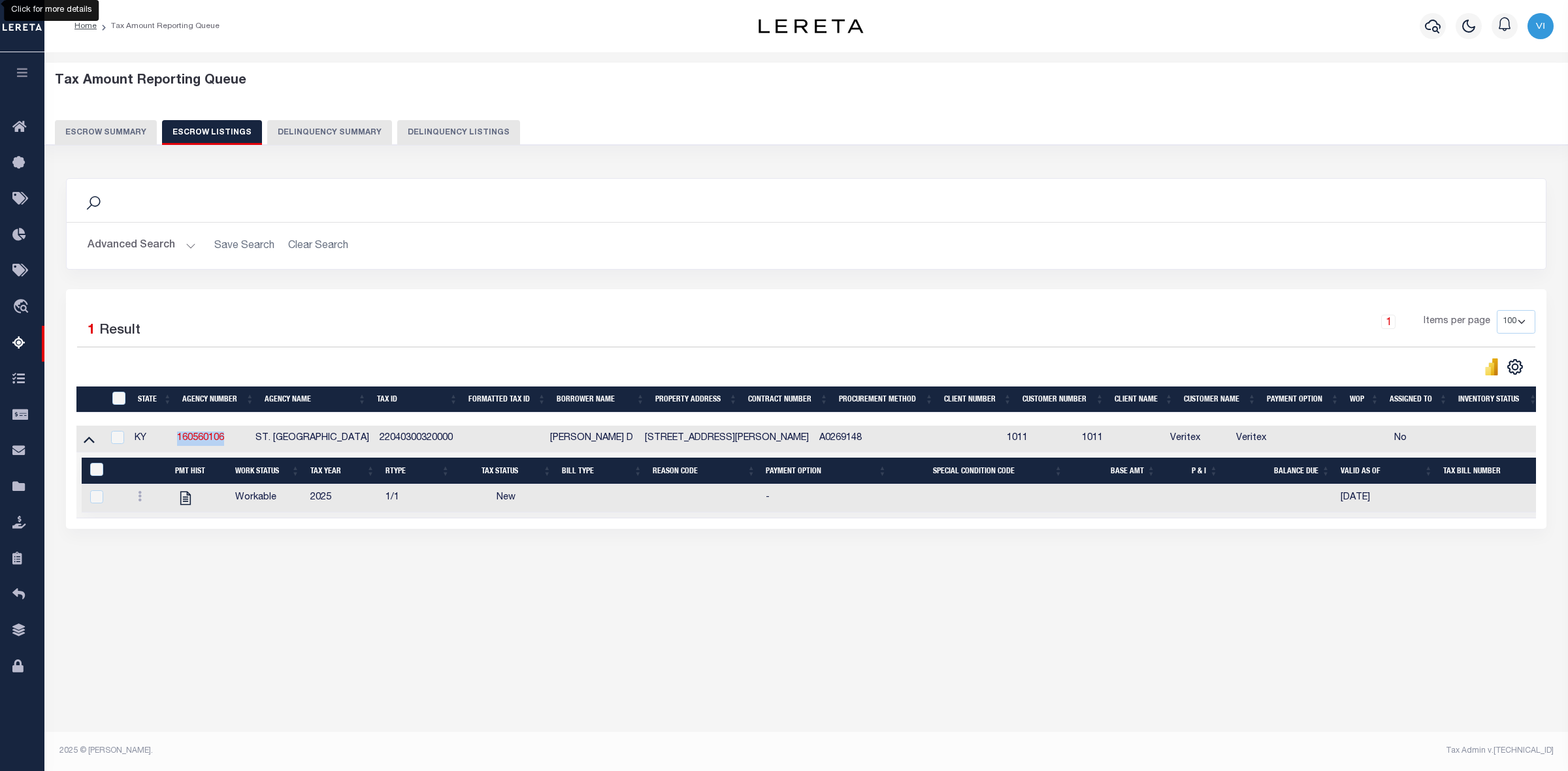
drag, startPoint x: 234, startPoint y: 443, endPoint x: 171, endPoint y: 439, distance: 63.1
click at [171, 439] on tr "KY 160560106 ST. MATTHEWS CITY 22040300320000 TOTTEN ROBER D 303 IOLA RD A02691…" at bounding box center [827, 439] width 1500 height 27
copy tr "160560106"
click at [88, 441] on icon at bounding box center [88, 439] width 11 height 13
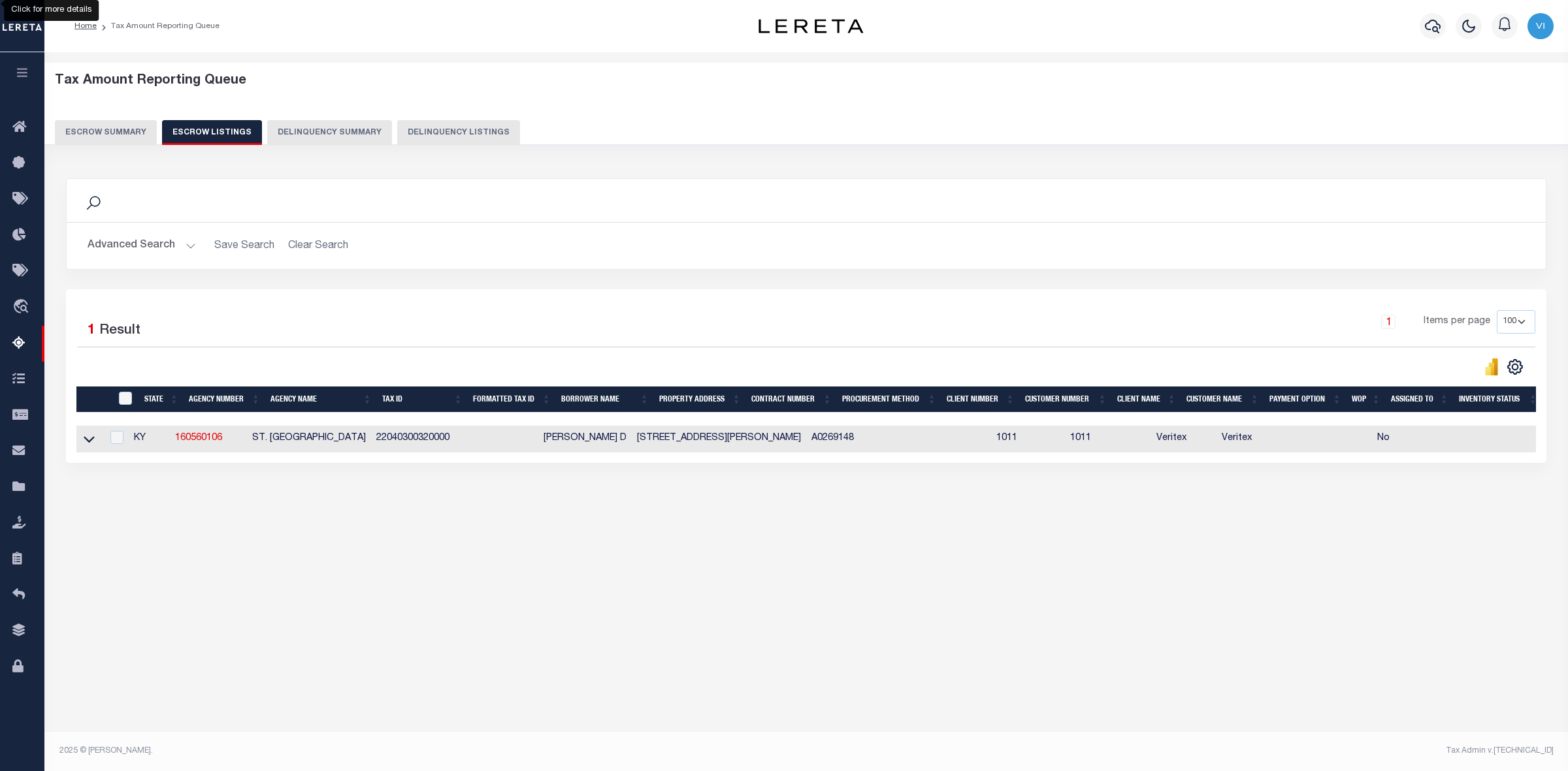
click at [320, 320] on div "Selected 1 Result" at bounding box center [252, 329] width 350 height 37
click at [125, 125] on button "Escrow Summary" at bounding box center [106, 133] width 102 height 25
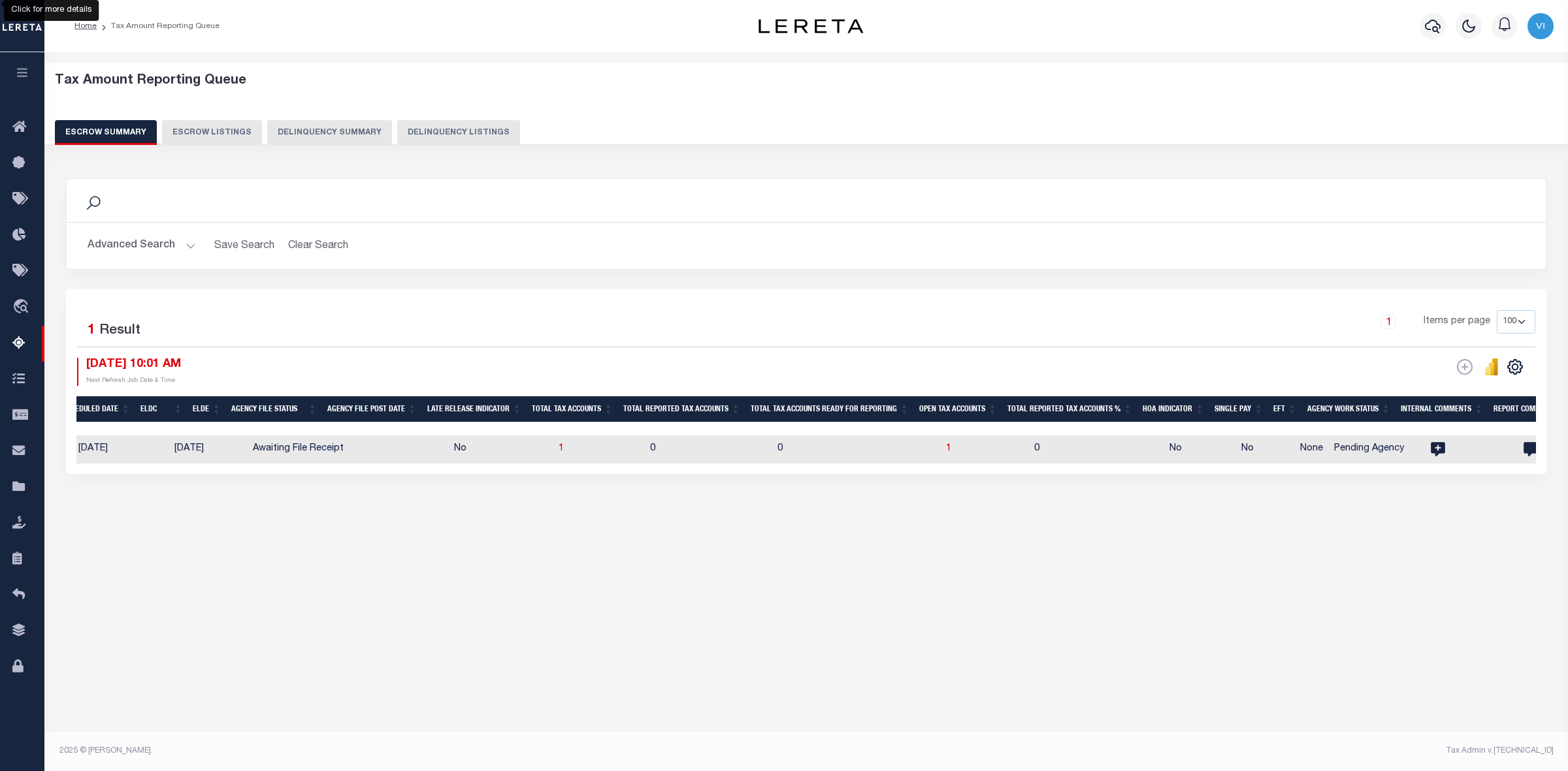
click at [189, 242] on button "Advanced Search" at bounding box center [142, 245] width 108 height 26
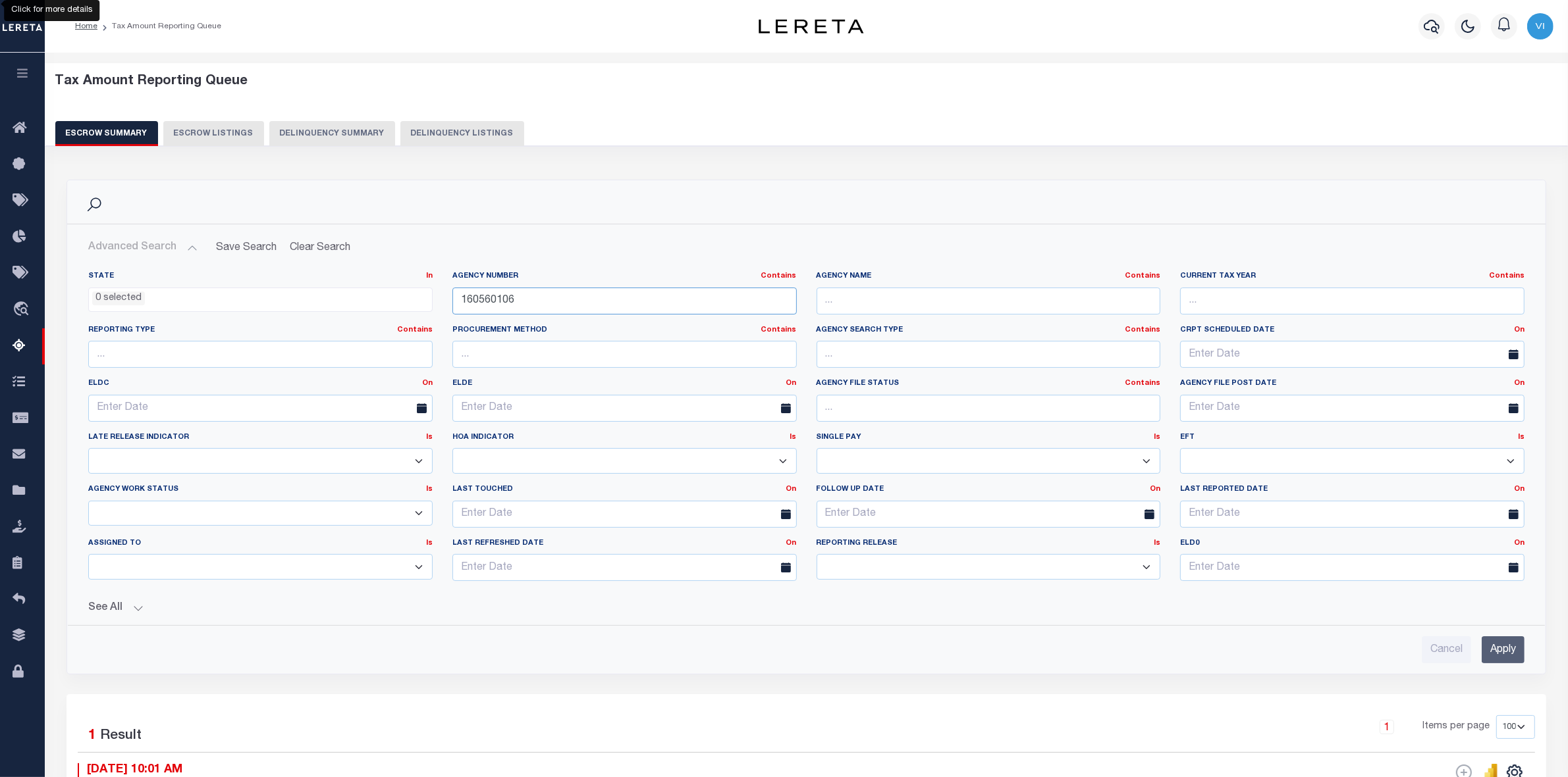
drag, startPoint x: 523, startPoint y: 304, endPoint x: 406, endPoint y: 304, distance: 117.0
click at [406, 304] on div "State In In AK AL AR AZ CA CO CT DC DE FL GA GU HI IA ID IL IN KS KY LA MA MD M…" at bounding box center [806, 431] width 1456 height 320
paste input "200140254"
type input "200140254"
click at [1496, 656] on input "Apply" at bounding box center [1502, 650] width 43 height 27
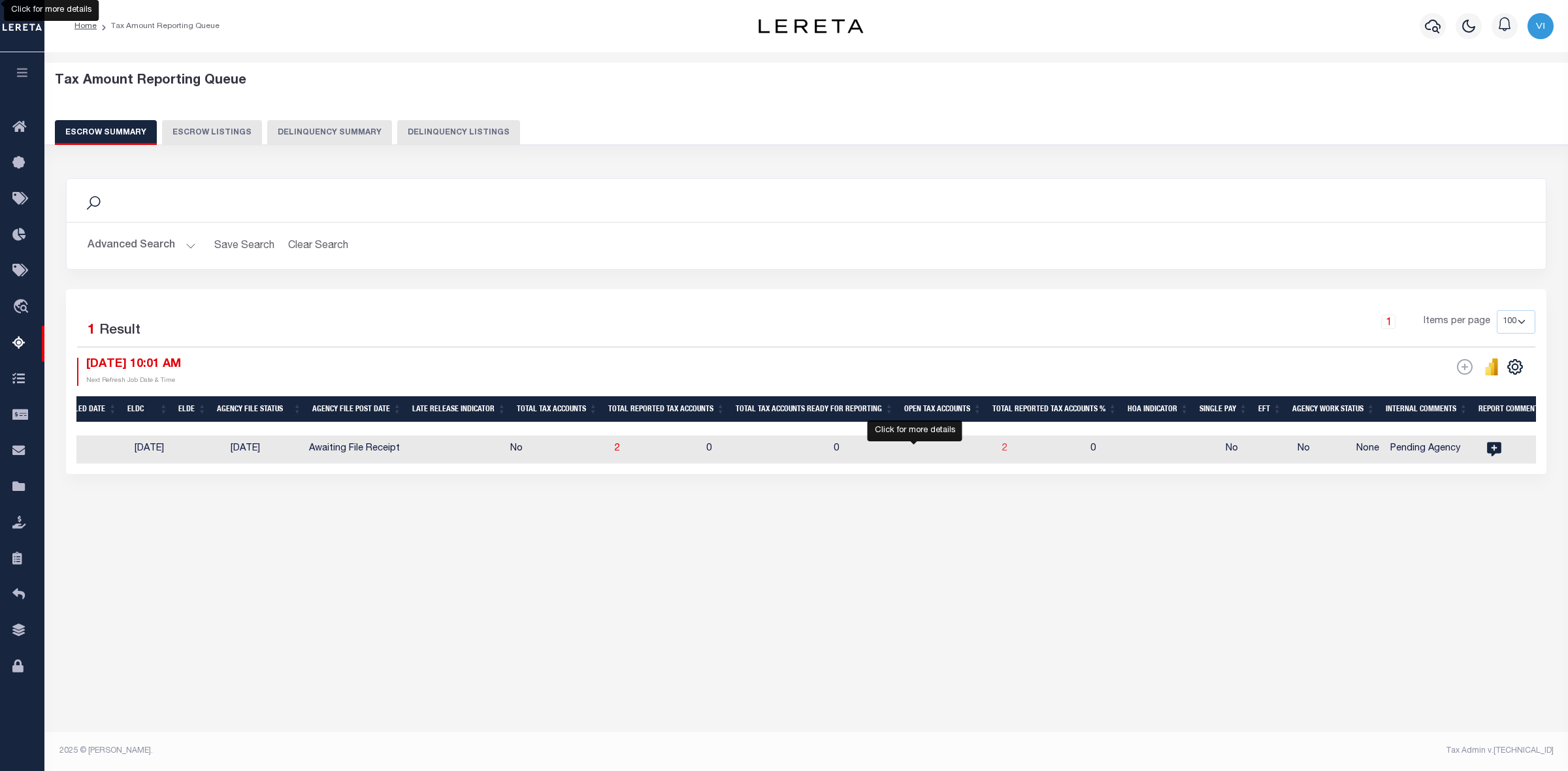
click at [1002, 451] on span "2" at bounding box center [1005, 448] width 5 height 9
select select "100"
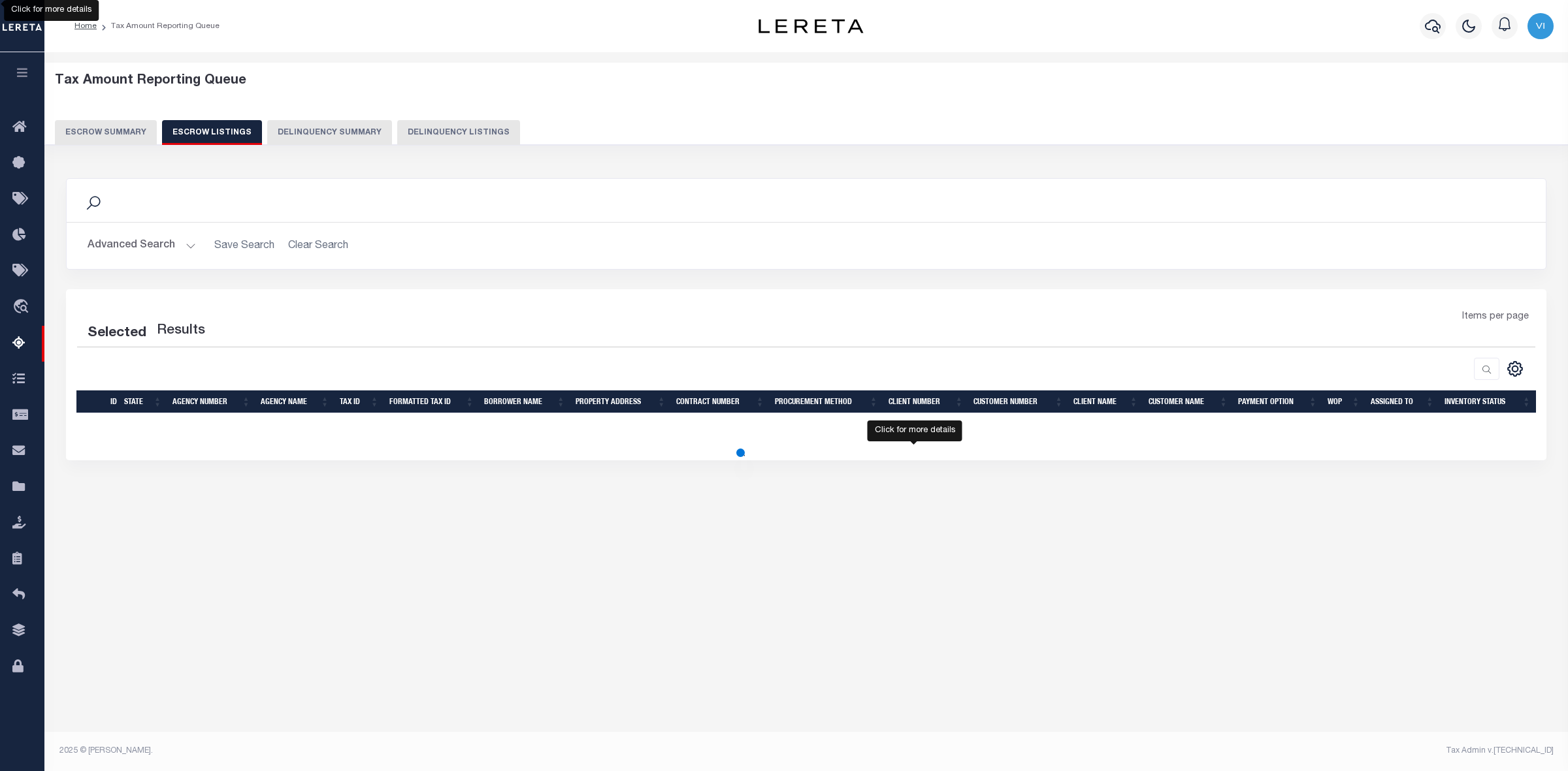
select select "100"
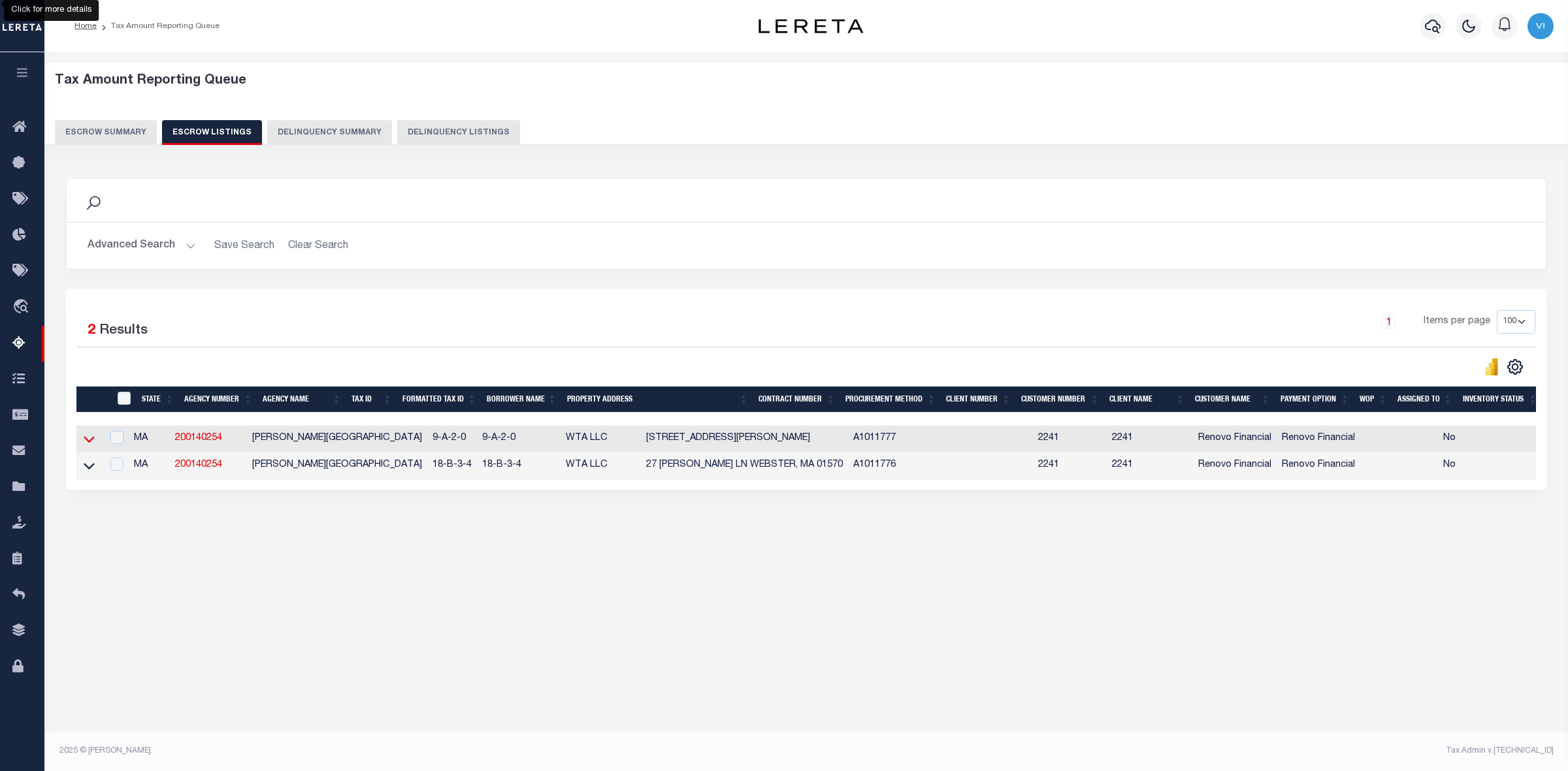
click at [87, 441] on icon at bounding box center [88, 439] width 11 height 13
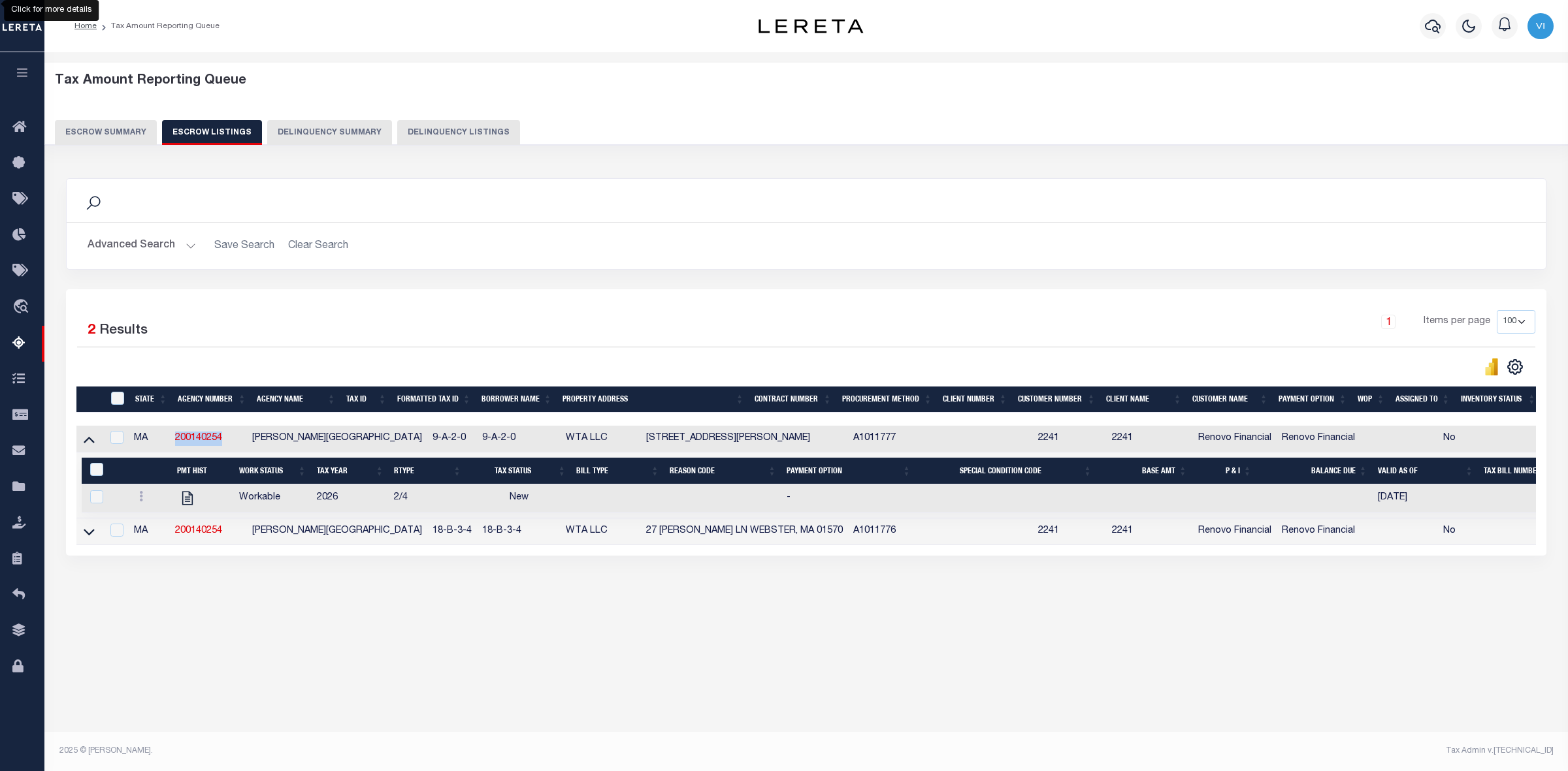
drag, startPoint x: 235, startPoint y: 442, endPoint x: 178, endPoint y: 441, distance: 57.0
click at [178, 441] on td "200140254" at bounding box center [209, 439] width 77 height 27
checkbox input "true"
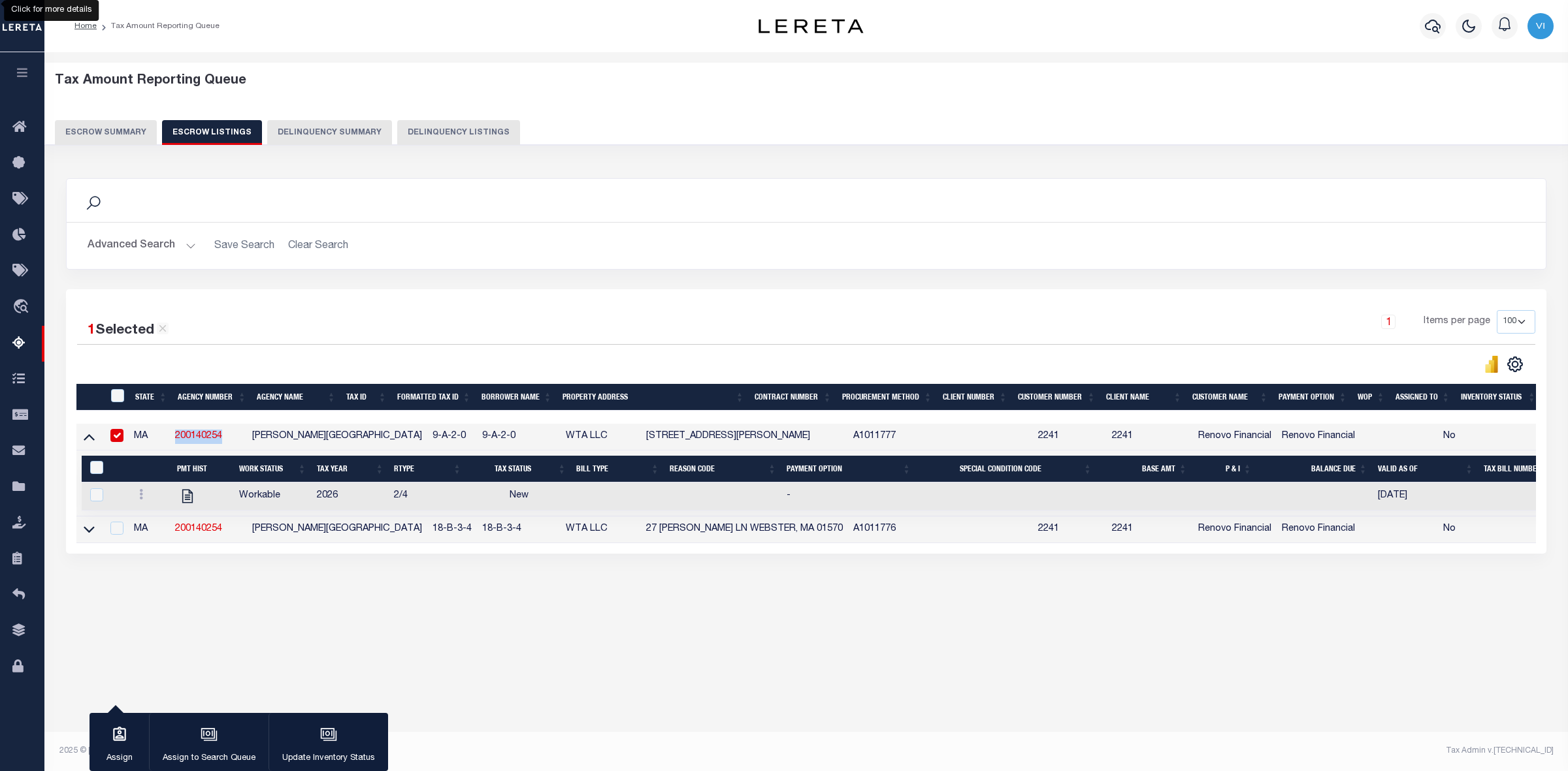
copy link "200140254"
click at [123, 134] on button "Escrow Summary" at bounding box center [106, 133] width 102 height 25
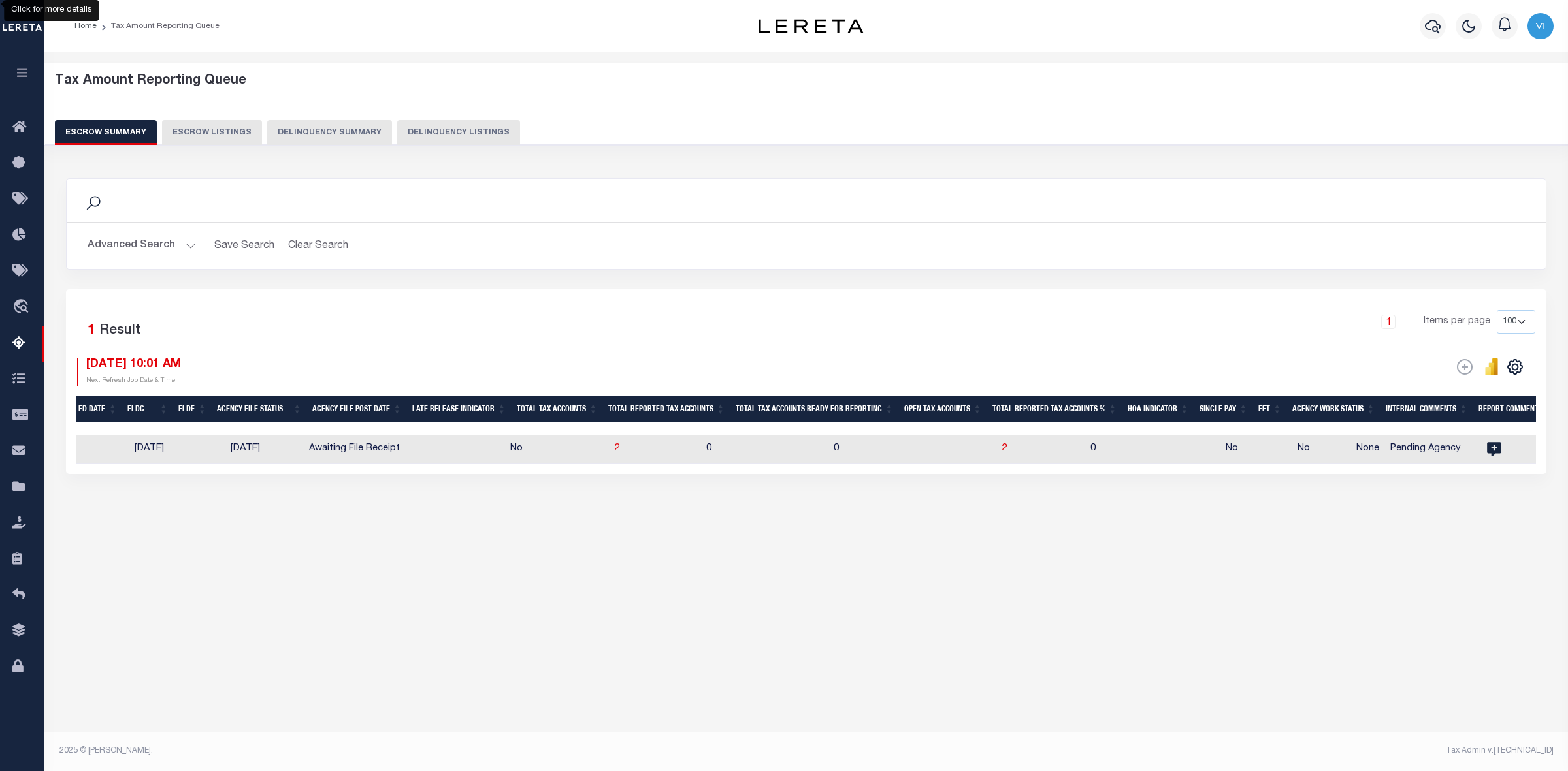
click at [184, 244] on button "Advanced Search" at bounding box center [142, 245] width 108 height 26
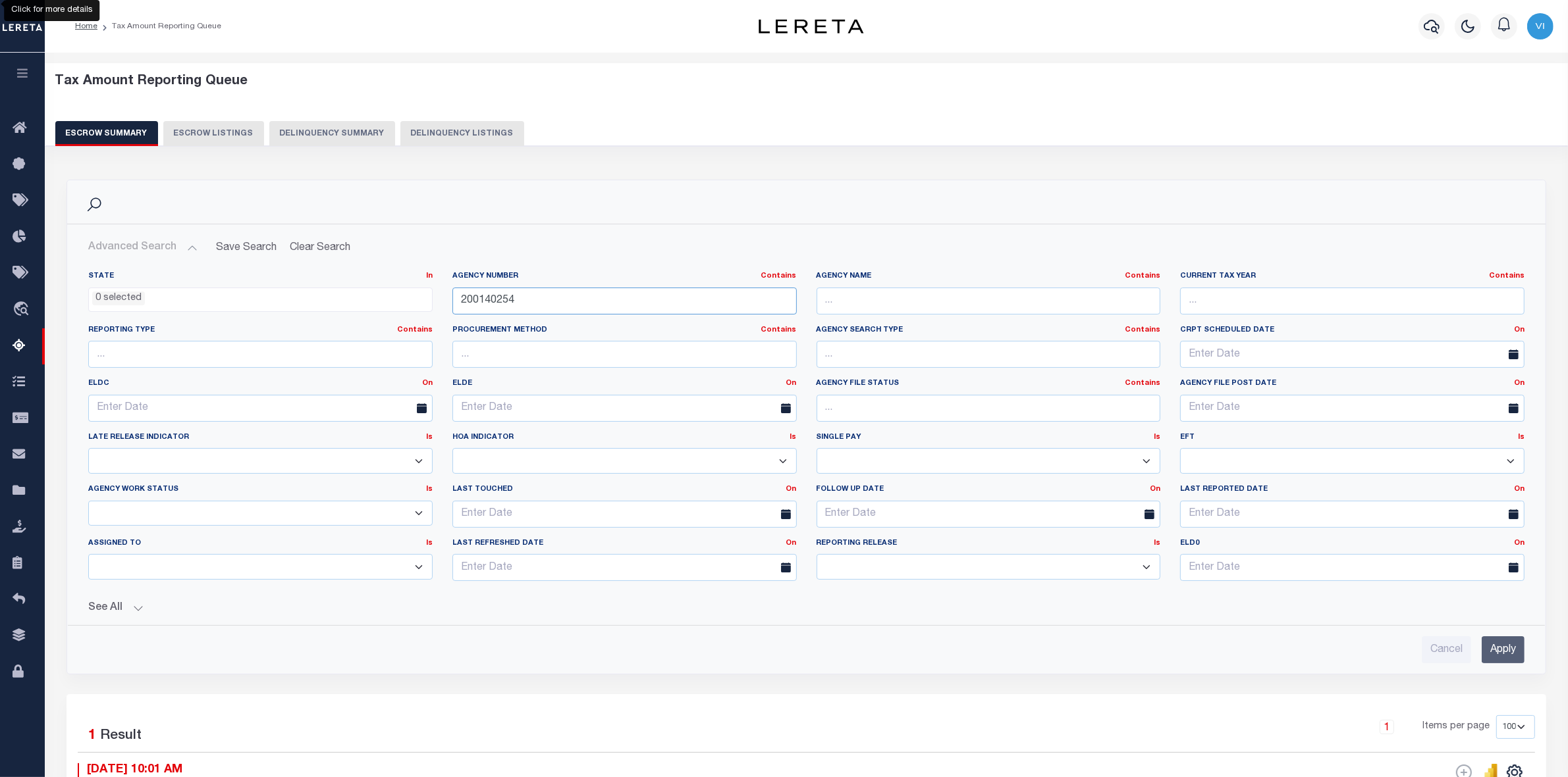
drag, startPoint x: 528, startPoint y: 304, endPoint x: 389, endPoint y: 299, distance: 139.1
click at [389, 299] on div "State In In AK AL AR AZ CA CO CT DC DE FL GA GU HI IA ID IL IN KS KY LA MA MD M…" at bounding box center [806, 431] width 1456 height 320
paste input "21"
type input "200140221"
click at [1508, 655] on input "Apply" at bounding box center [1502, 650] width 43 height 27
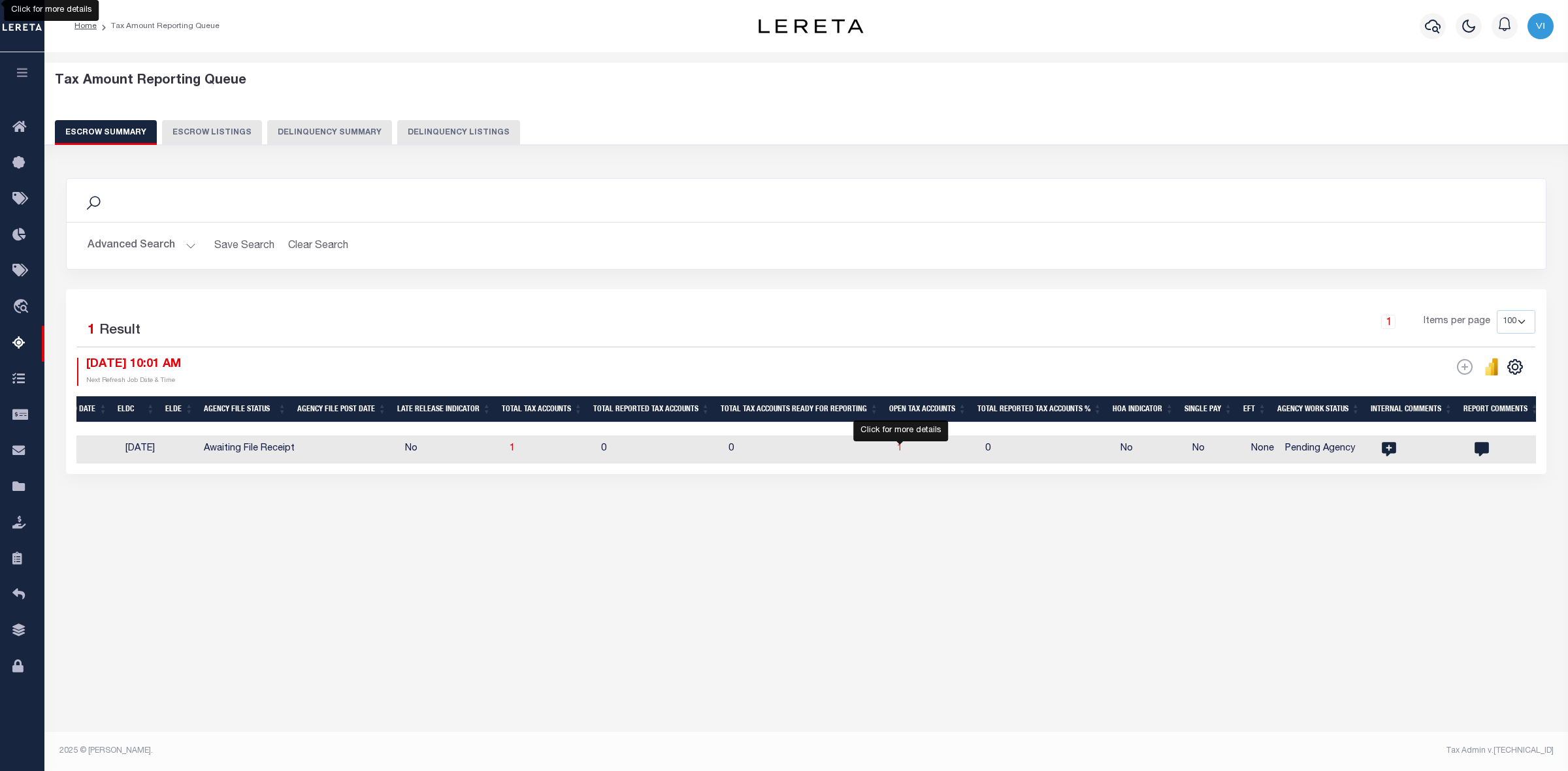
click at [899, 447] on span "1" at bounding box center [900, 448] width 5 height 9
select select "100"
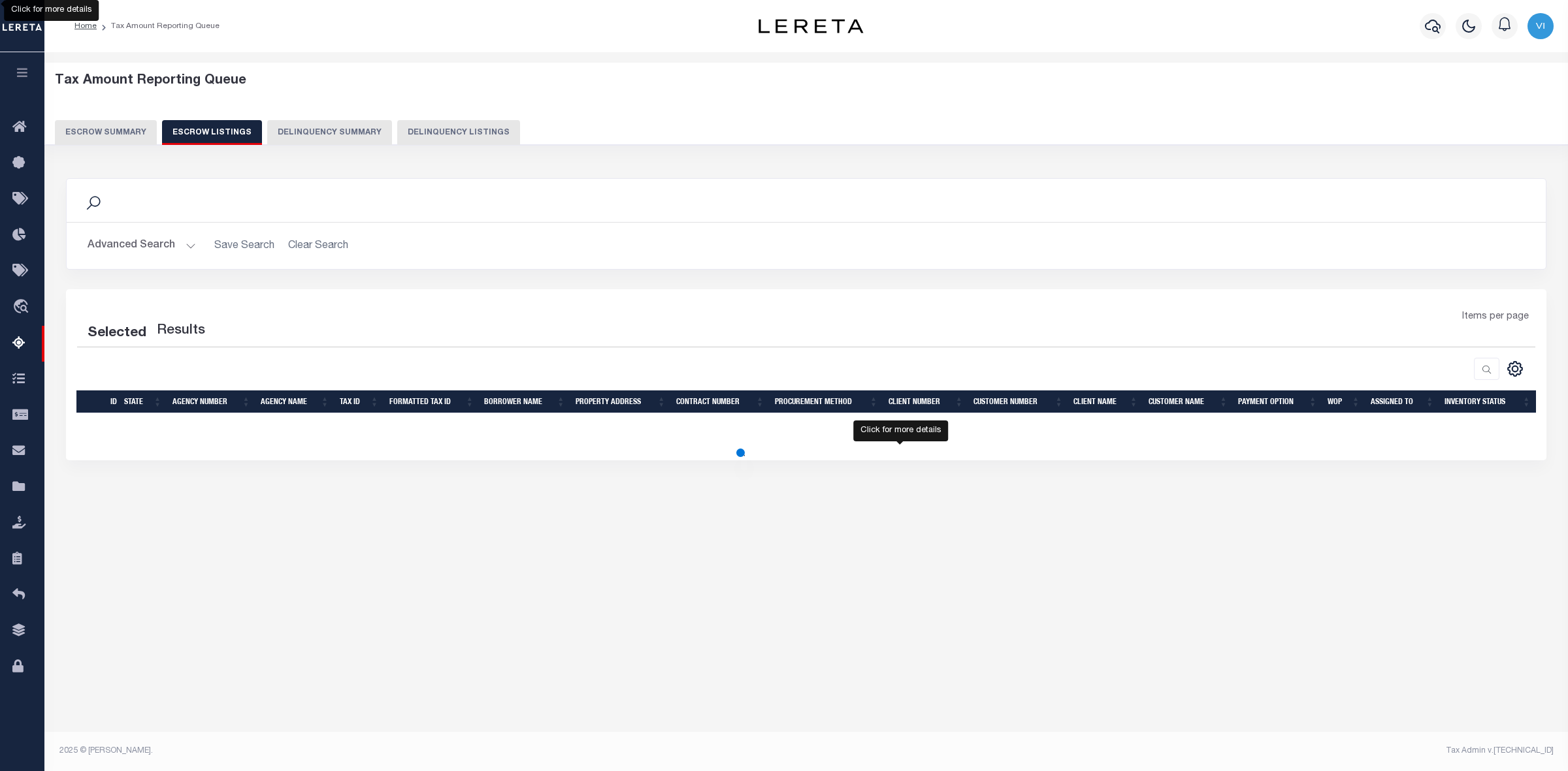
select select "100"
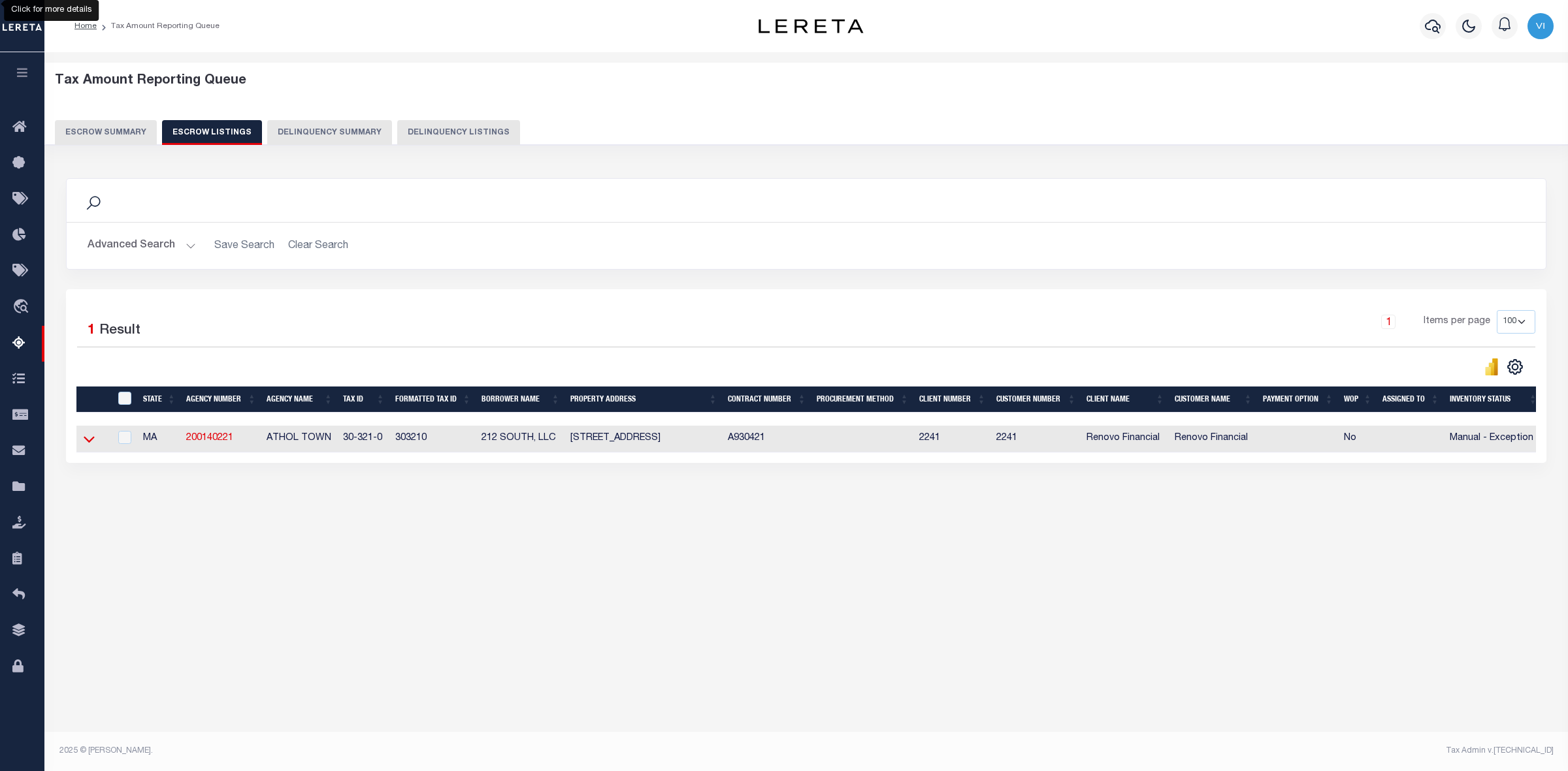
click at [88, 438] on icon at bounding box center [88, 439] width 11 height 13
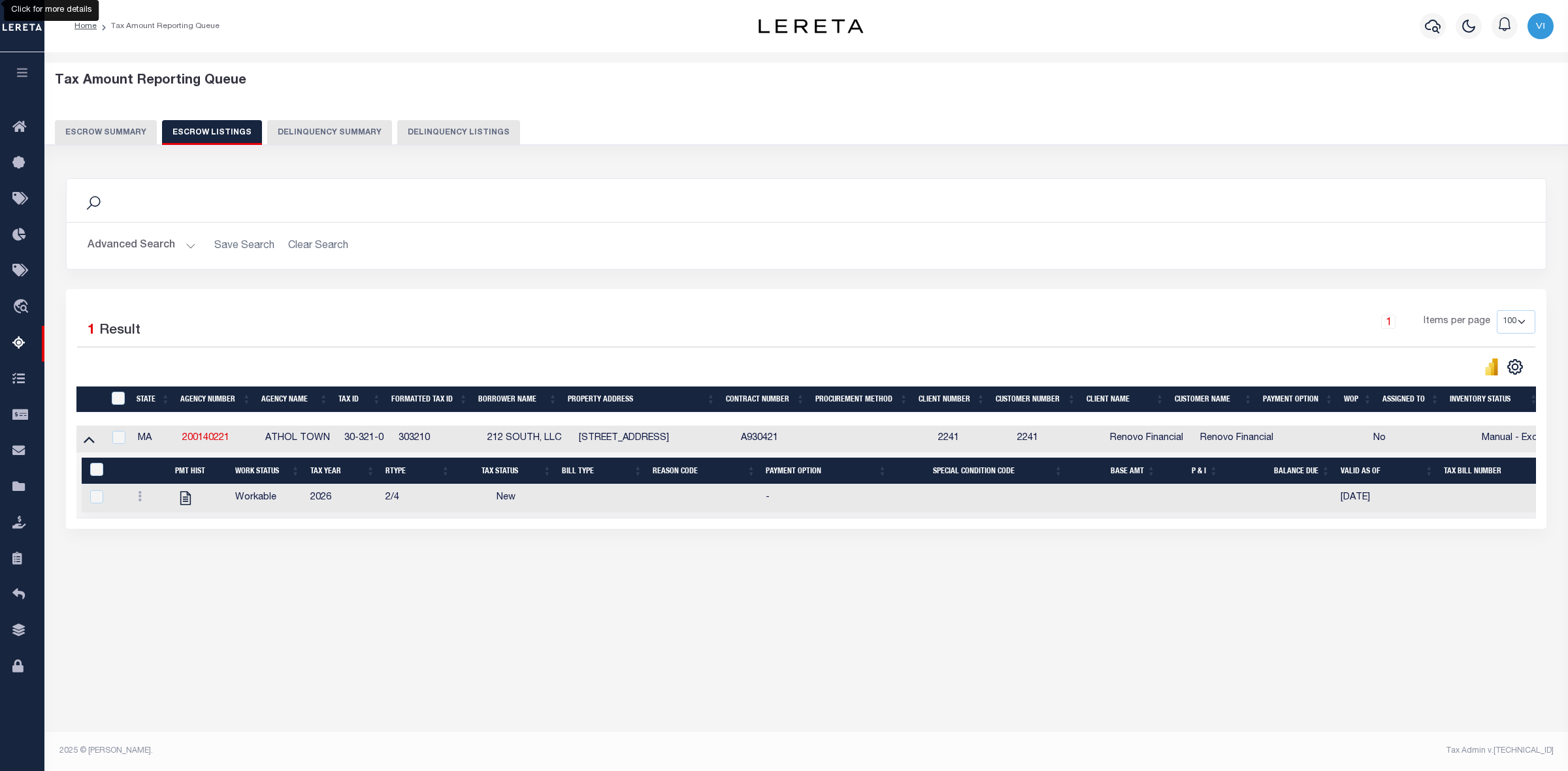
click at [190, 243] on button "Advanced Search" at bounding box center [142, 245] width 108 height 26
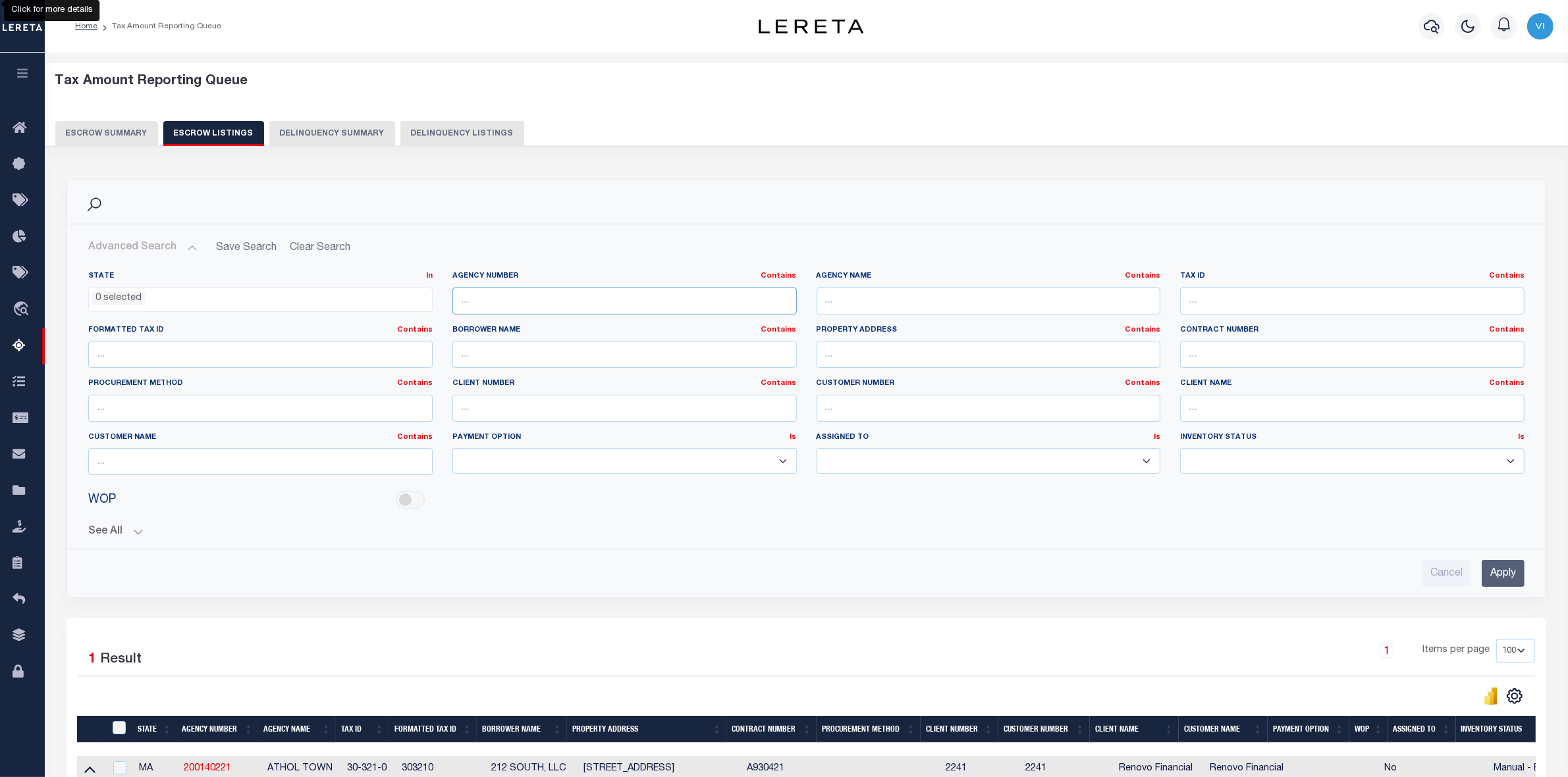
click at [476, 300] on input "text" at bounding box center [624, 301] width 344 height 27
click at [95, 126] on button "Escrow Summary" at bounding box center [107, 134] width 103 height 25
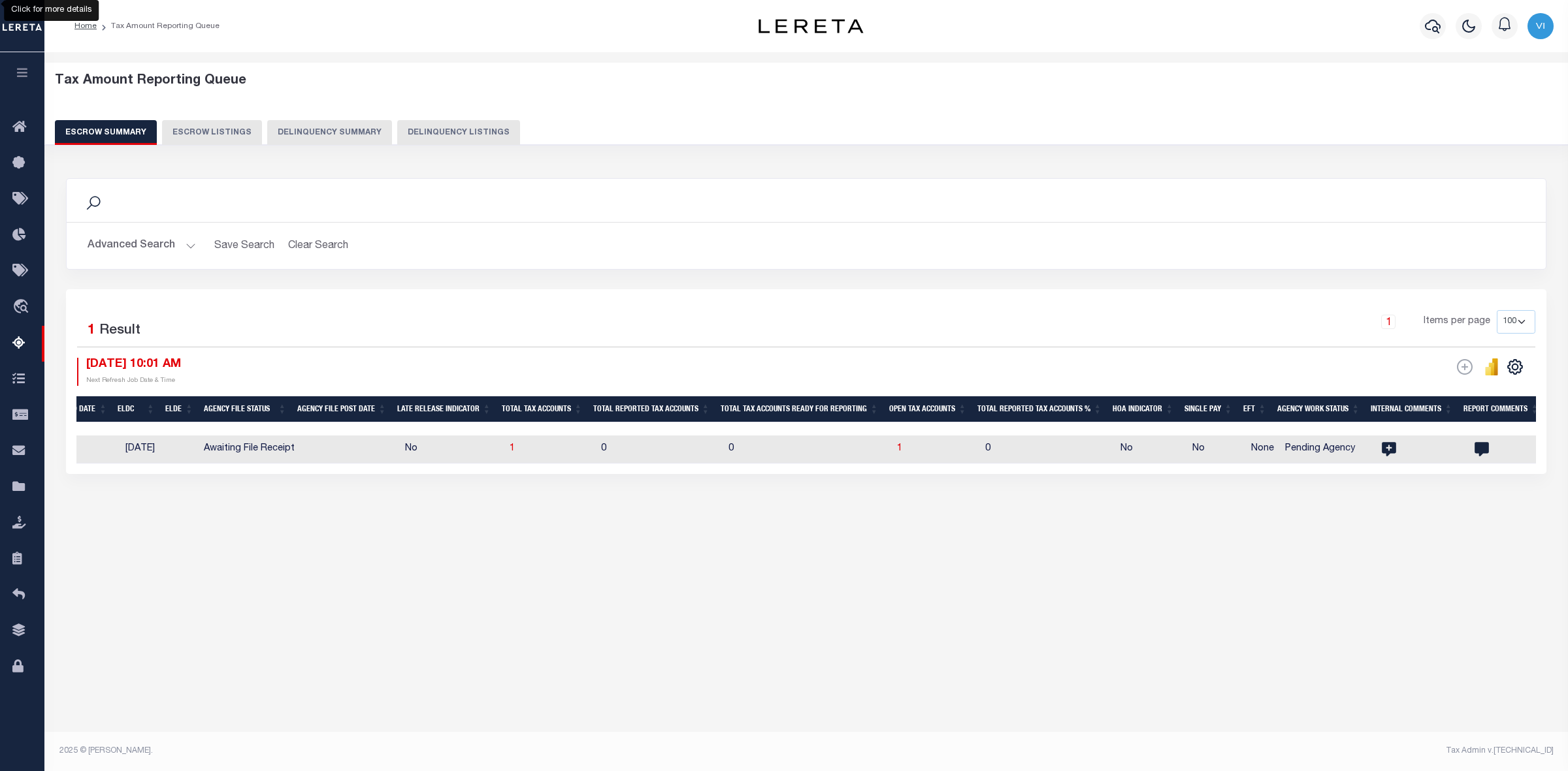
click at [191, 244] on button "Advanced Search" at bounding box center [142, 245] width 108 height 26
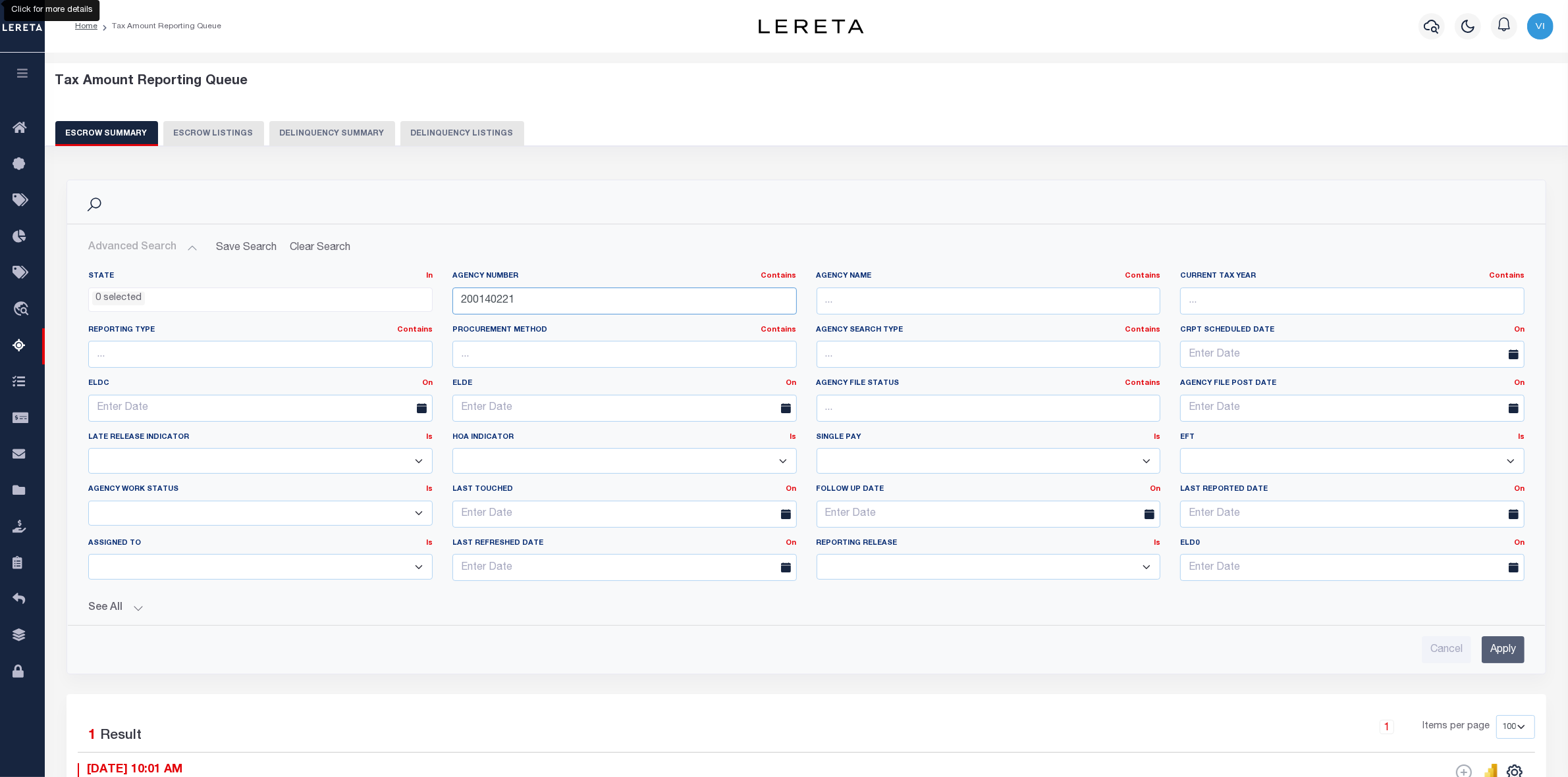
drag, startPoint x: 516, startPoint y: 304, endPoint x: 411, endPoint y: 301, distance: 105.0
click at [411, 301] on div "State In In AK AL AR AZ CA CO CT DC DE FL GA GU HI IA ID IL IN KS KY LA MA MD M…" at bounding box center [806, 431] width 1456 height 320
paste input "10620000"
type input "10620000"
click at [1513, 650] on input "Apply" at bounding box center [1502, 650] width 43 height 27
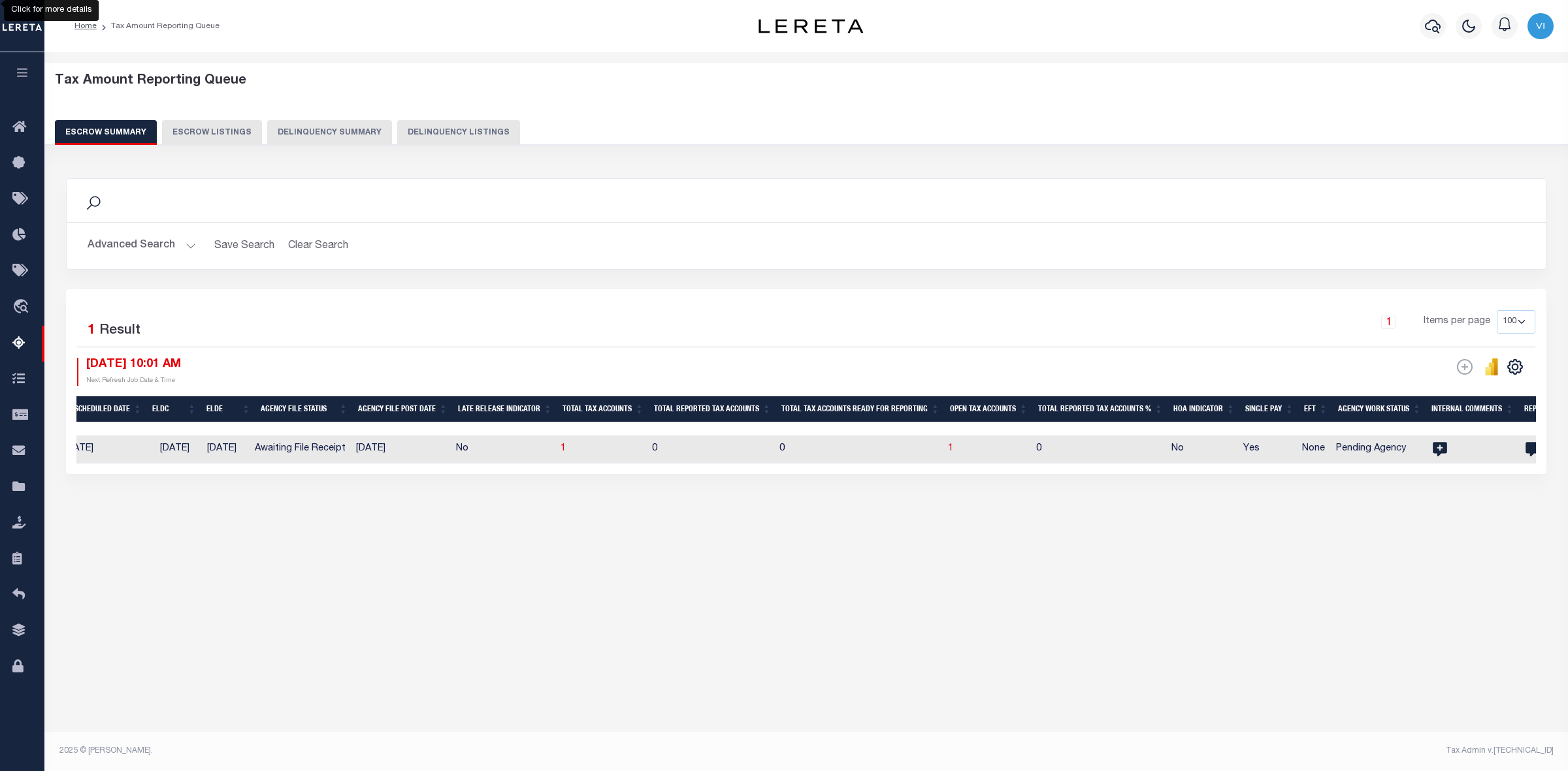
click at [959, 450] on td "1" at bounding box center [986, 450] width 88 height 28
checkbox input "true"
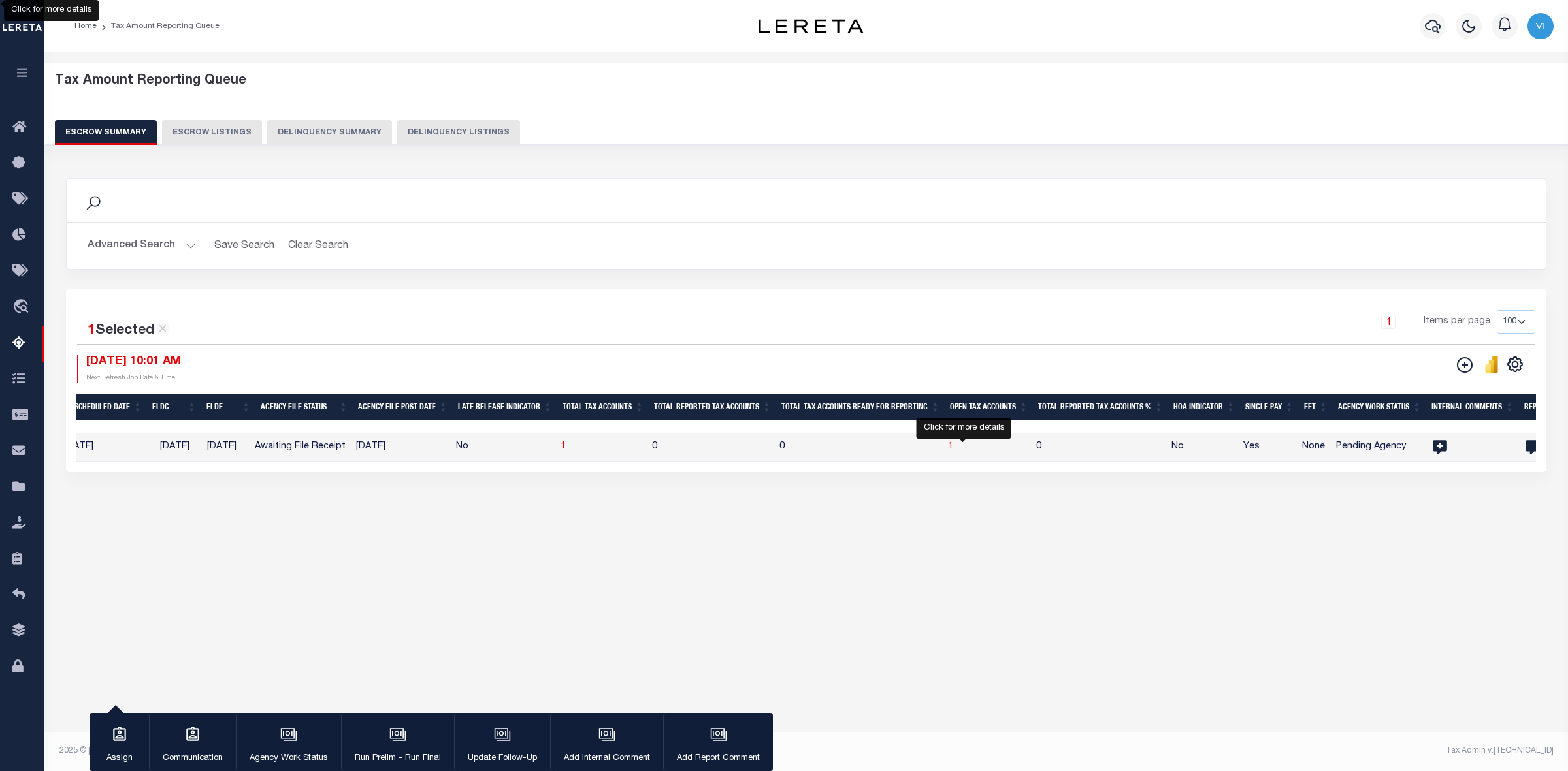
click at [953, 448] on span "1" at bounding box center [950, 446] width 5 height 9
select select "100"
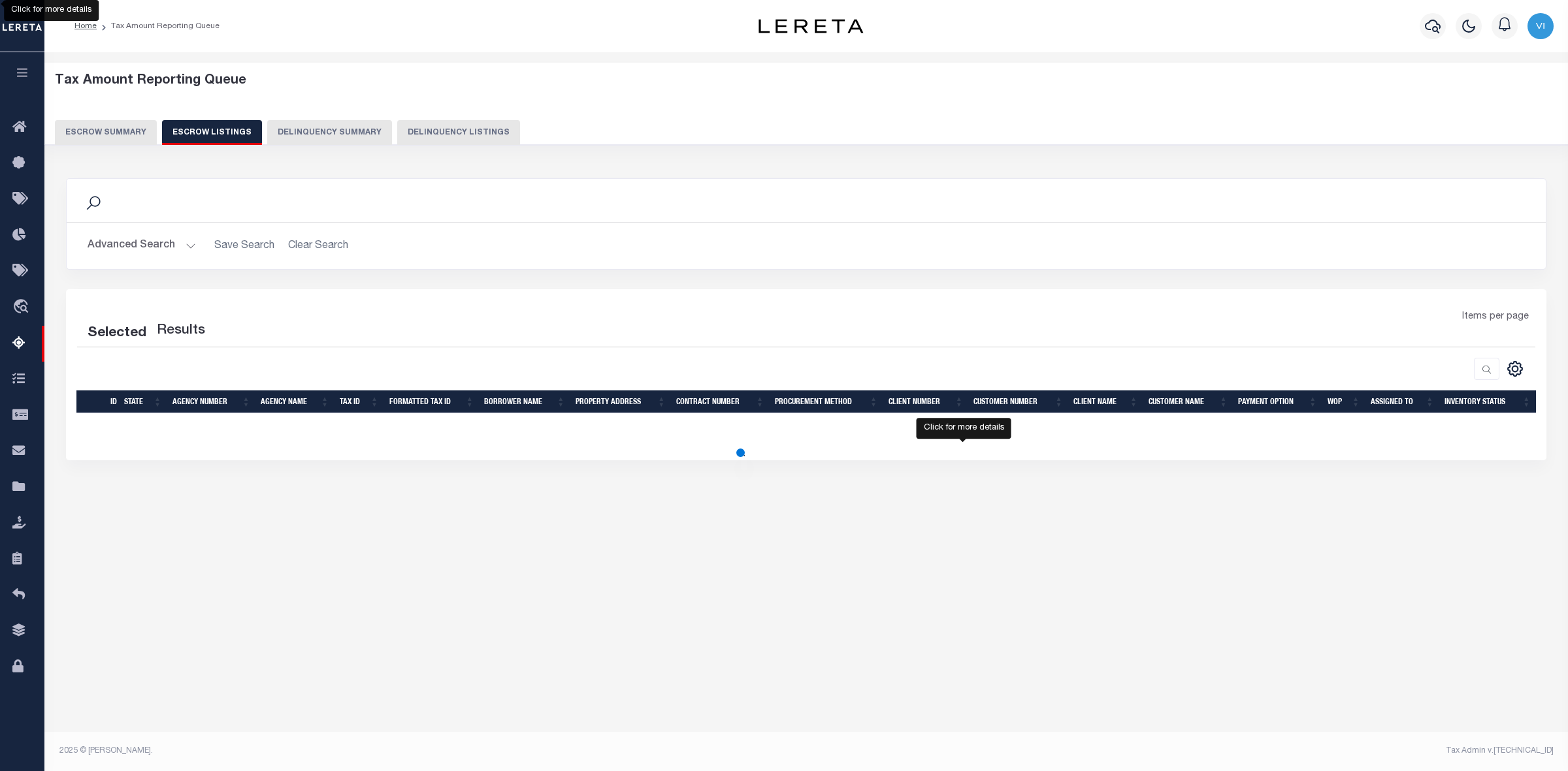
select select "100"
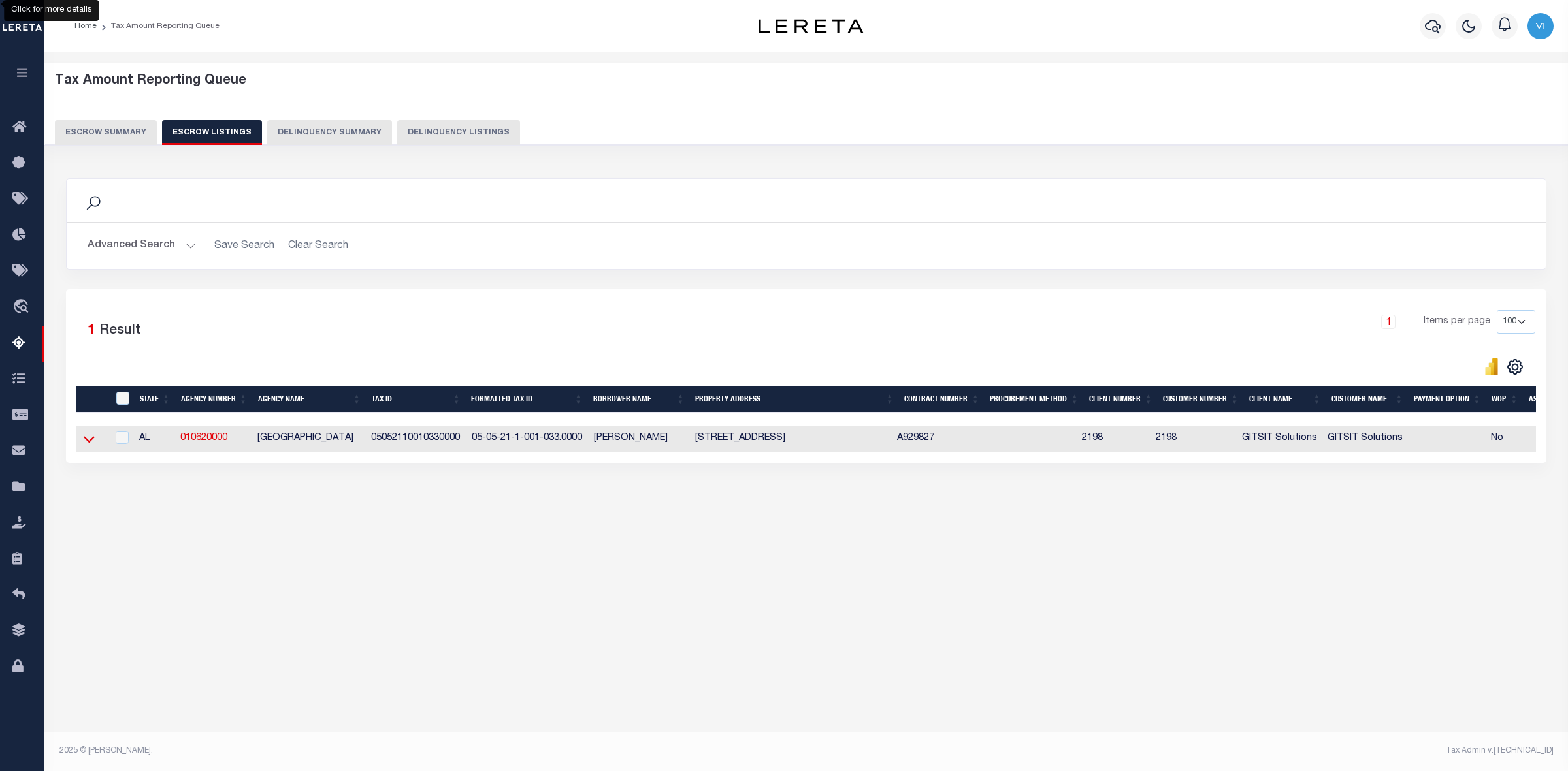
click at [88, 439] on icon at bounding box center [88, 439] width 11 height 13
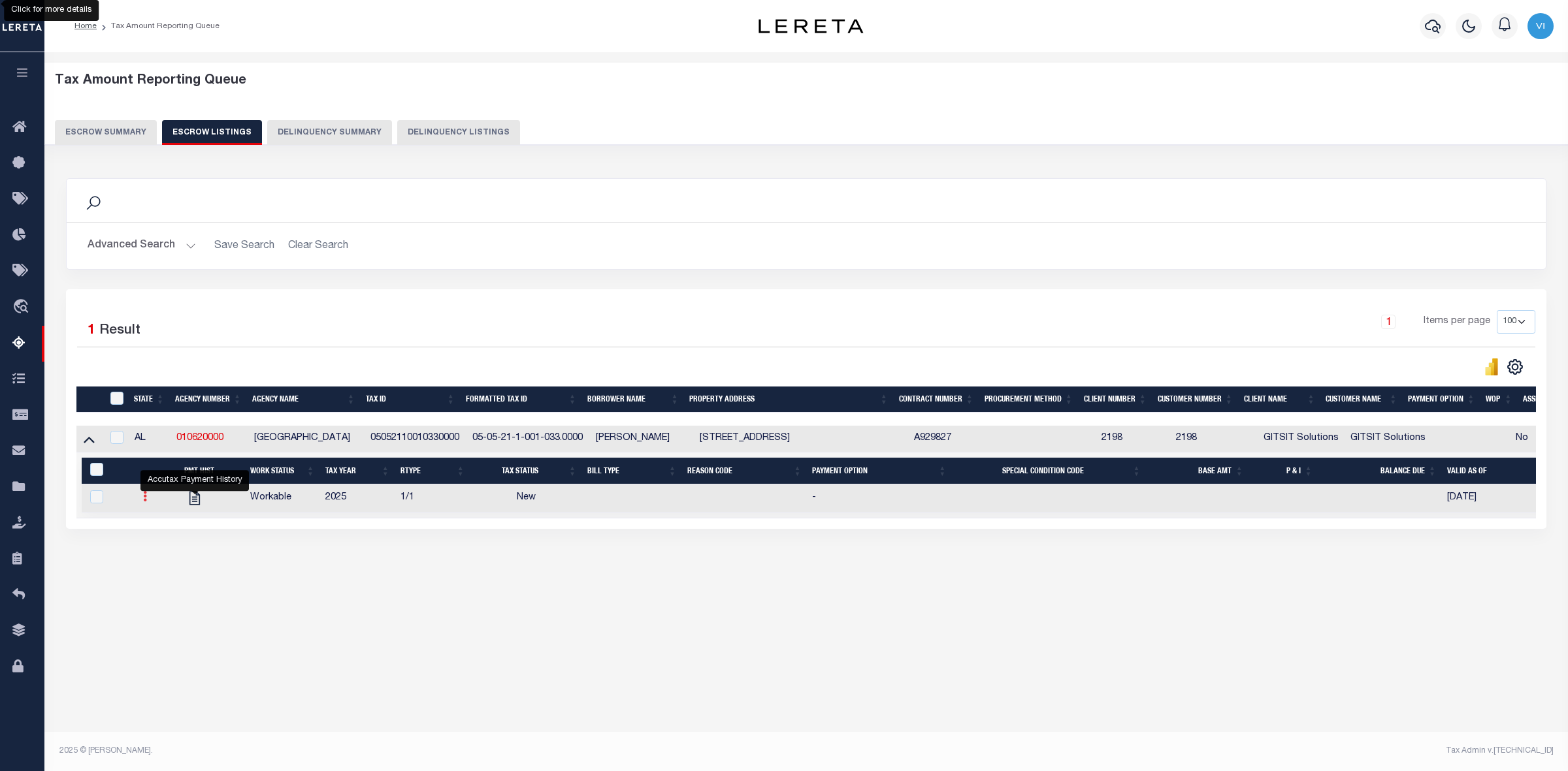
click at [147, 501] on link at bounding box center [144, 498] width 14 height 11
click at [161, 547] on img "" at bounding box center [161, 540] width 13 height 13
checkbox input "true"
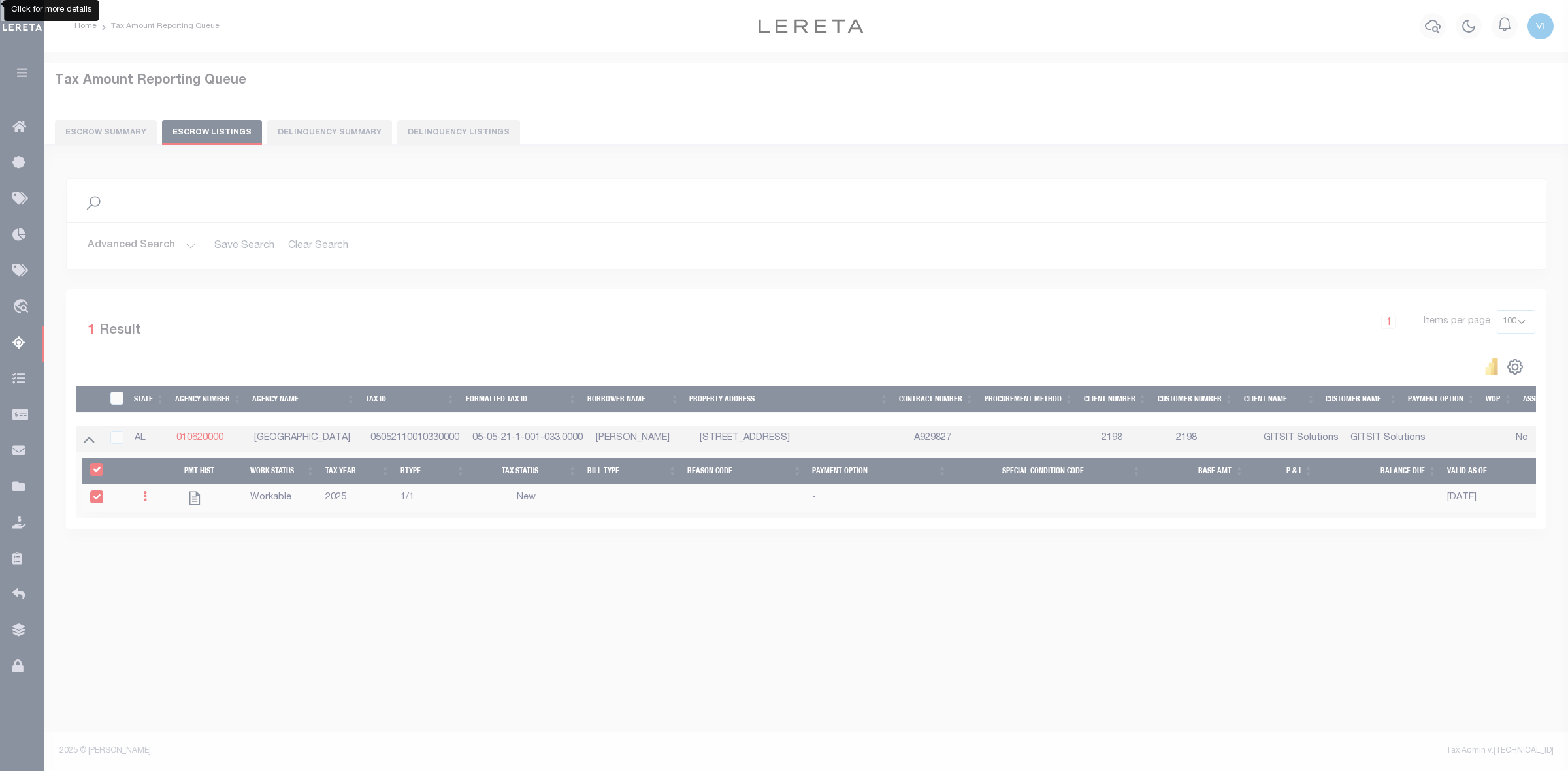
select select "NW2"
select select
type input "[DATE]"
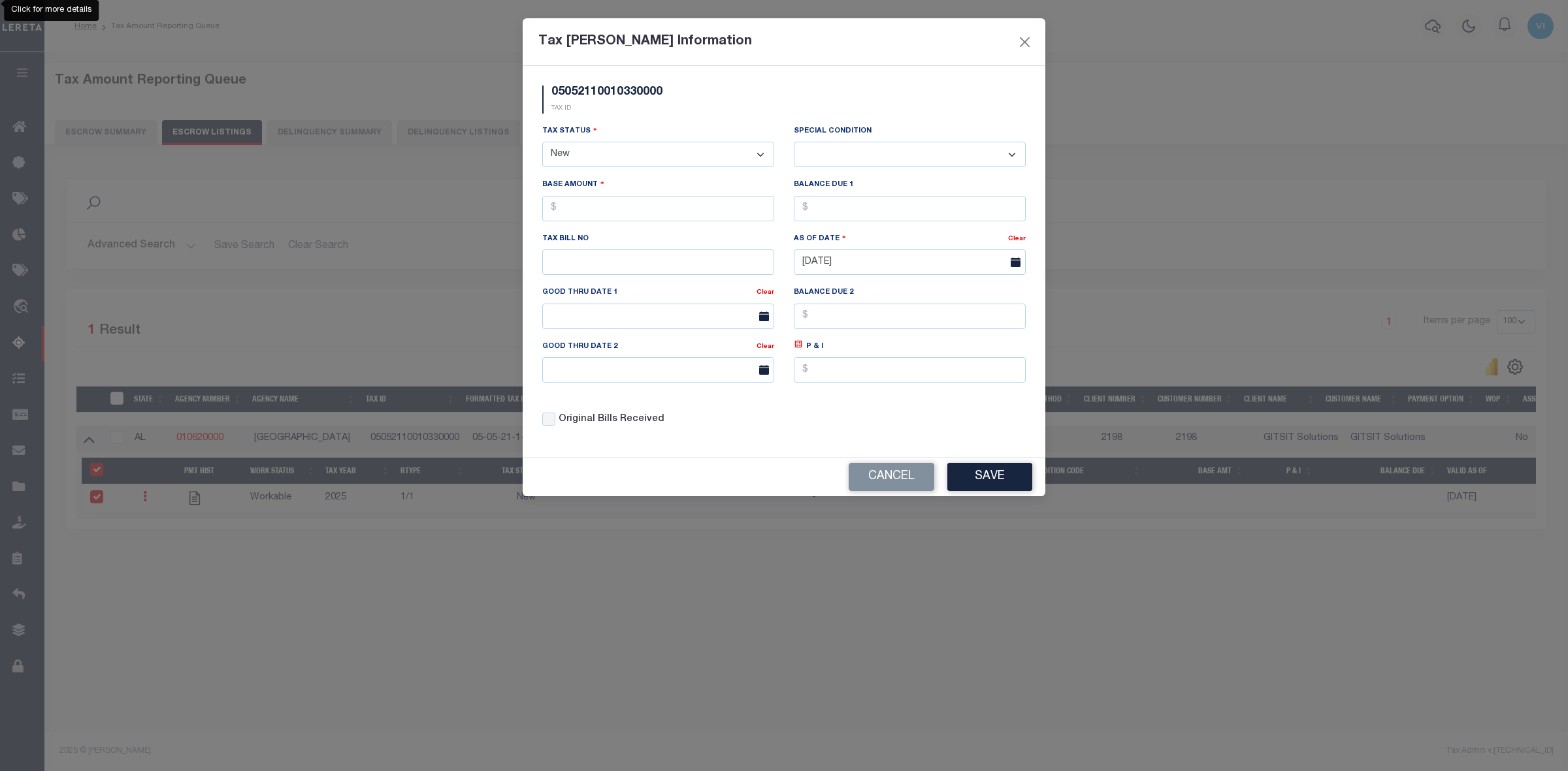
click at [624, 155] on select "- Select Status - Open Due/Unpaid Paid Incomplete No Tax Due Internal Refund Pr…" at bounding box center [658, 154] width 232 height 26
select select "DUE"
click at [542, 143] on select "- Select Status - Open Due/Unpaid Paid Incomplete No Tax Due Internal Refund Pr…" at bounding box center [658, 154] width 232 height 26
select select "0"
click at [593, 212] on input "text" at bounding box center [658, 209] width 232 height 26
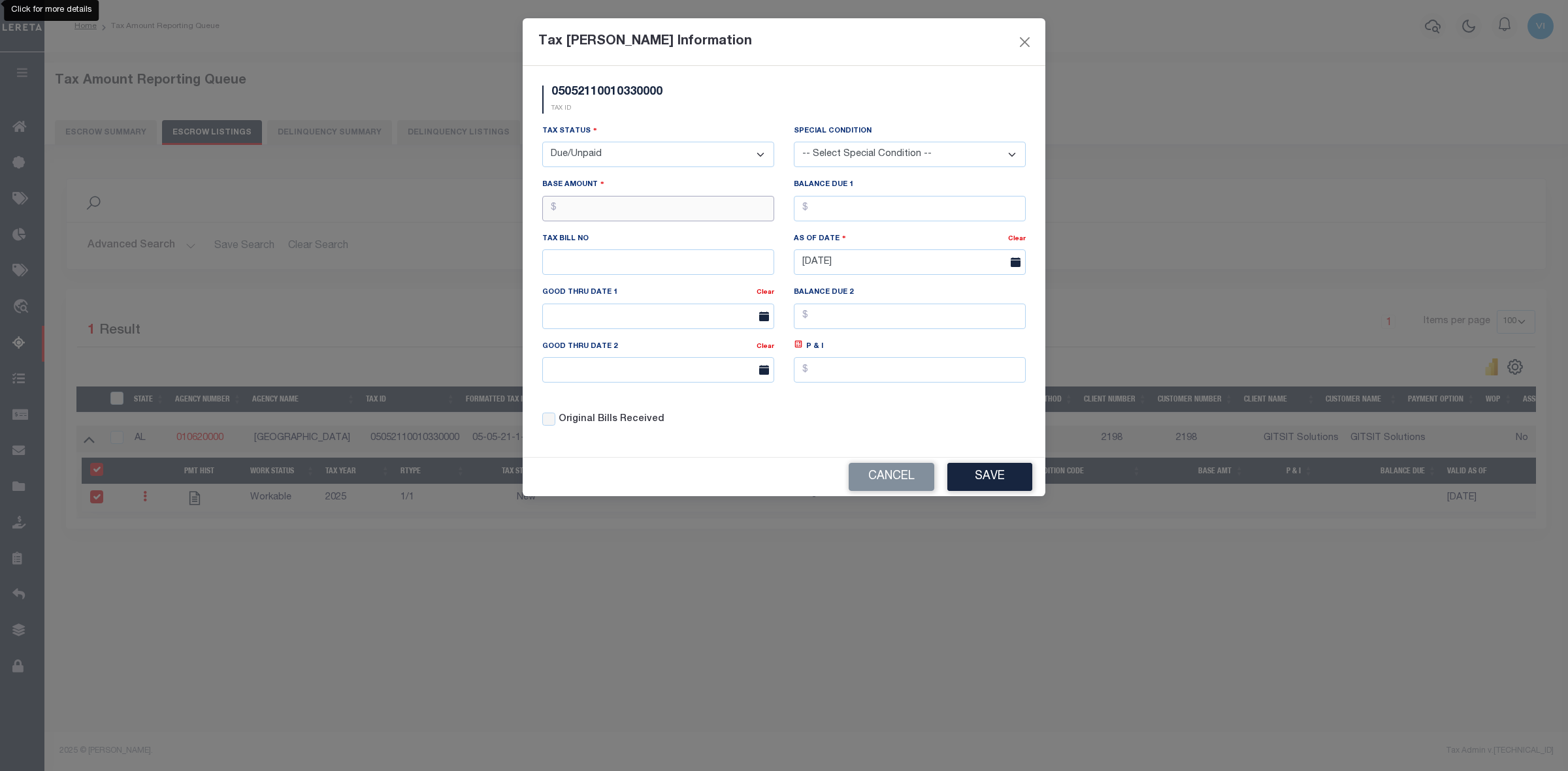
click at [648, 211] on input "text" at bounding box center [658, 209] width 232 height 26
type input "$148.80"
click at [837, 206] on input "text" at bounding box center [910, 209] width 232 height 26
type input "$148.80"
click at [997, 485] on button "Save" at bounding box center [990, 477] width 85 height 28
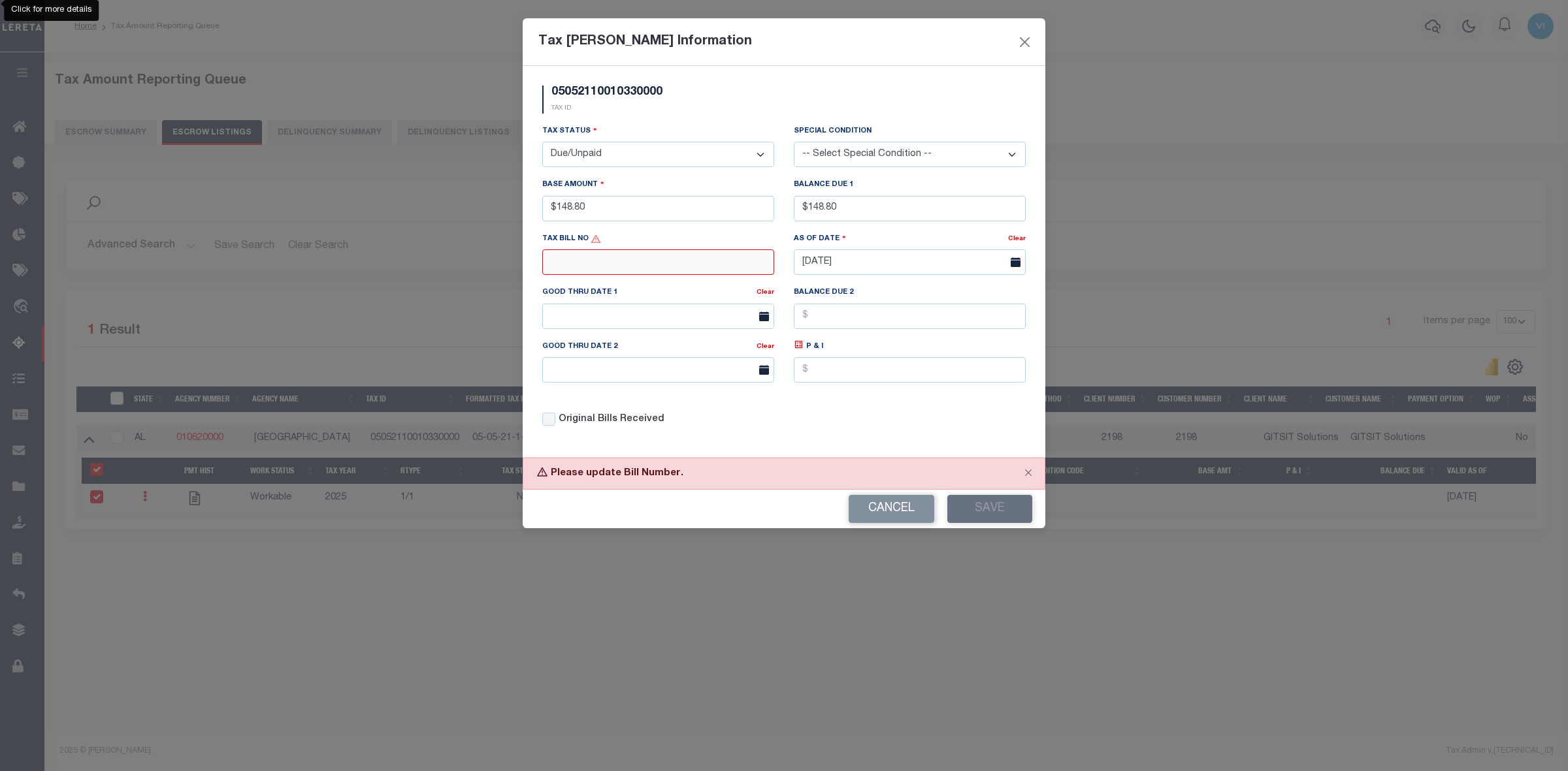
click at [633, 266] on input "text" at bounding box center [658, 262] width 232 height 26
type input "N/A"
click at [974, 517] on button "Save" at bounding box center [990, 509] width 85 height 28
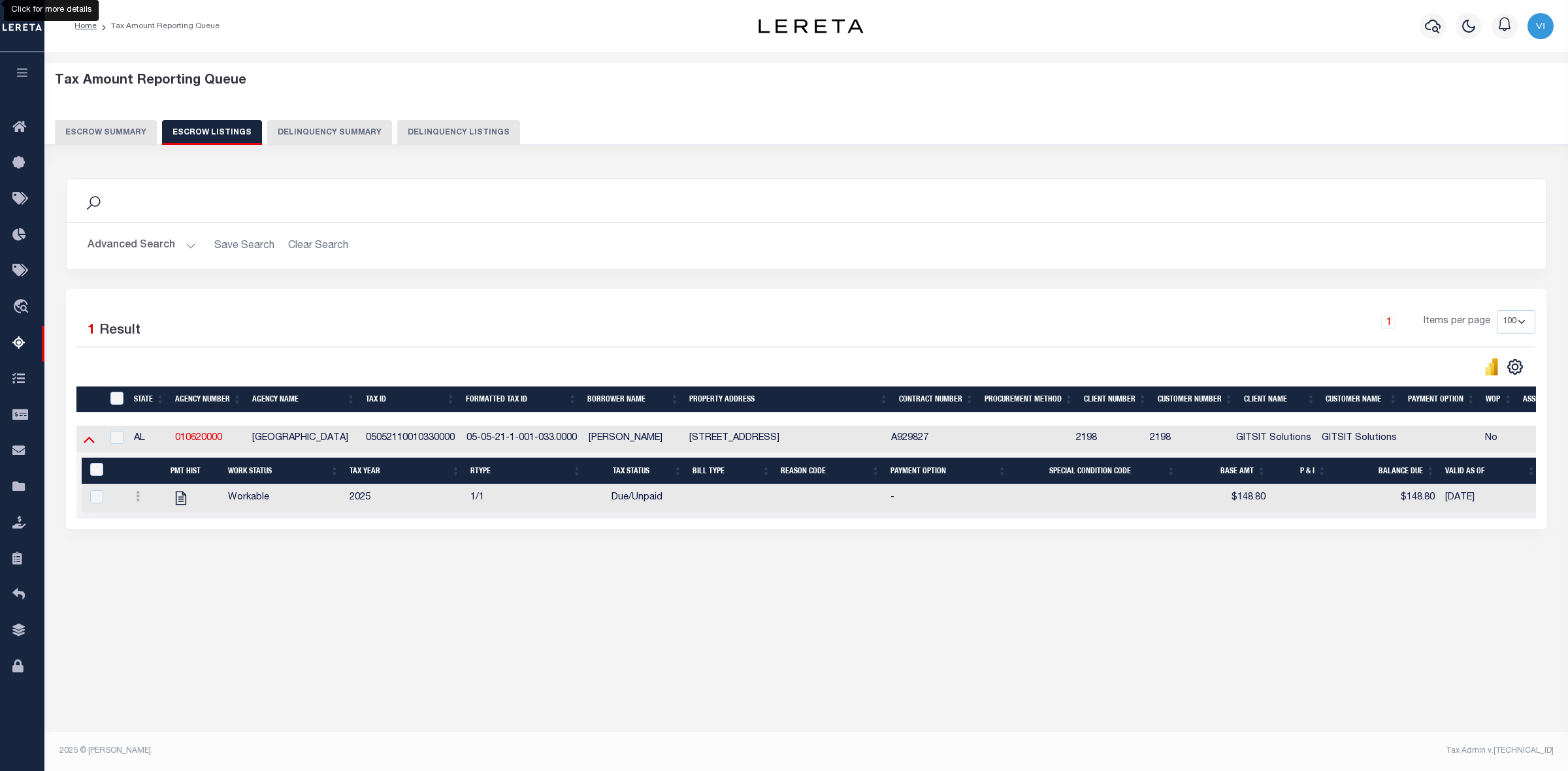
click at [90, 441] on icon at bounding box center [88, 439] width 11 height 13
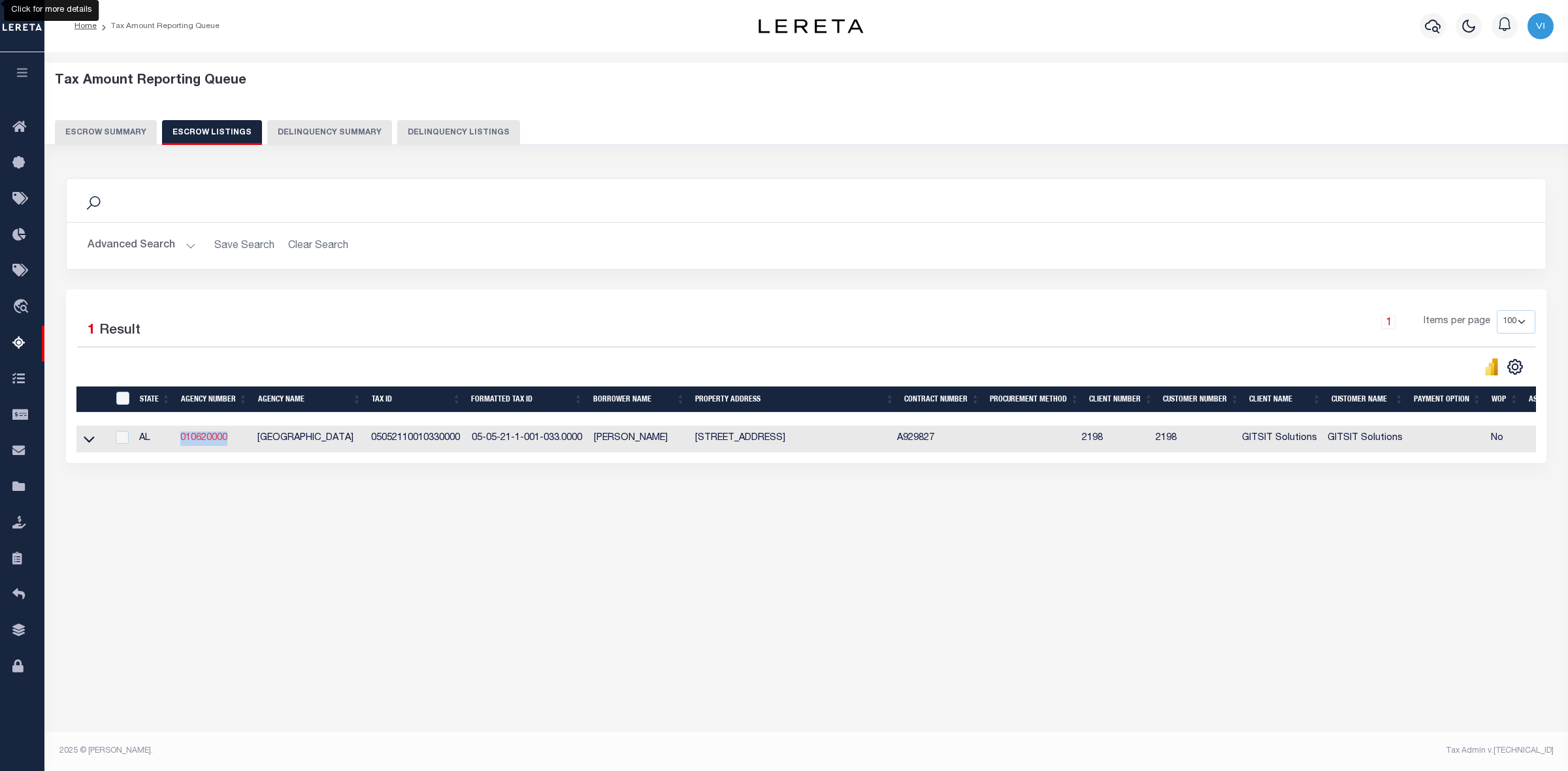
drag, startPoint x: 233, startPoint y: 441, endPoint x: 182, endPoint y: 436, distance: 51.2
click at [182, 436] on td "010620000" at bounding box center [214, 439] width 77 height 27
checkbox input "true"
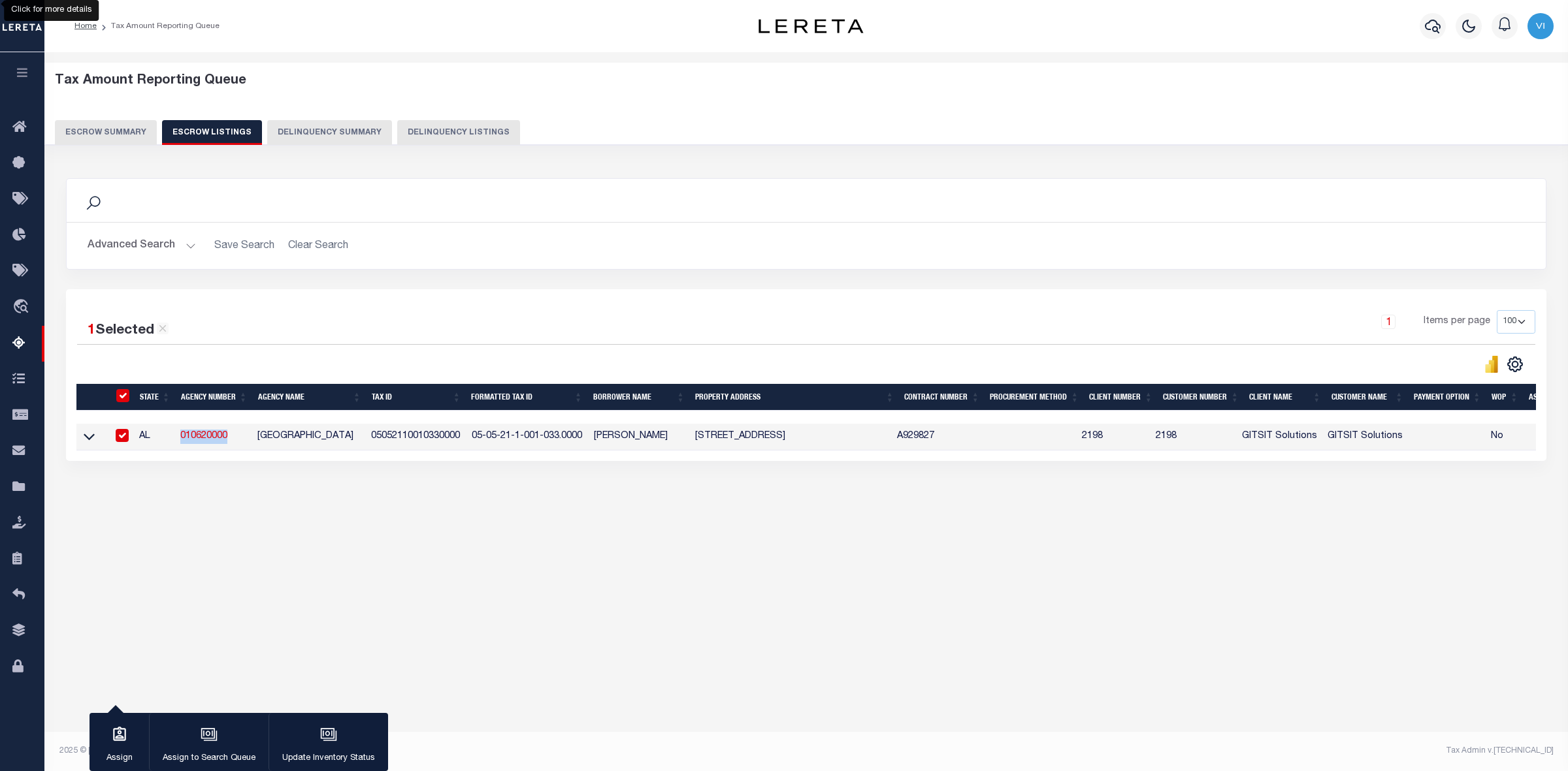
copy link "010620000"
click at [122, 396] on input "ID" at bounding box center [123, 396] width 13 height 13
checkbox input "false"
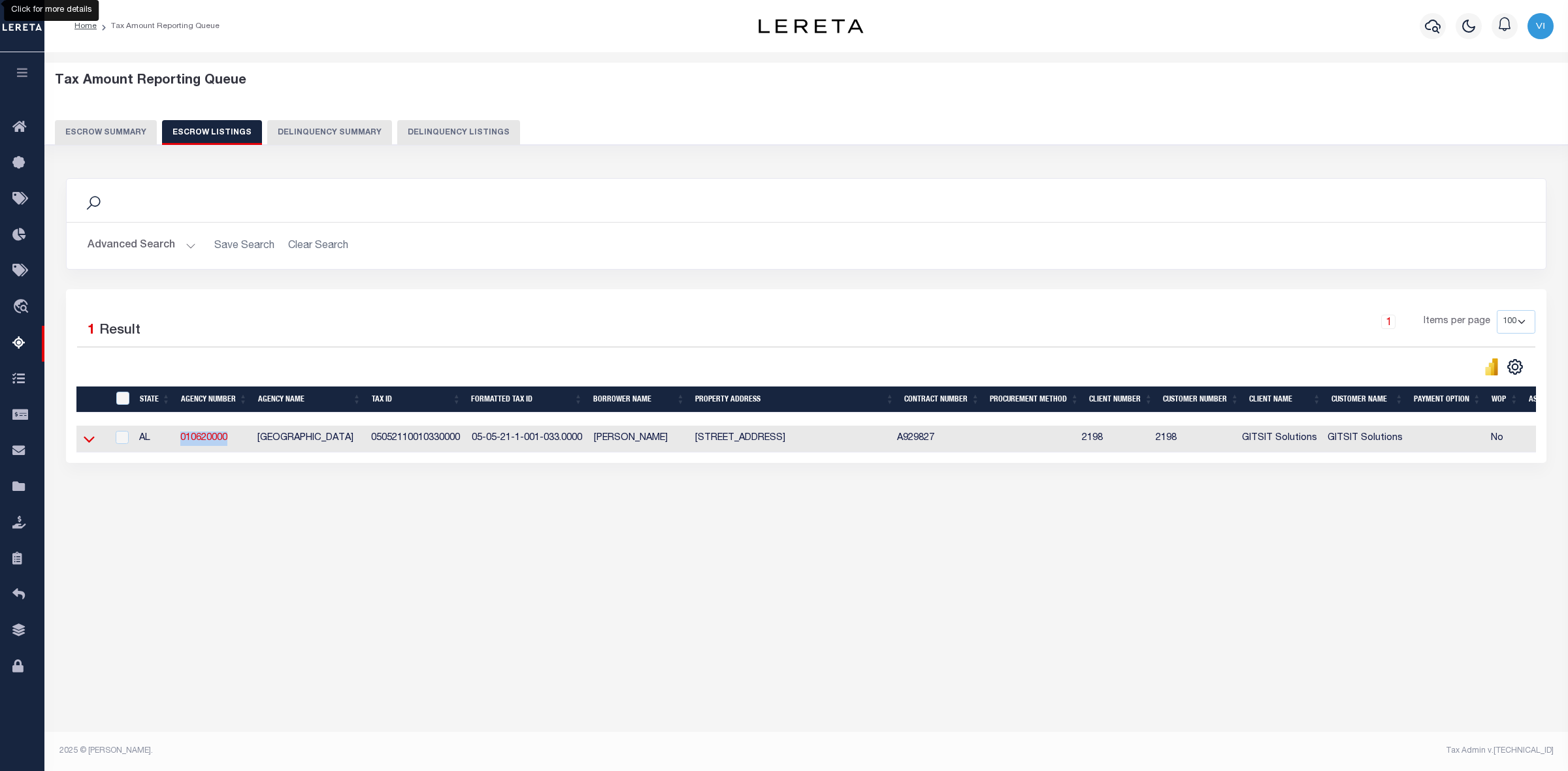
click at [86, 439] on icon at bounding box center [88, 439] width 11 height 13
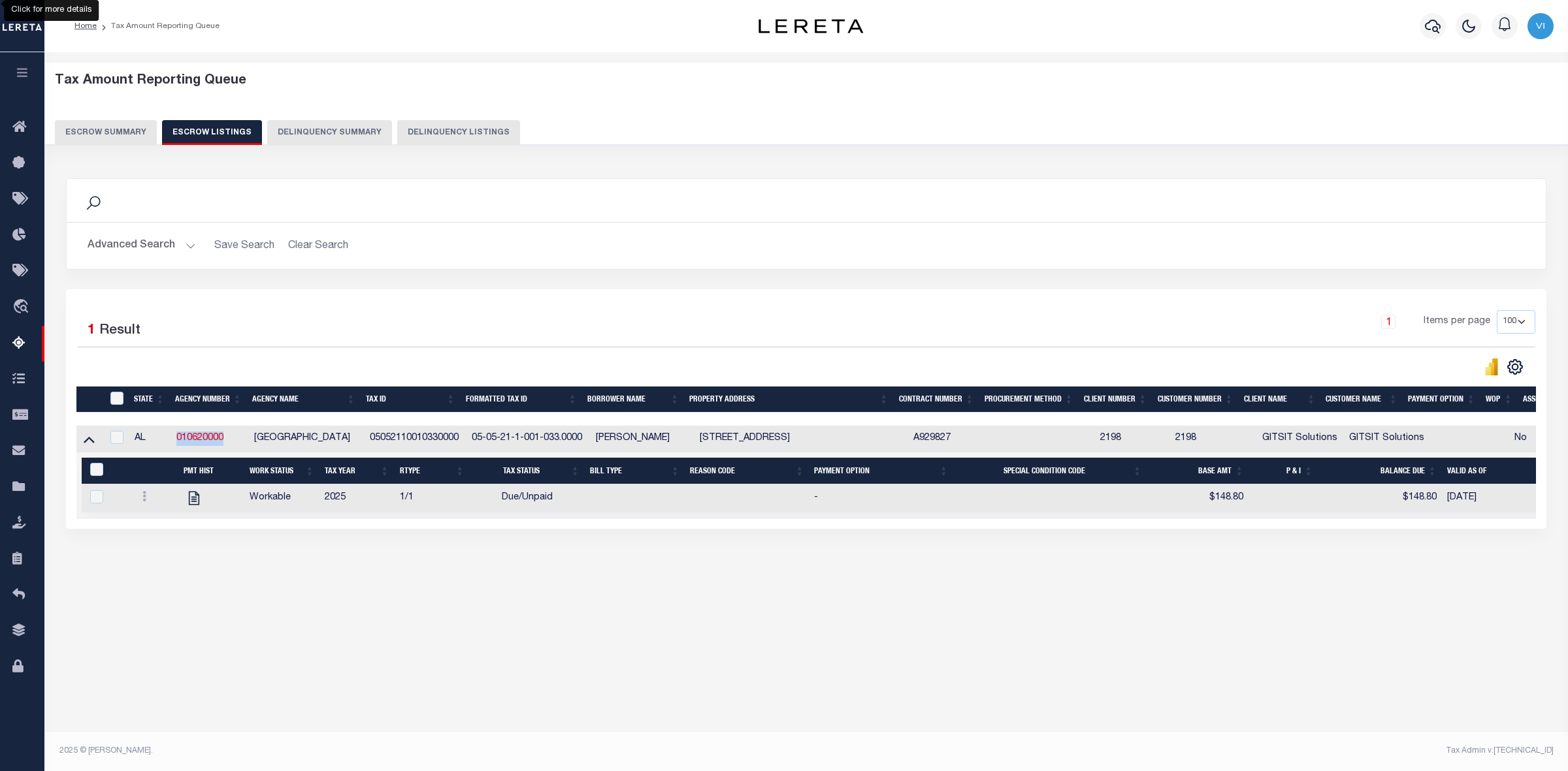
click at [86, 439] on icon at bounding box center [88, 439] width 11 height 13
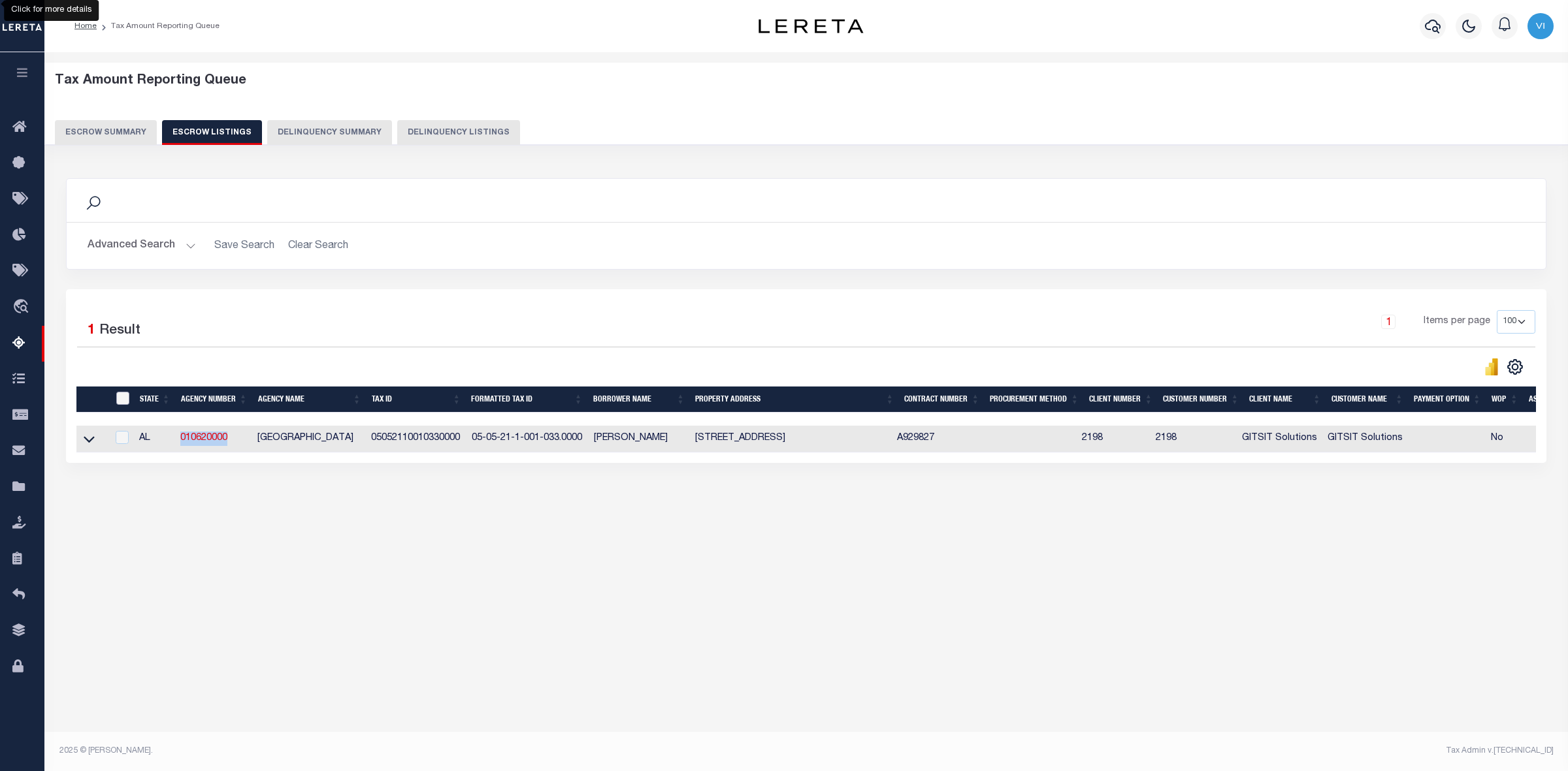
click at [122, 397] on input "ID" at bounding box center [123, 399] width 13 height 13
checkbox input "true"
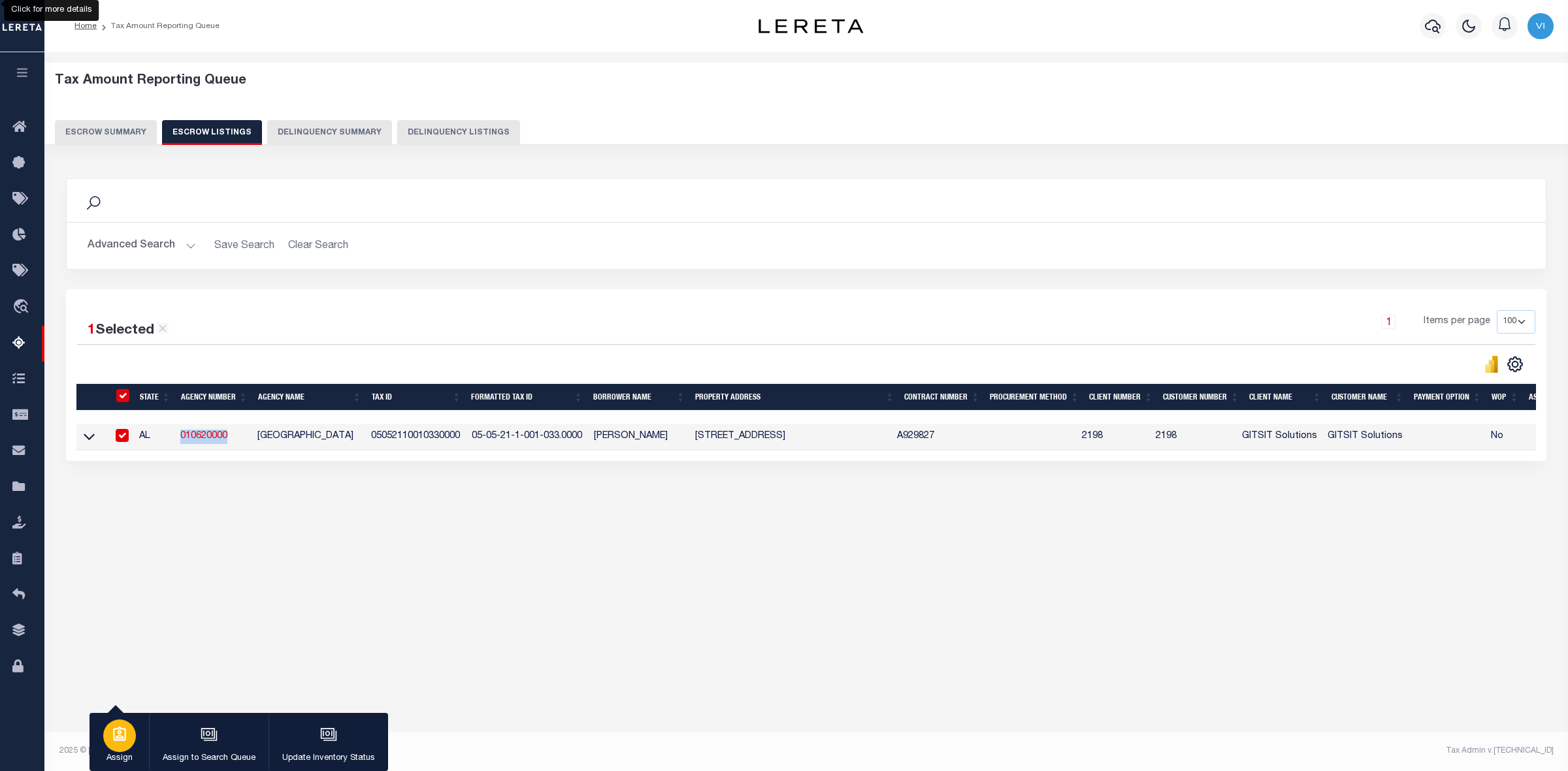
click at [125, 736] on icon "button" at bounding box center [119, 733] width 13 height 14
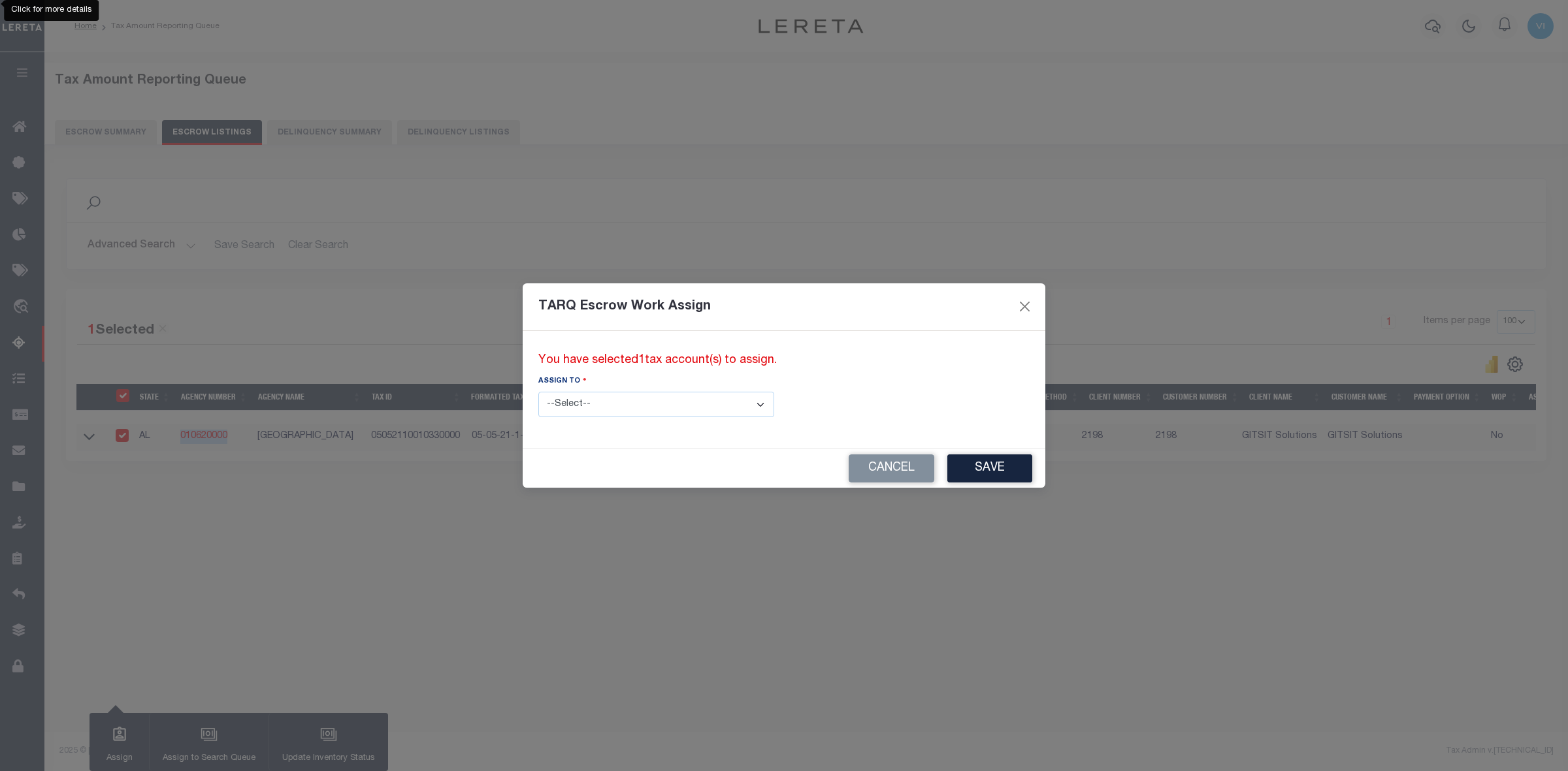
click at [713, 404] on select "--Select-- --Unassigned-- --Unassigned-- Abdul Muzain Adhikary Rinki Agustin Fe…" at bounding box center [656, 405] width 236 height 26
select select "Vinod Angoth"
click at [538, 392] on select "--Select-- --Unassigned-- --Unassigned-- Abdul Muzain Adhikary Rinki Agustin Fe…" at bounding box center [656, 405] width 236 height 26
click at [947, 471] on button "Save" at bounding box center [990, 469] width 85 height 28
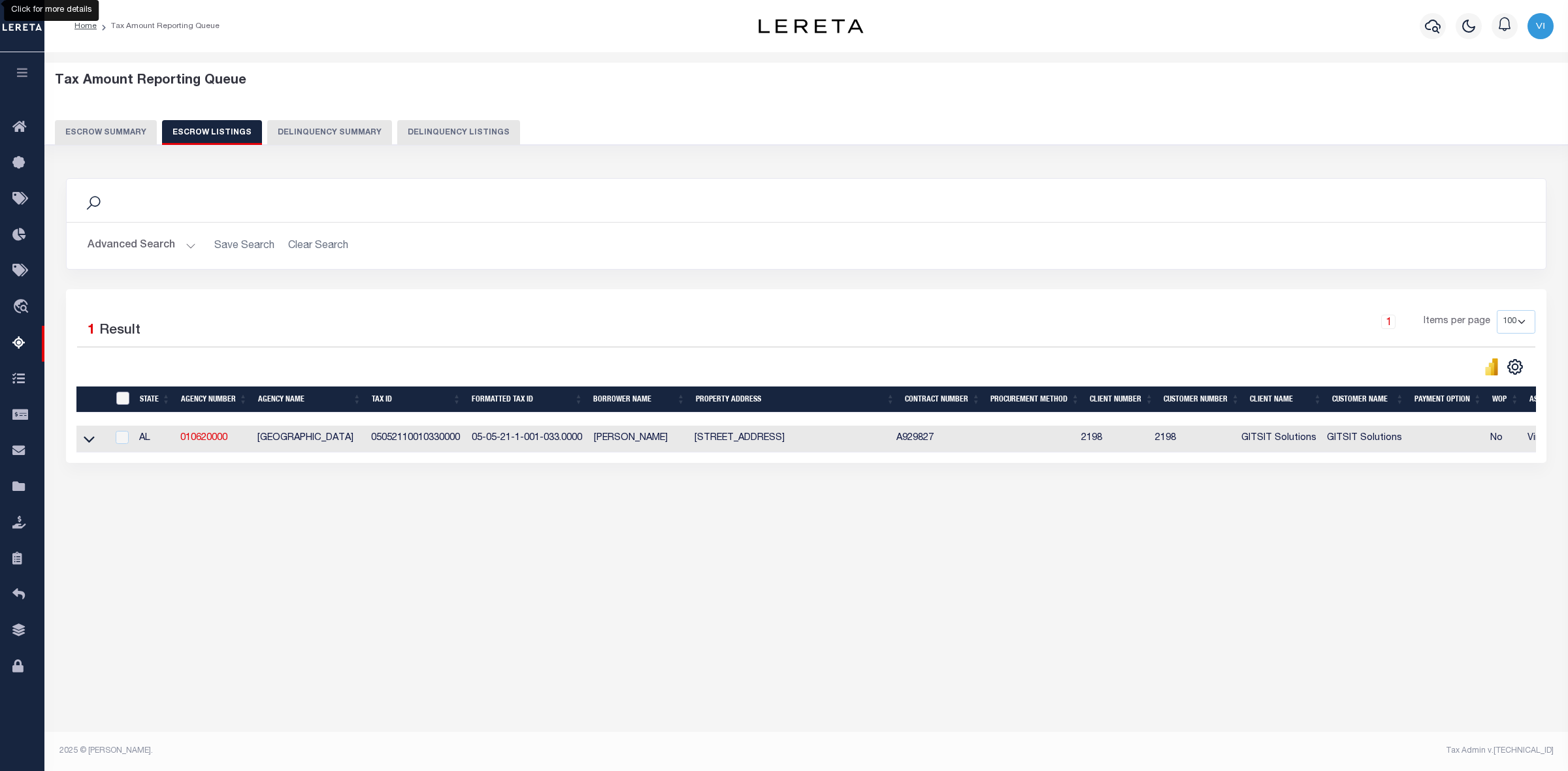
click at [122, 396] on input "ID" at bounding box center [123, 399] width 13 height 13
checkbox input "true"
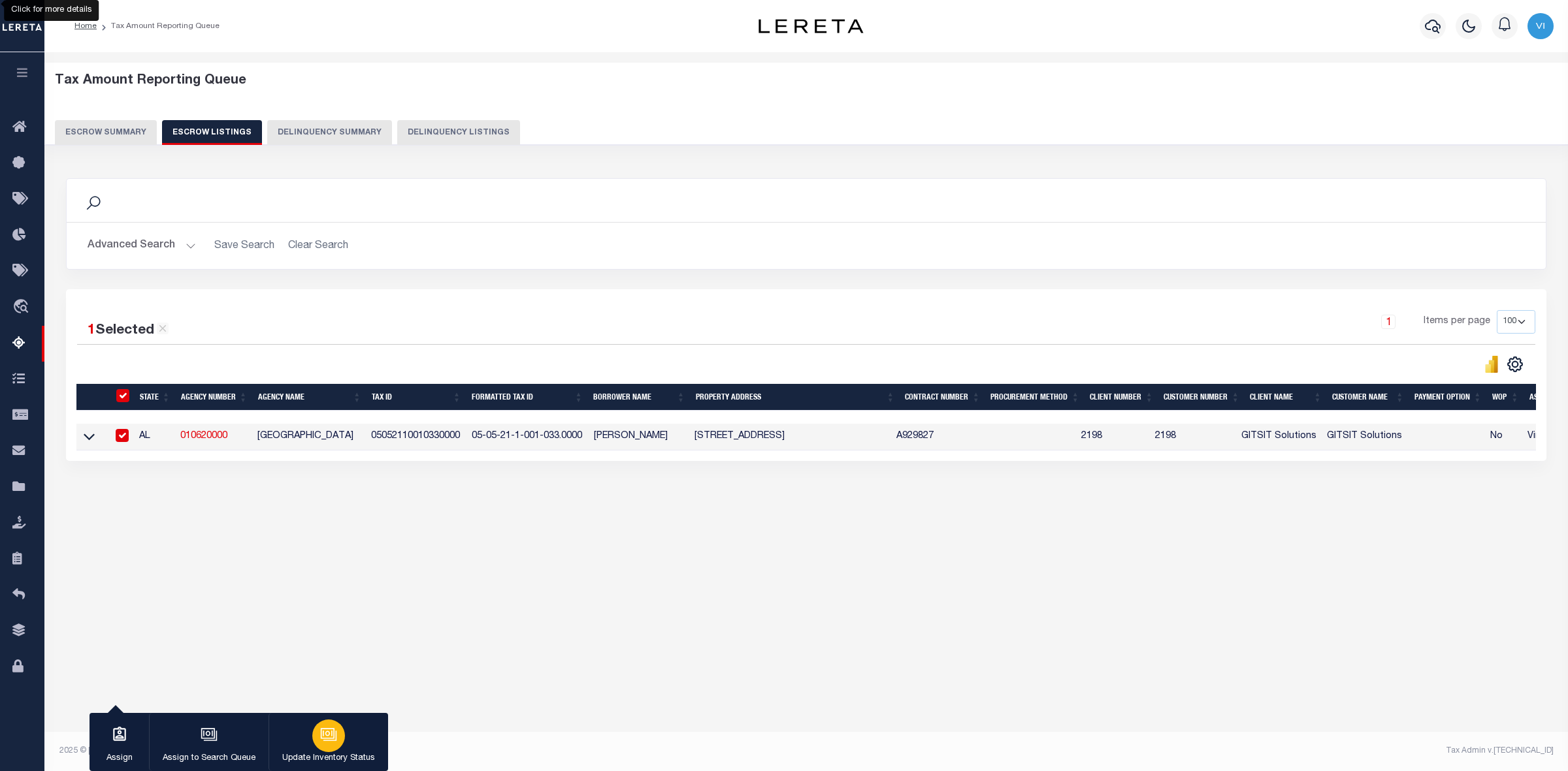
click at [325, 738] on icon "button" at bounding box center [327, 733] width 13 height 11
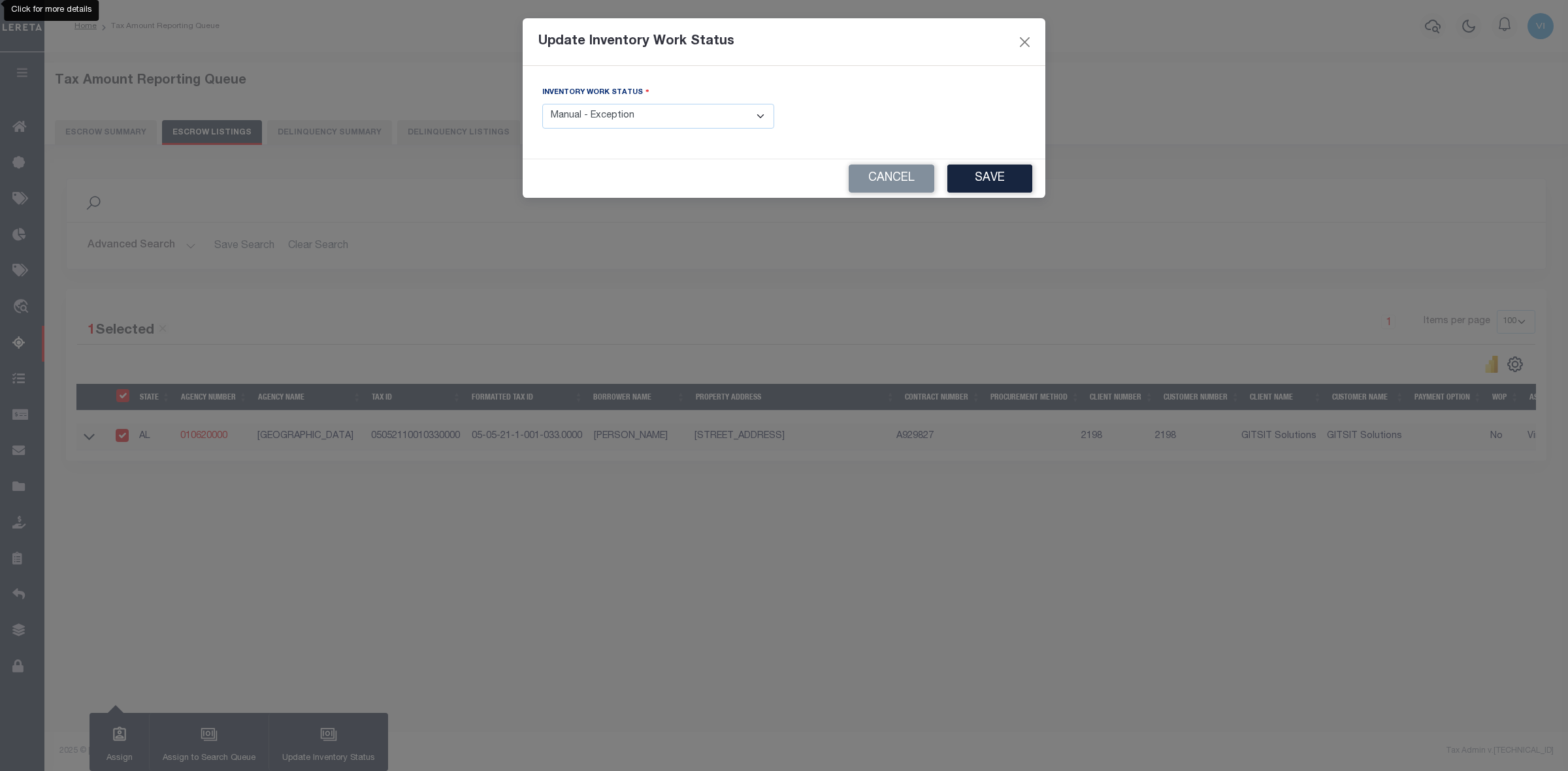
click at [764, 116] on select "- Select Inventory Status - Manual - Exception Pended - Awaiting Search Late Ad…" at bounding box center [658, 116] width 232 height 26
select select "4"
click at [542, 104] on select "- Select Inventory Status - Manual - Exception Pended - Awaiting Search Late Ad…" at bounding box center [658, 116] width 232 height 26
click at [991, 180] on button "Save" at bounding box center [990, 179] width 85 height 28
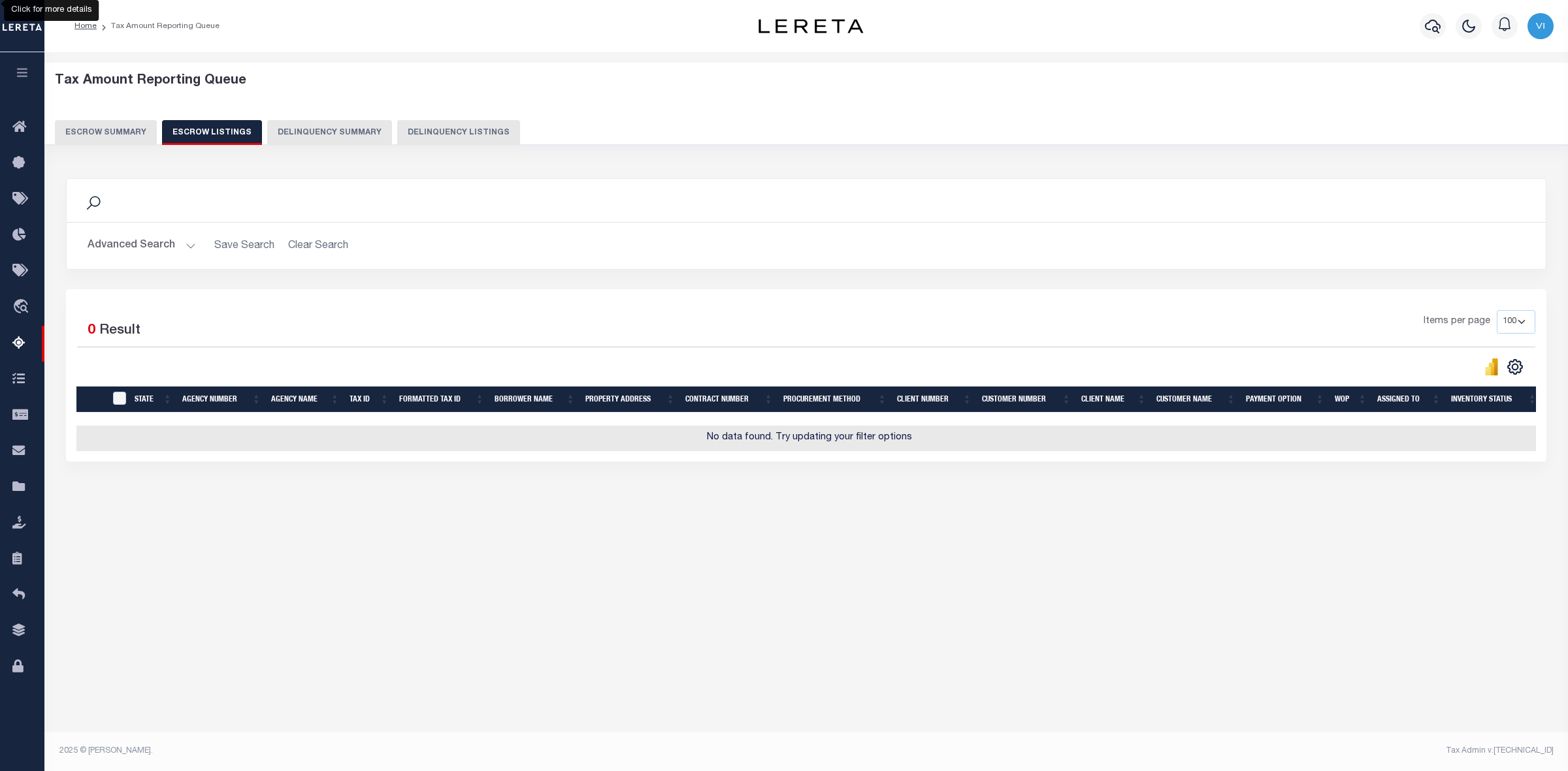
click at [94, 125] on button "Escrow Summary" at bounding box center [106, 133] width 102 height 25
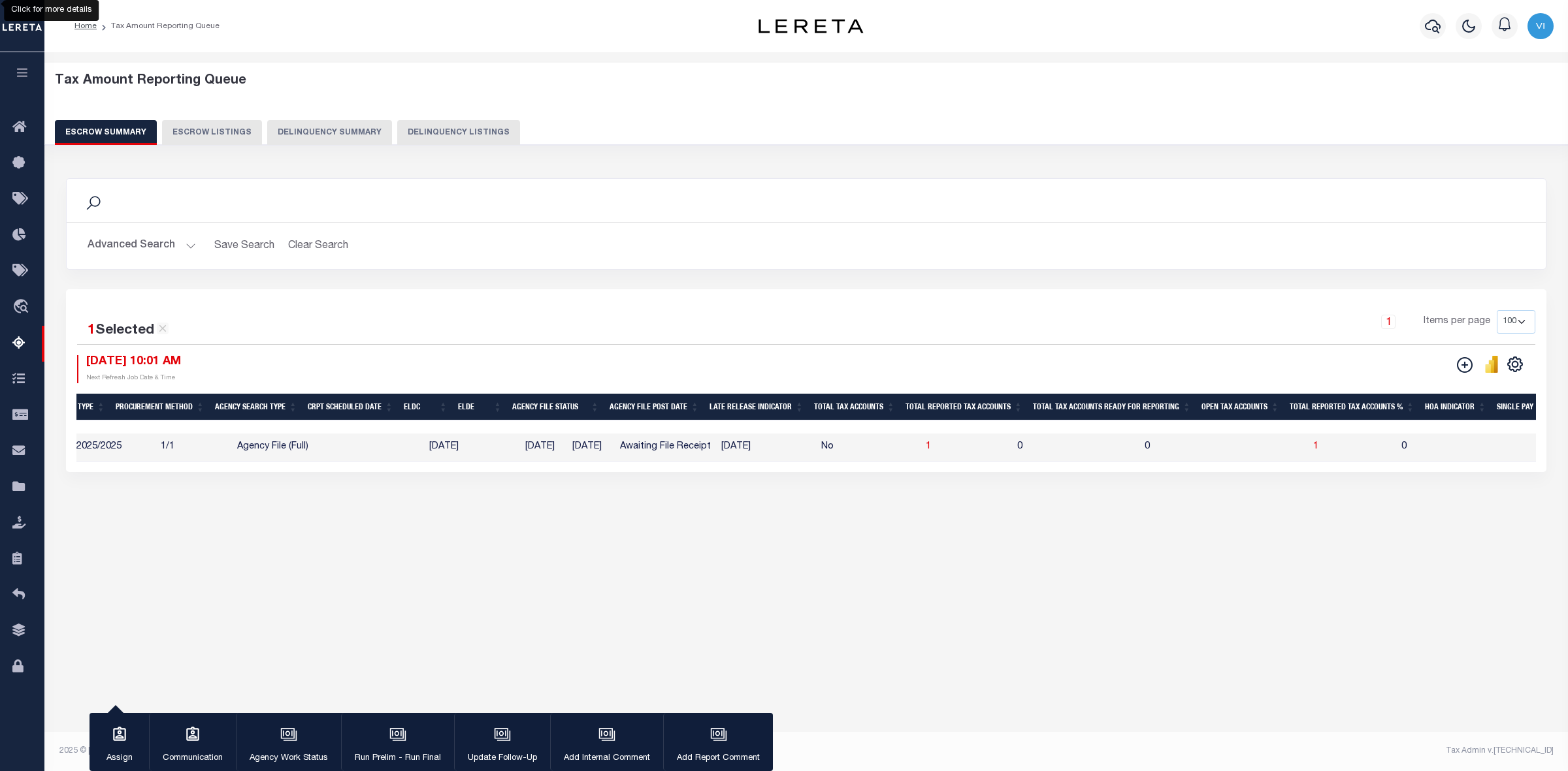
scroll to position [0, 0]
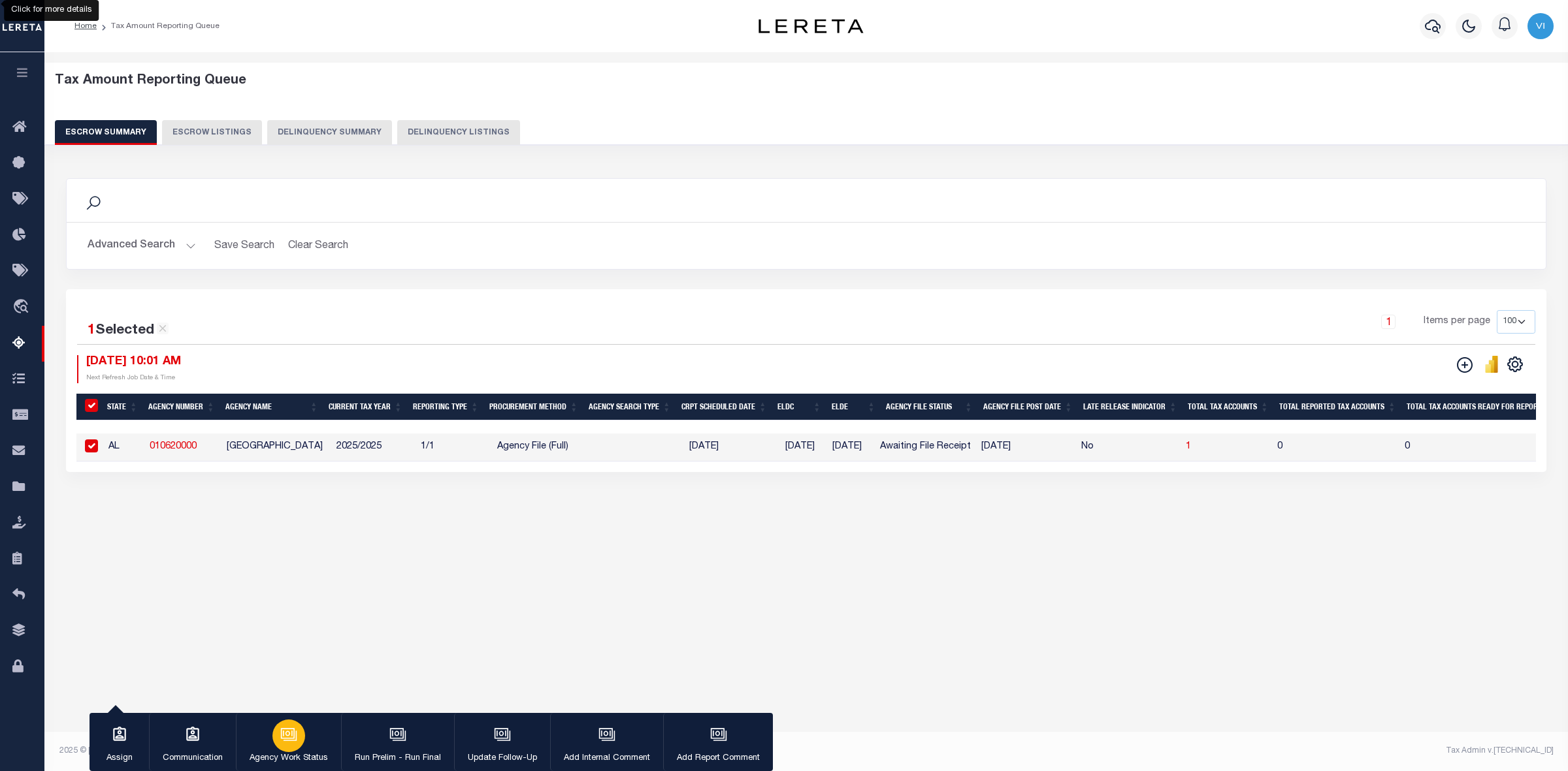
click at [280, 748] on div "button" at bounding box center [288, 736] width 33 height 33
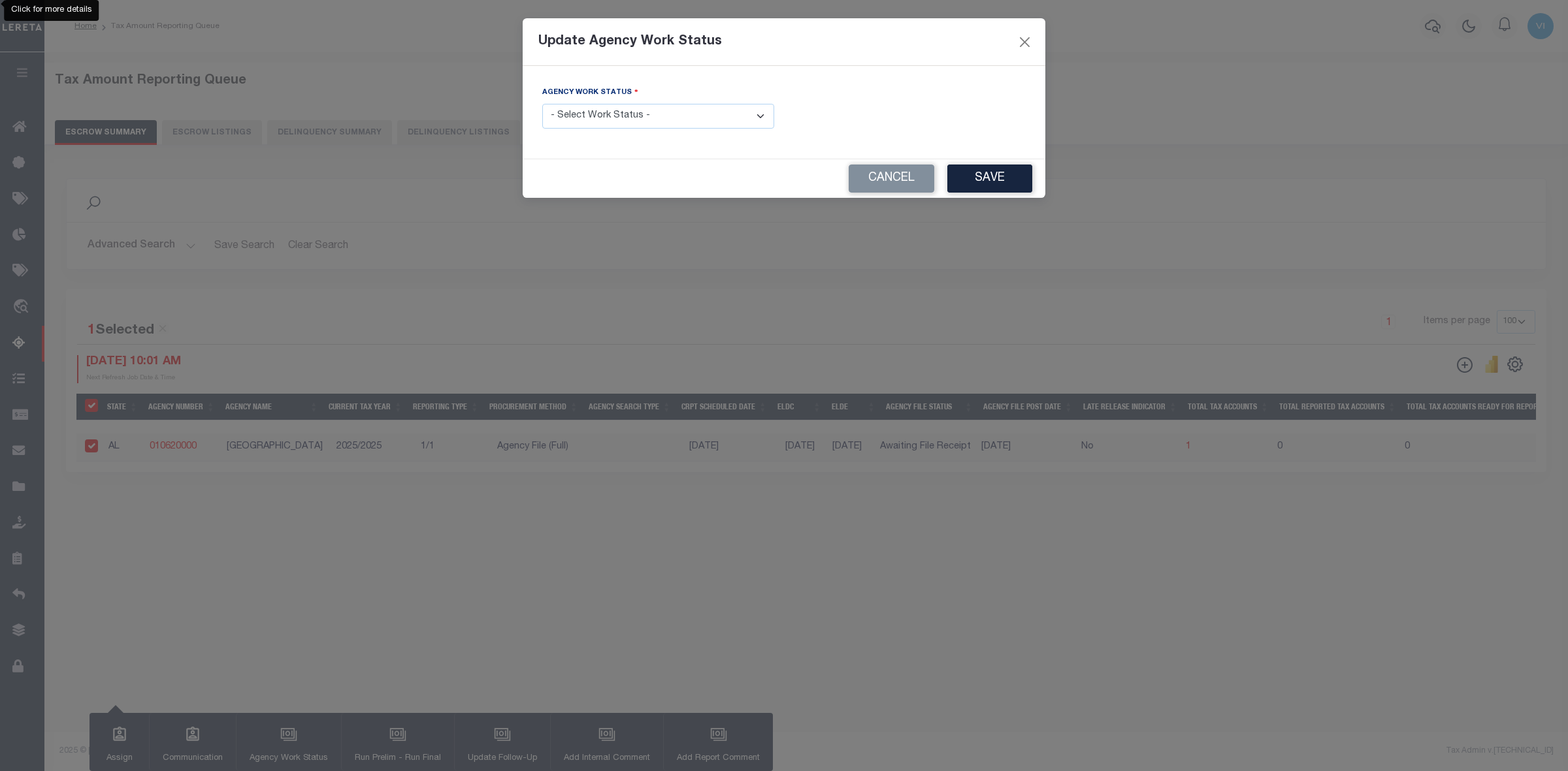
click at [762, 113] on select "- Select Work Status - New In Progress Pending Agency Follow-up Pending QC Read…" at bounding box center [658, 116] width 232 height 26
select select "7"
click at [542, 104] on select "- Select Work Status - New In Progress Pending Agency Follow-up Pending QC Read…" at bounding box center [658, 116] width 232 height 26
click at [987, 179] on button "Save" at bounding box center [990, 179] width 85 height 28
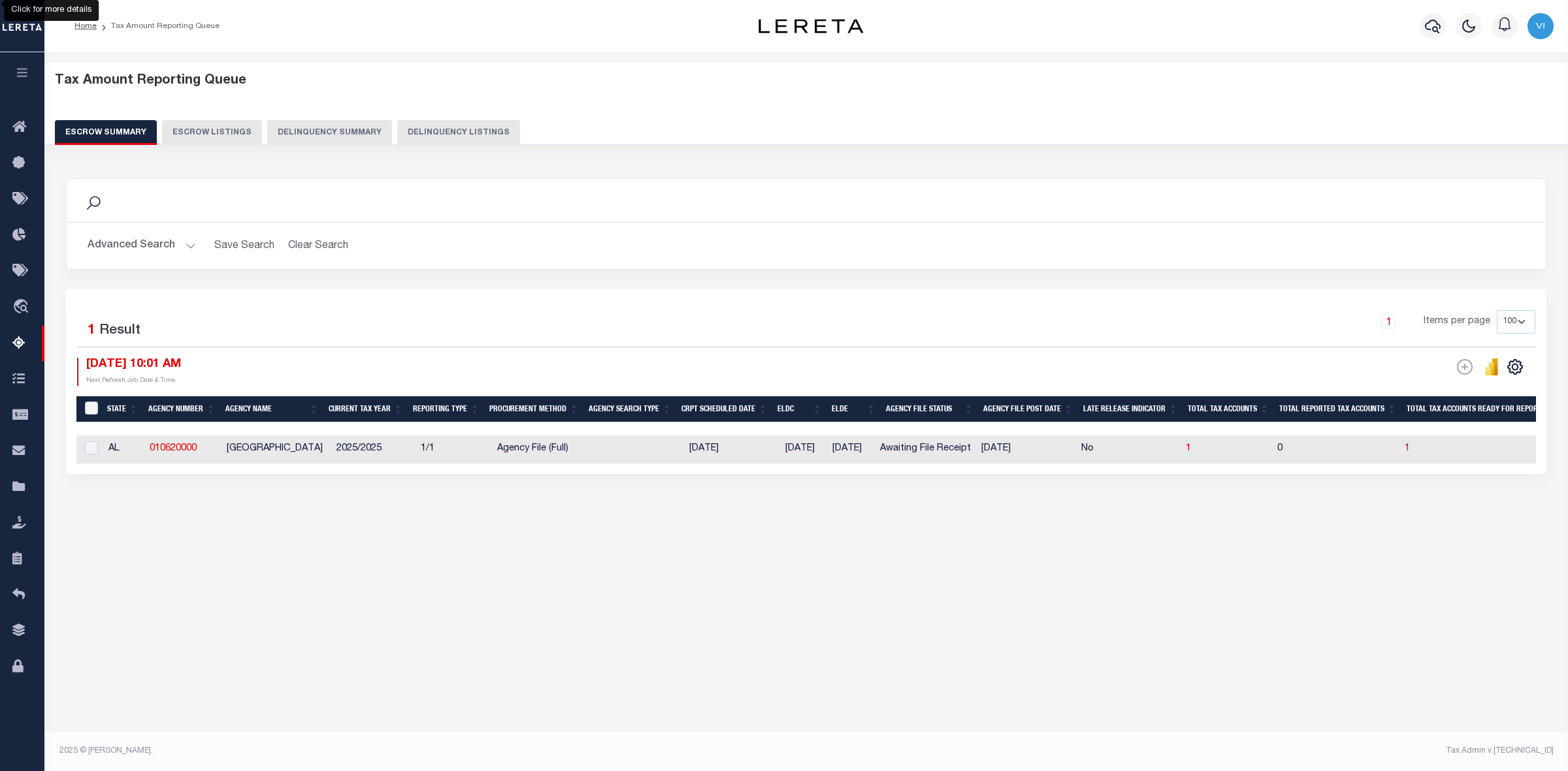
click at [188, 247] on button "Advanced Search" at bounding box center [142, 245] width 108 height 26
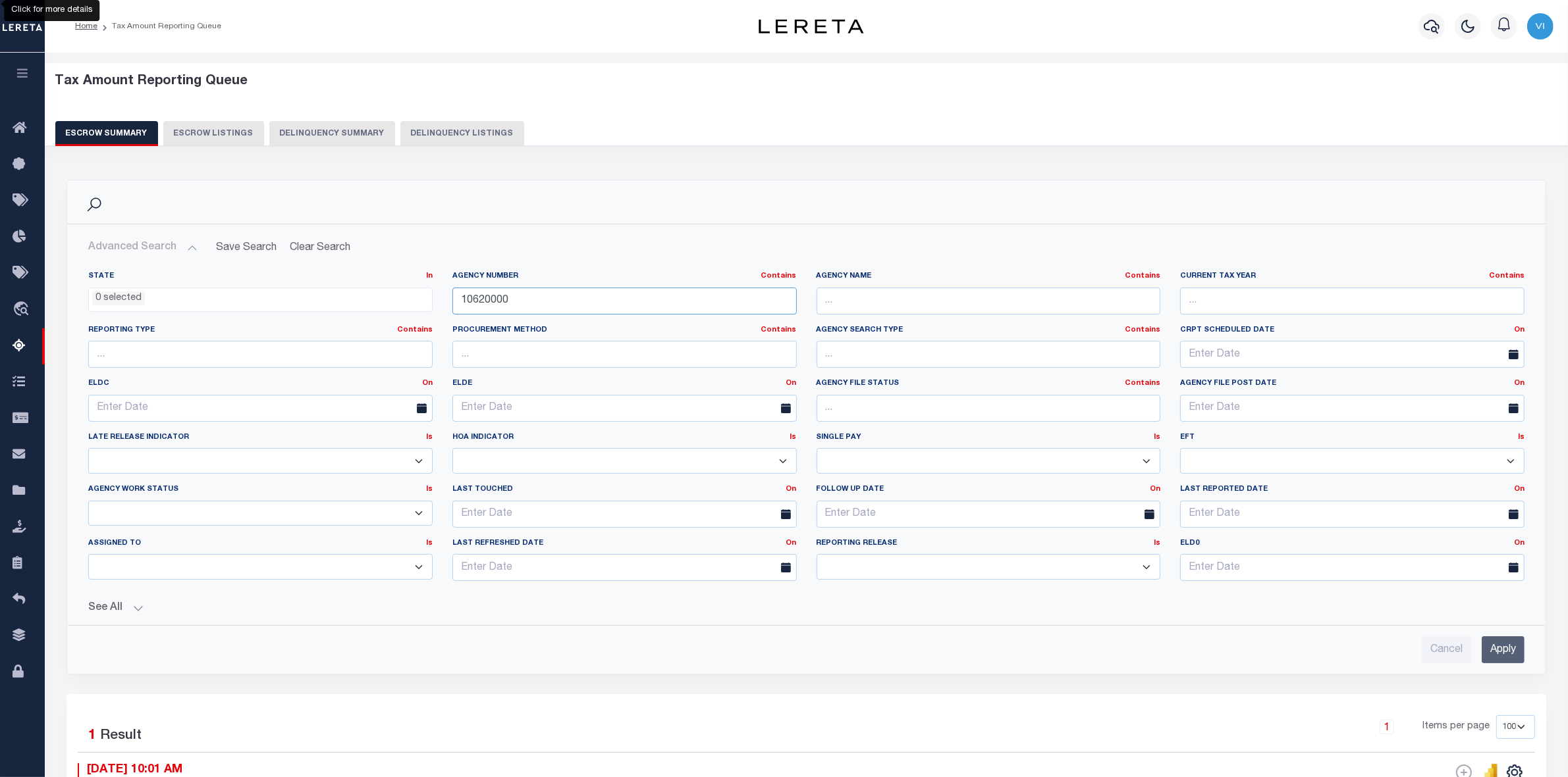
drag, startPoint x: 516, startPoint y: 301, endPoint x: 411, endPoint y: 299, distance: 105.0
click at [411, 299] on div "State In In AK AL AR AZ CA CO CT DC DE FL GA GU HI IA ID IL IN KS KY LA MA MD M…" at bounding box center [806, 431] width 1456 height 320
paste input "421342001"
type input "421342001"
click at [1503, 652] on input "Apply" at bounding box center [1502, 650] width 43 height 27
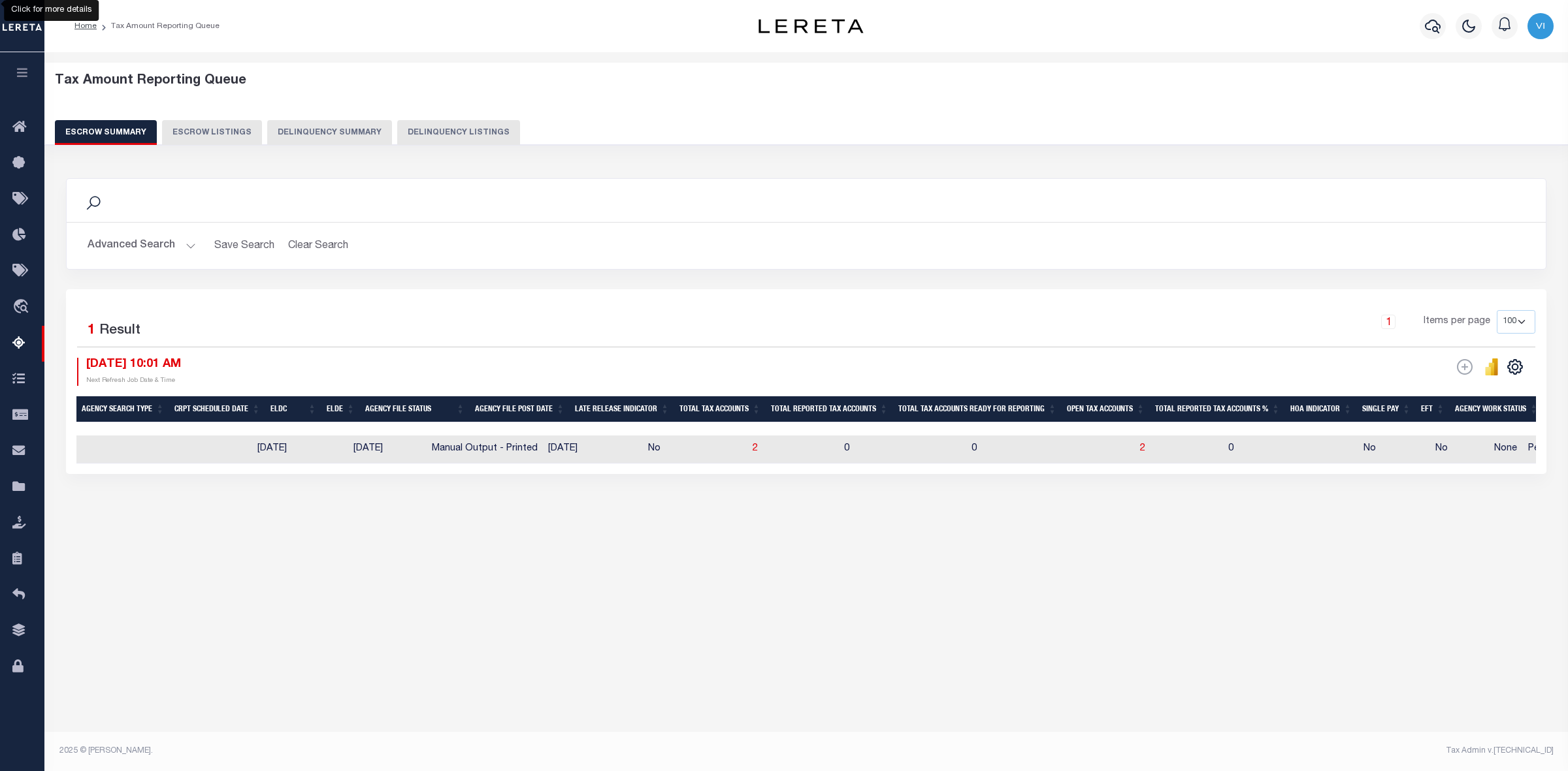
scroll to position [0, 551]
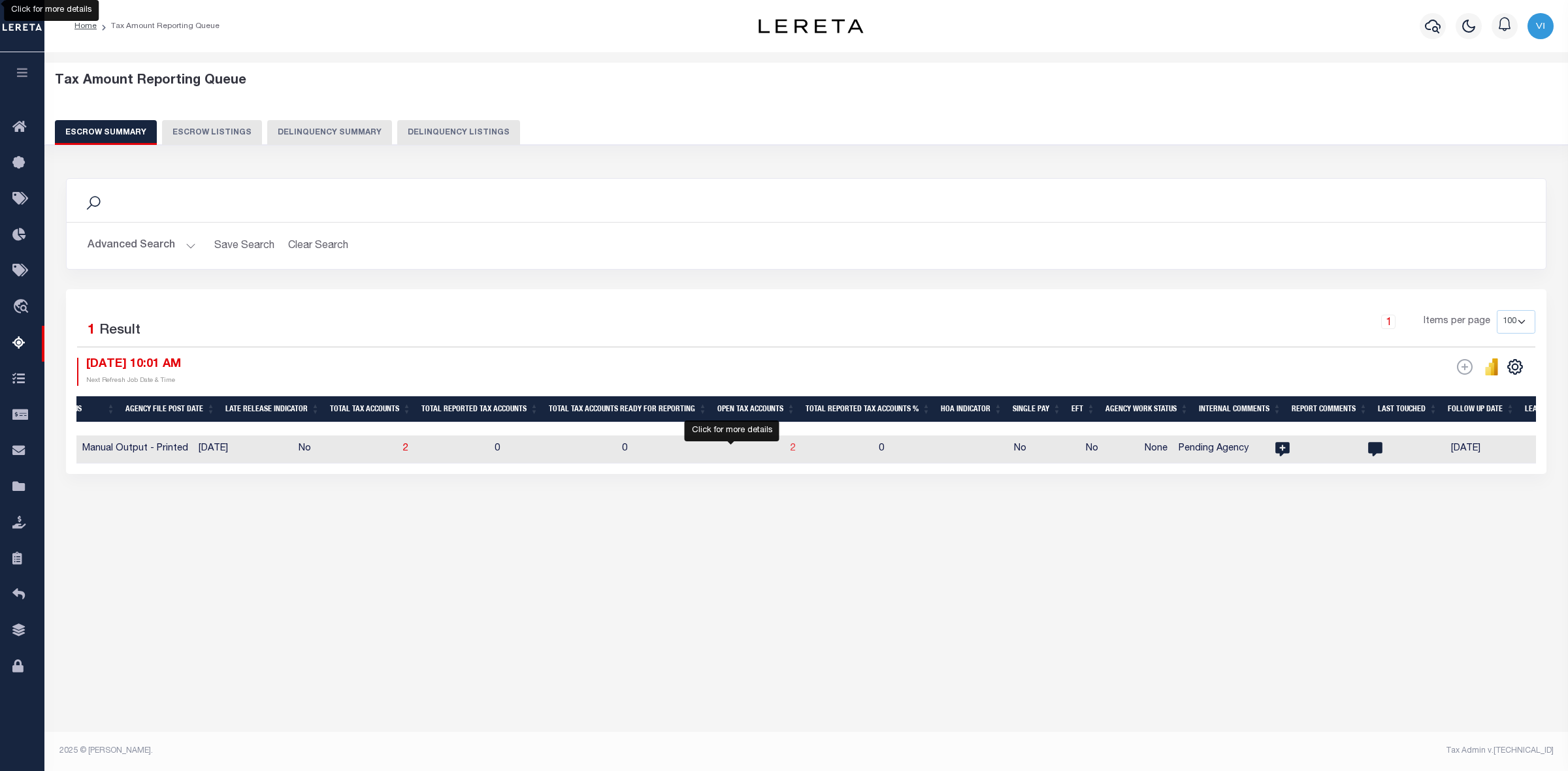
click at [790, 449] on span "2" at bounding box center [793, 448] width 5 height 9
select select "100"
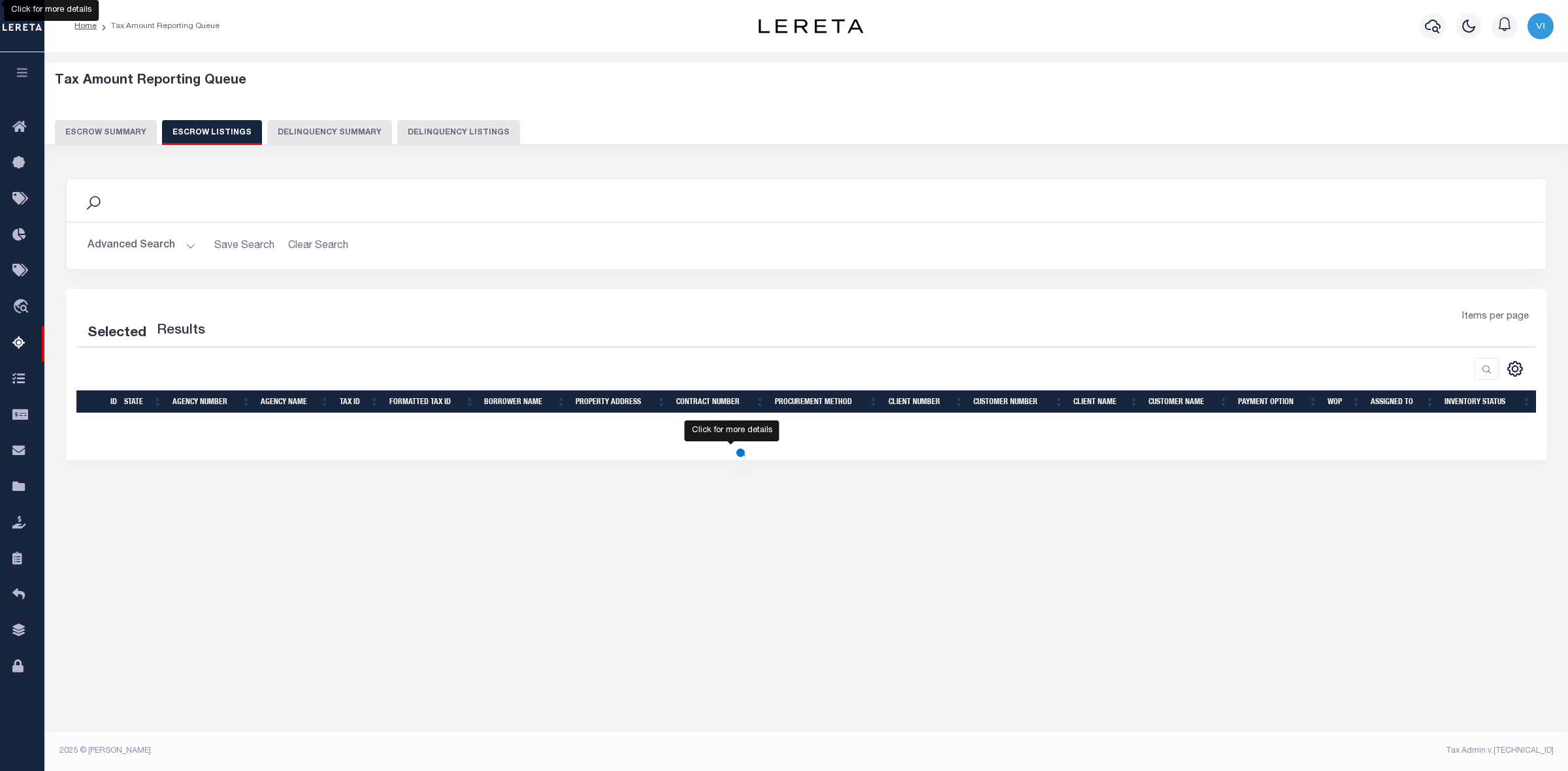
select select "100"
